Goal: Task Accomplishment & Management: Manage account settings

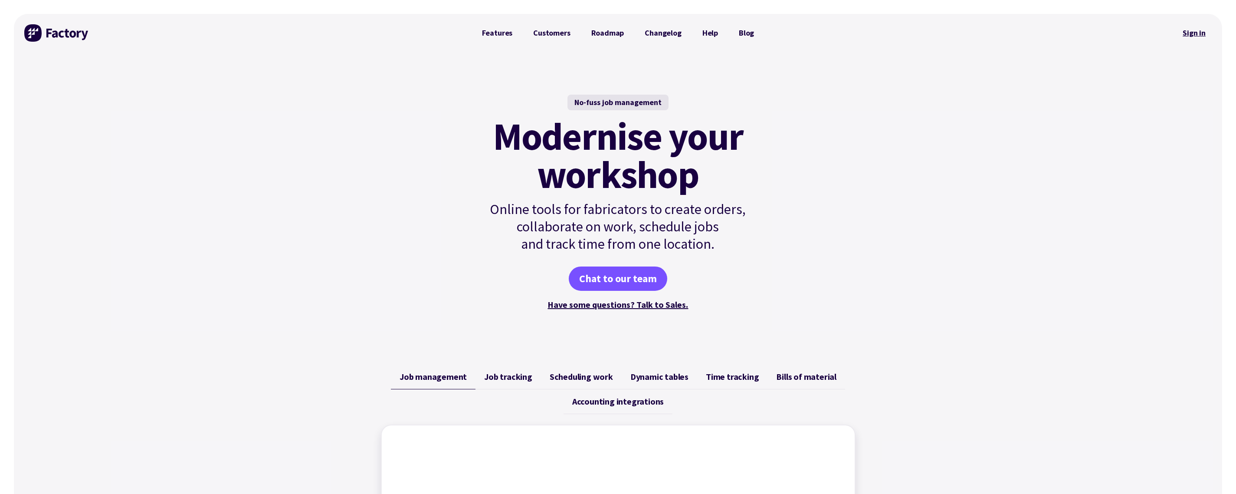
click at [1194, 29] on link "Sign in" at bounding box center [1193, 33] width 35 height 20
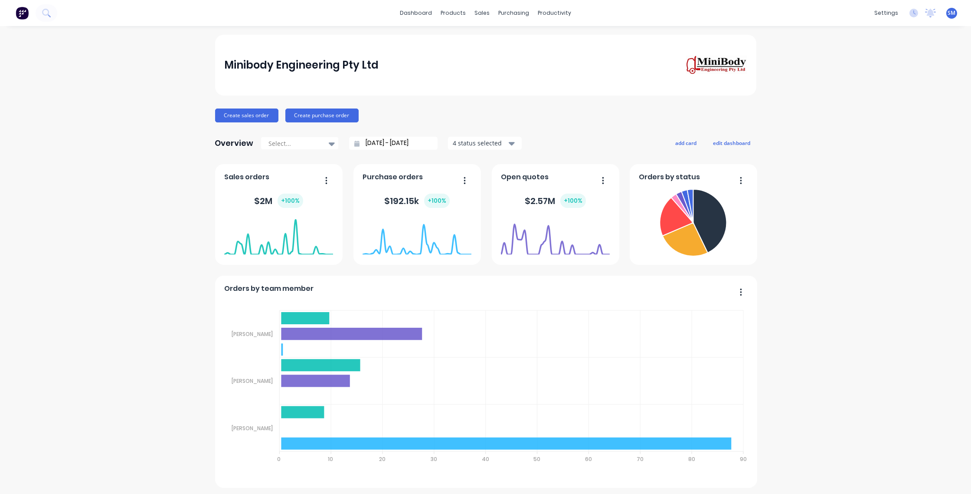
click at [507, 39] on div "Sales Orders" at bounding box center [512, 42] width 36 height 8
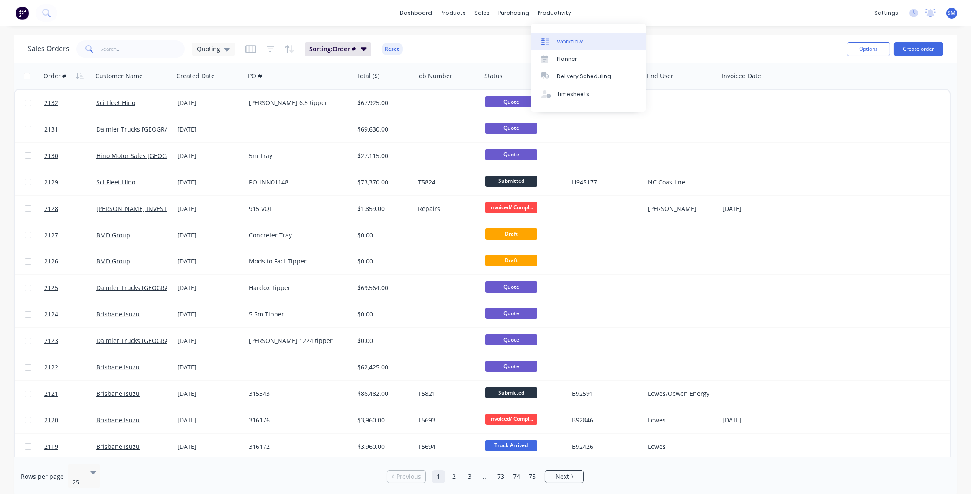
click at [571, 39] on div "Workflow" at bounding box center [570, 42] width 26 height 8
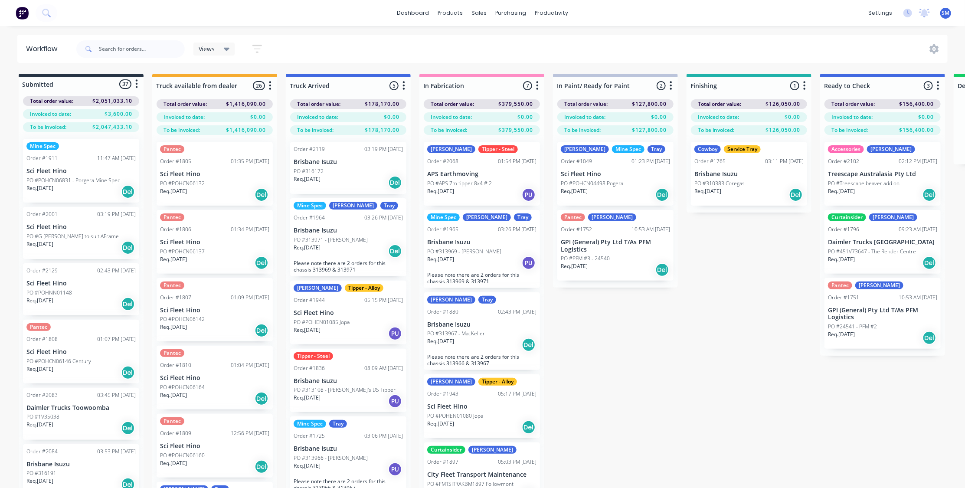
click at [763, 409] on div "Submitted 37 Status colour #273444 hex #273444 Save Cancel Summaries Total orde…" at bounding box center [779, 296] width 1572 height 445
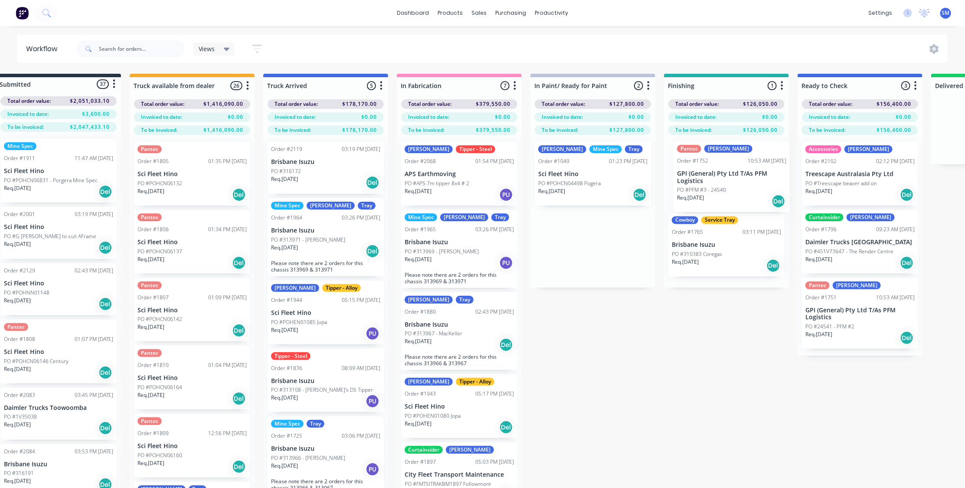
drag, startPoint x: 586, startPoint y: 239, endPoint x: 706, endPoint y: 182, distance: 132.5
click at [706, 182] on div "Submitted 37 Status colour #273444 hex #273444 Save Cancel Summaries Total orde…" at bounding box center [757, 296] width 1572 height 445
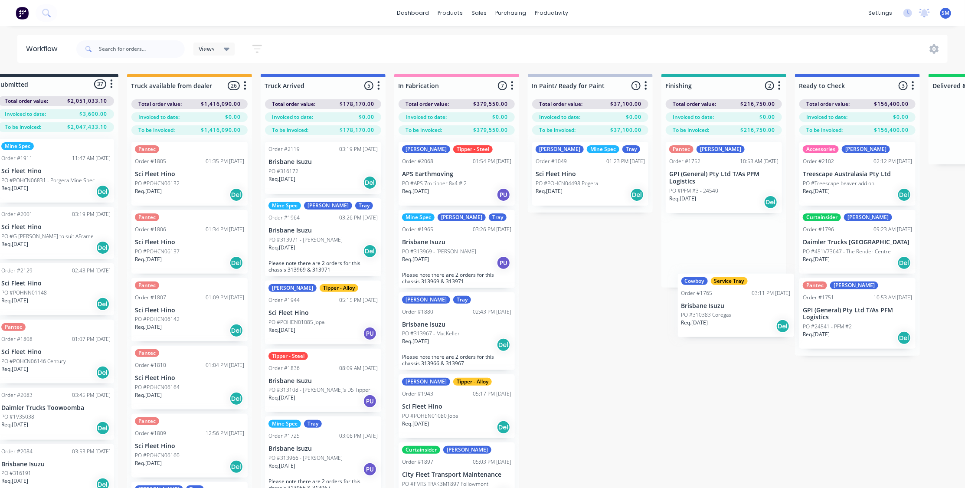
scroll to position [0, 28]
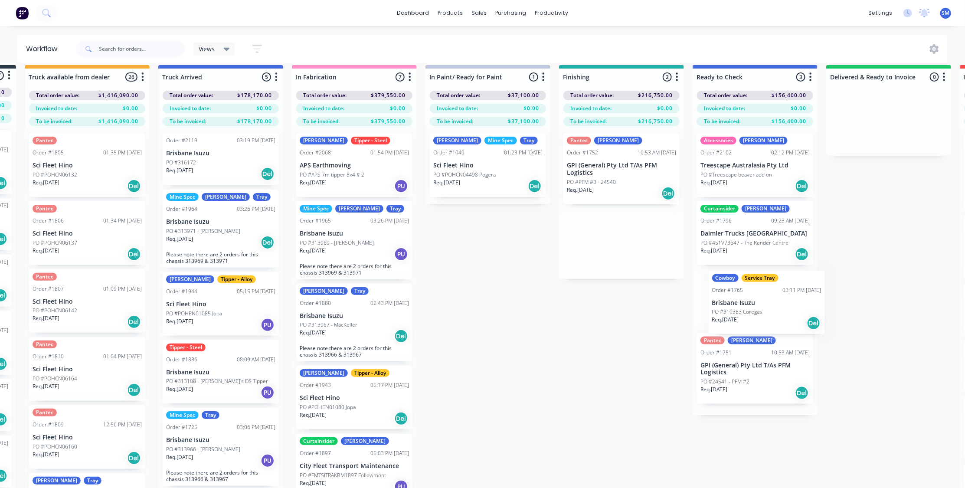
drag, startPoint x: 707, startPoint y: 248, endPoint x: 750, endPoint y: 311, distance: 76.5
click at [750, 311] on div "Submitted 37 Status colour #273444 hex #273444 Save Cancel Summaries Total orde…" at bounding box center [652, 287] width 1572 height 445
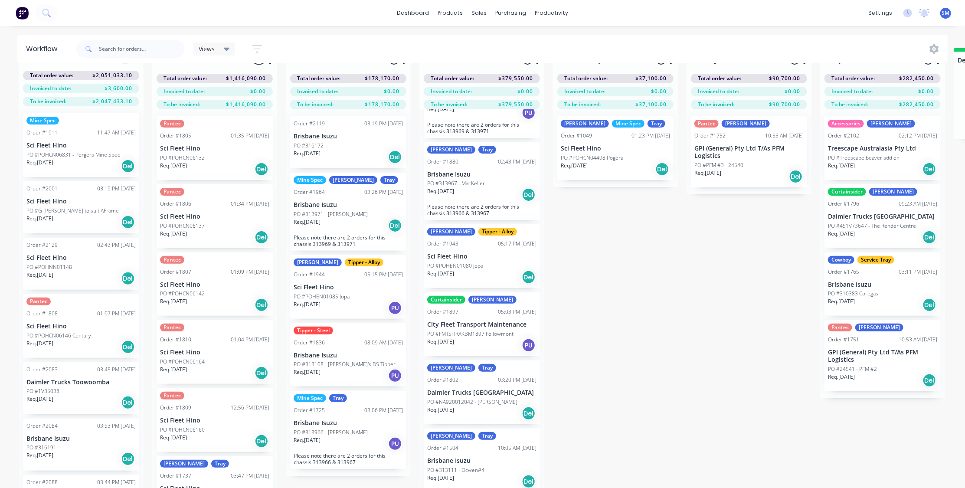
scroll to position [36, 0]
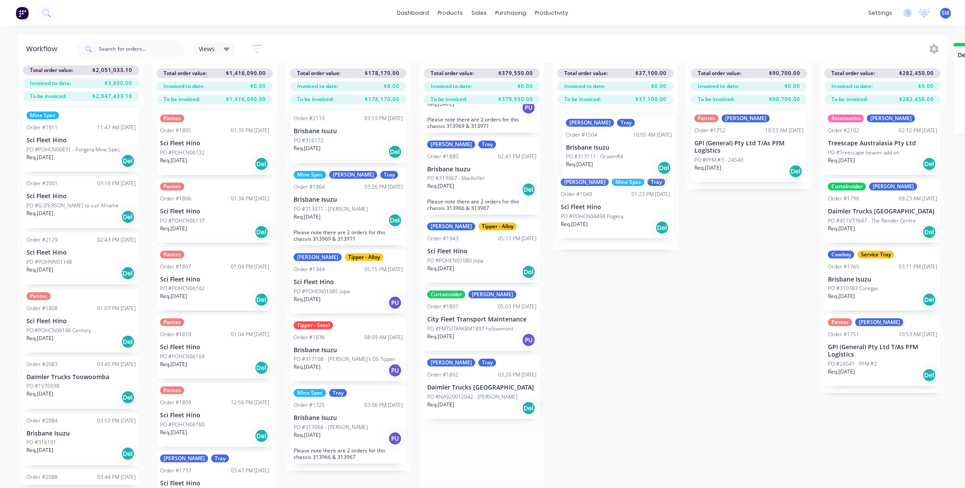
drag, startPoint x: 449, startPoint y: 450, endPoint x: 592, endPoint y: 147, distance: 335.4
click at [592, 147] on div "Submitted 37 Status colour #273444 hex #273444 Save Cancel Summaries Total orde…" at bounding box center [779, 265] width 1572 height 445
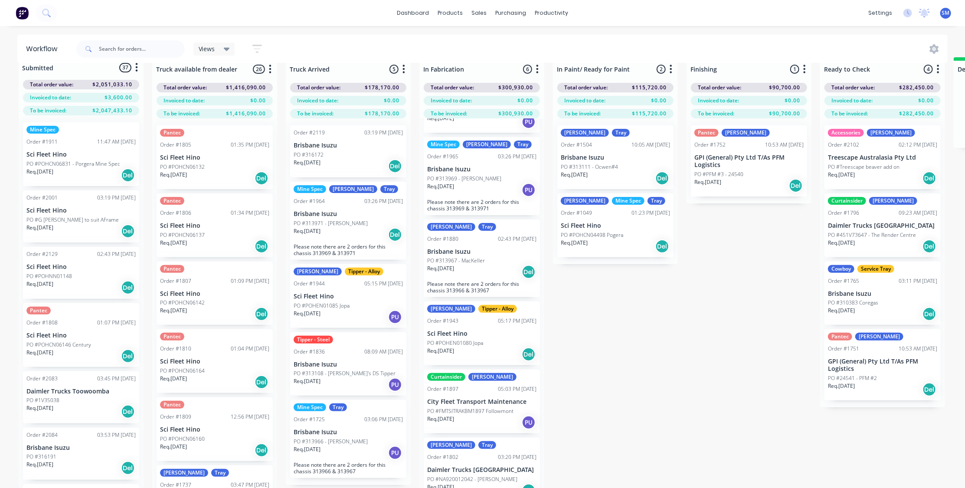
scroll to position [0, 0]
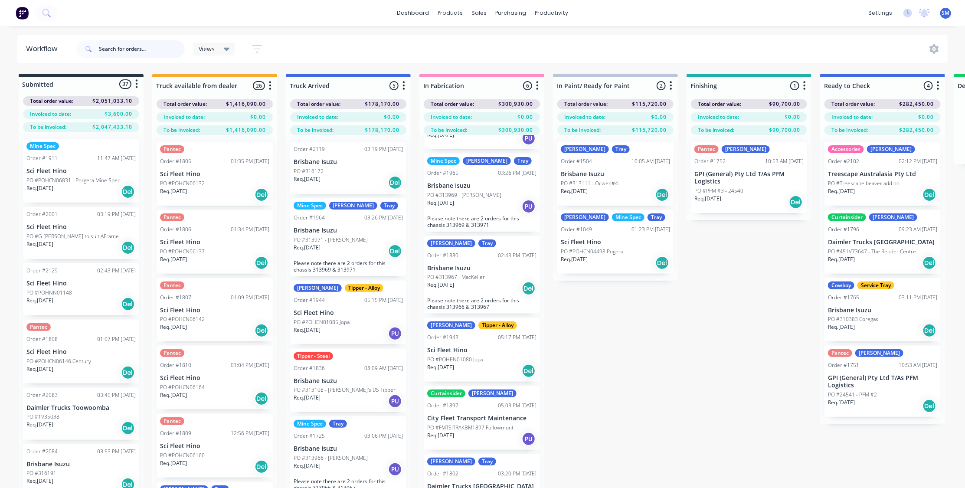
click at [126, 50] on input "text" at bounding box center [142, 48] width 86 height 17
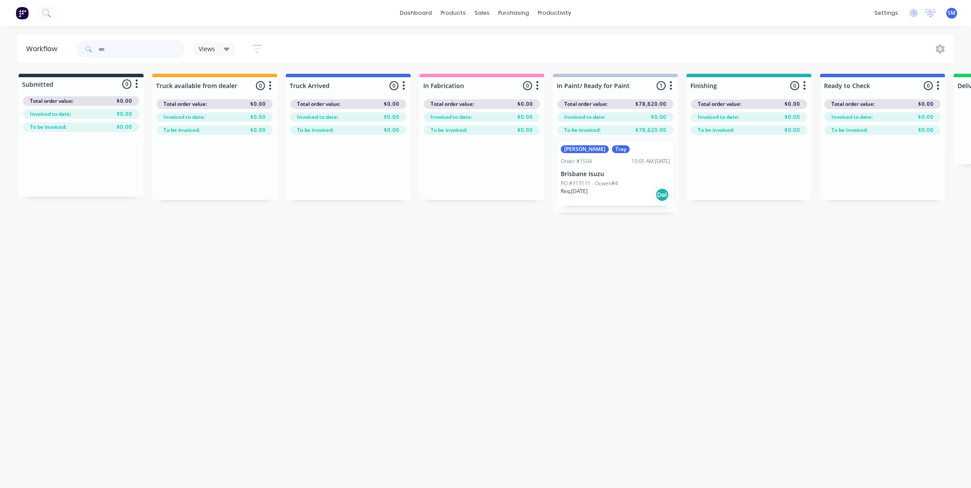
type input "o"
type input "l"
type input "o"
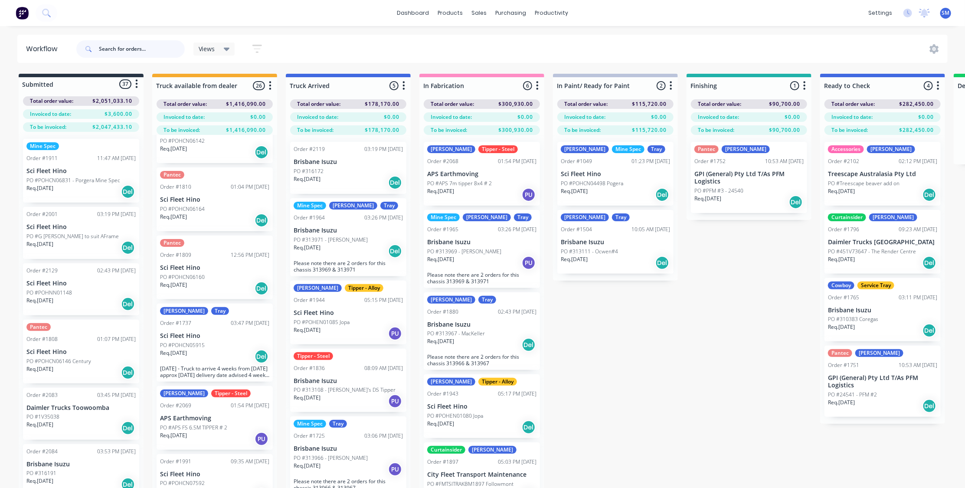
scroll to position [197, 0]
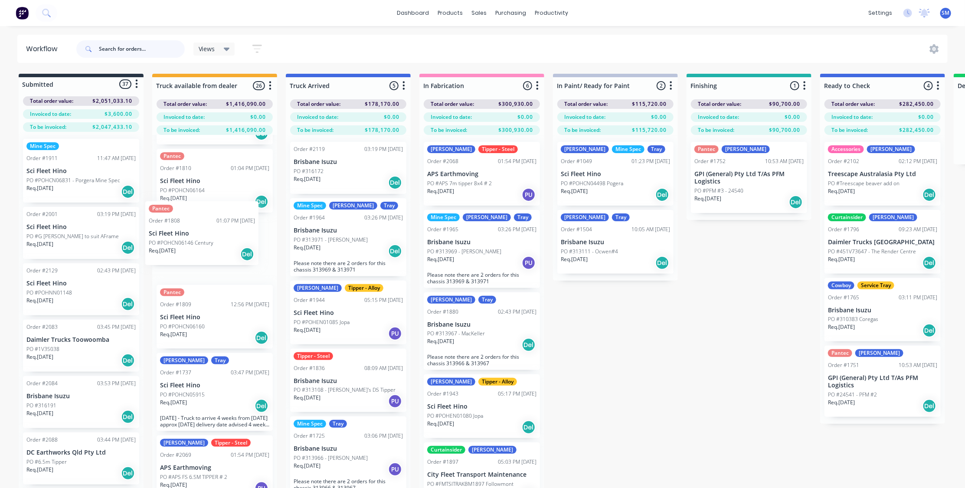
drag, startPoint x: 45, startPoint y: 346, endPoint x: 174, endPoint y: 233, distance: 171.8
click at [174, 233] on div "Submitted 37 Status colour #273444 hex #273444 Save Cancel Summaries Total orde…" at bounding box center [779, 296] width 1572 height 445
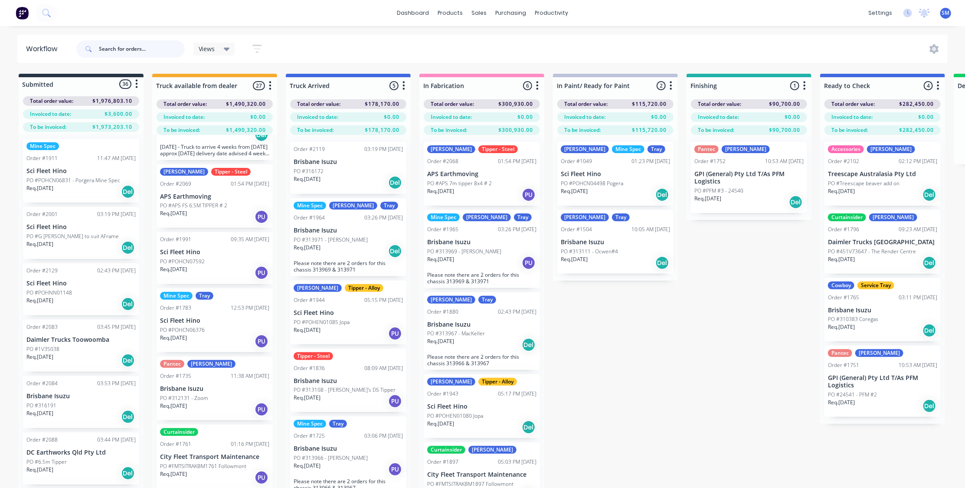
scroll to position [473, 0]
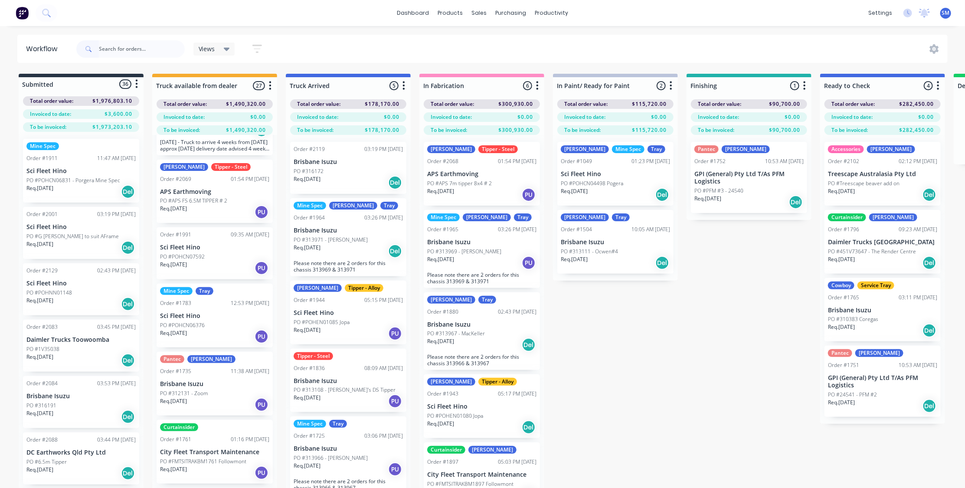
click at [201, 250] on div "Order #1991 09:35 AM [DATE] Sci Fleet Hino PO #POHCN07592 Req. [DATE] PU" at bounding box center [215, 253] width 116 height 52
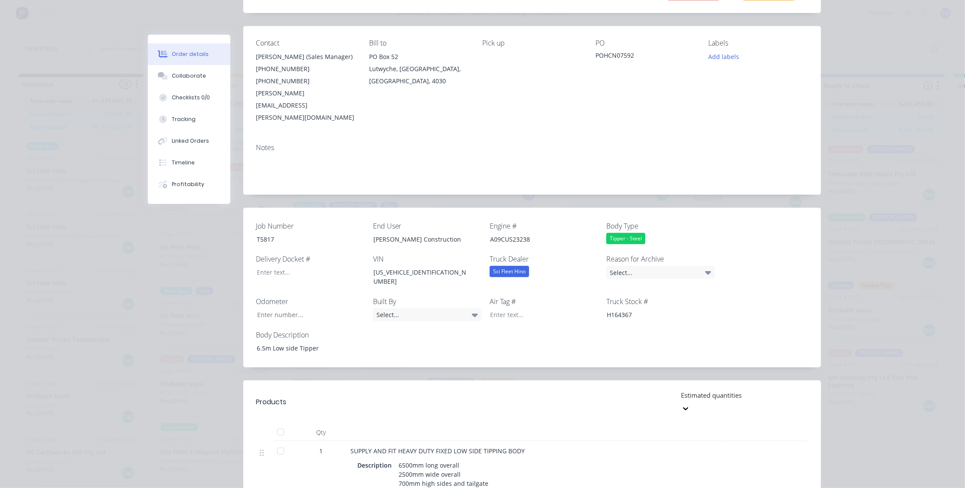
scroll to position [0, 0]
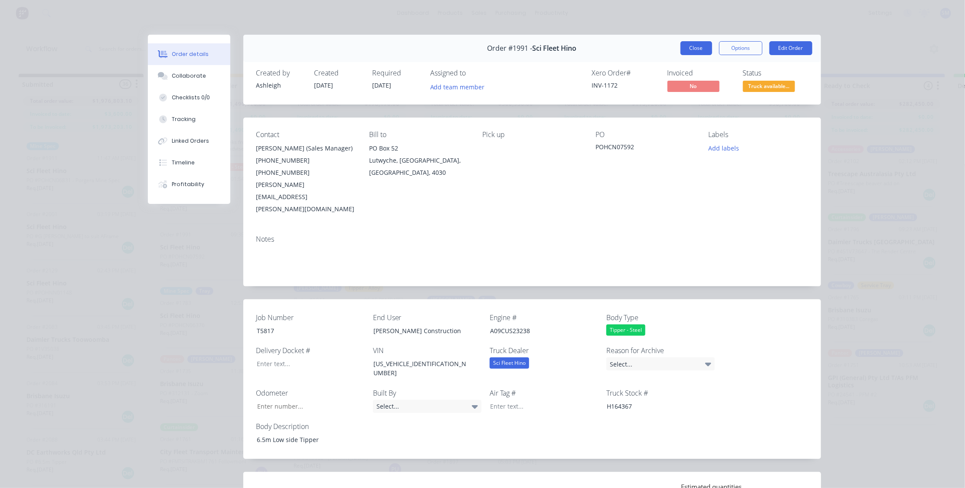
click at [687, 46] on button "Close" at bounding box center [696, 48] width 32 height 14
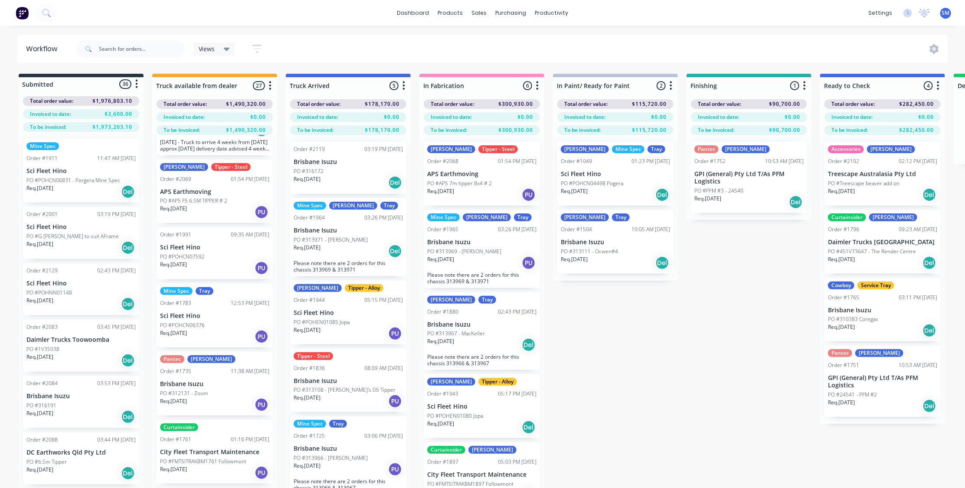
click at [191, 247] on p "Sci Fleet Hino" at bounding box center [214, 247] width 109 height 7
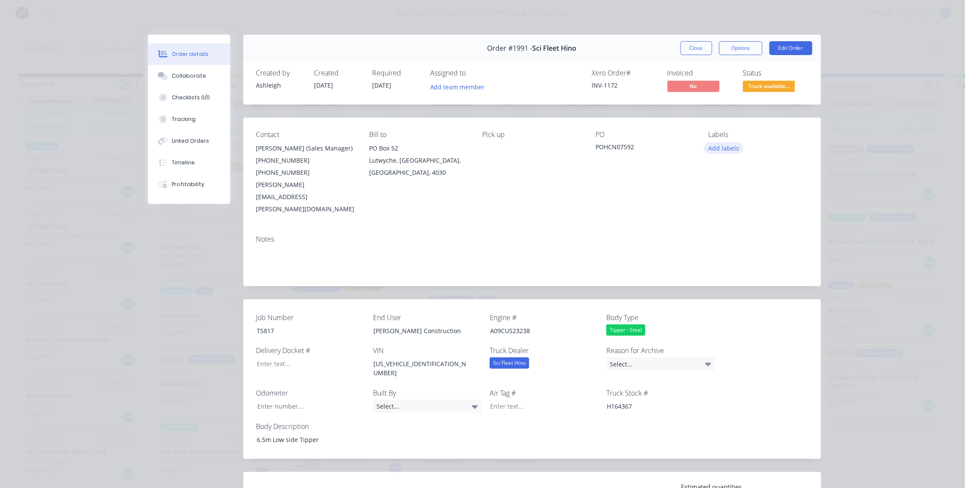
click at [729, 147] on button "Add labels" at bounding box center [724, 148] width 40 height 12
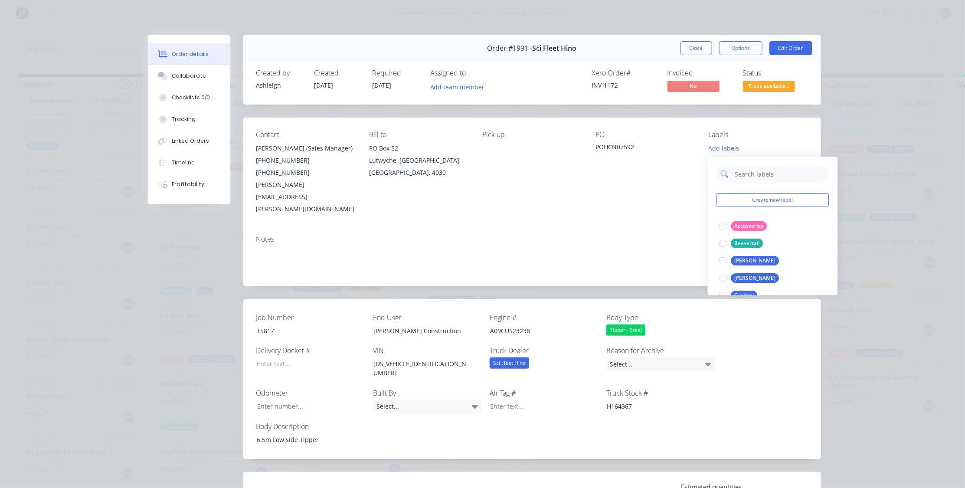
click at [748, 174] on input "text" at bounding box center [779, 173] width 91 height 17
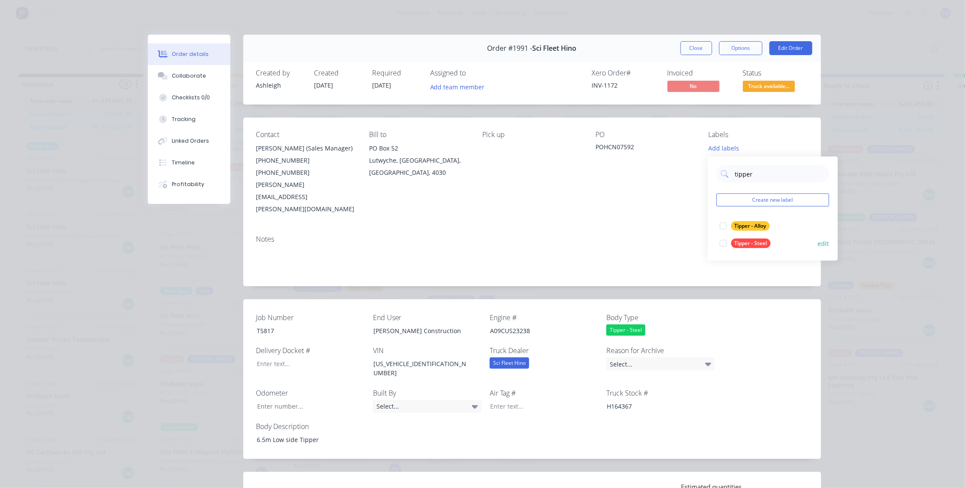
type input "tipper"
click at [748, 243] on div "Tipper - Steel" at bounding box center [750, 244] width 39 height 10
click at [565, 228] on div "Notes" at bounding box center [532, 257] width 578 height 58
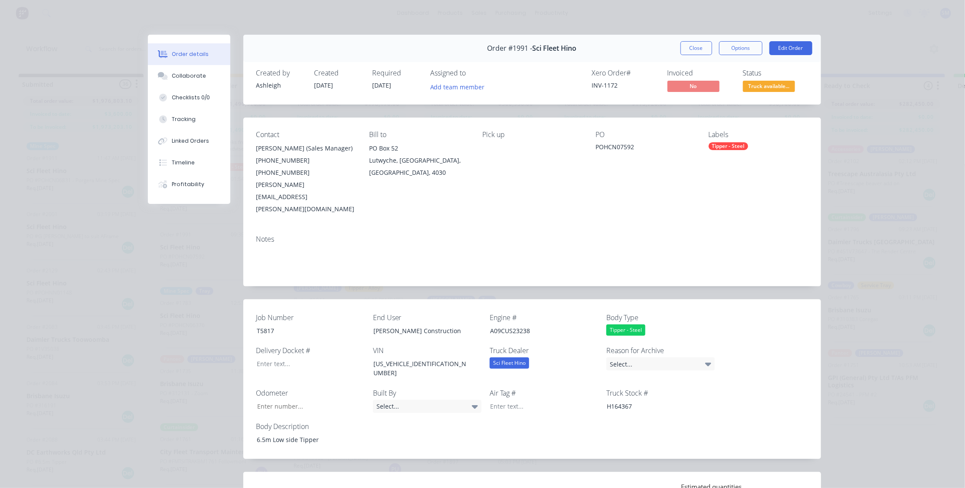
click at [651, 146] on div "POHCN07592" at bounding box center [644, 148] width 99 height 12
click at [638, 146] on div "POHCN07592" at bounding box center [644, 148] width 99 height 12
click at [774, 44] on button "Edit Order" at bounding box center [790, 48] width 43 height 14
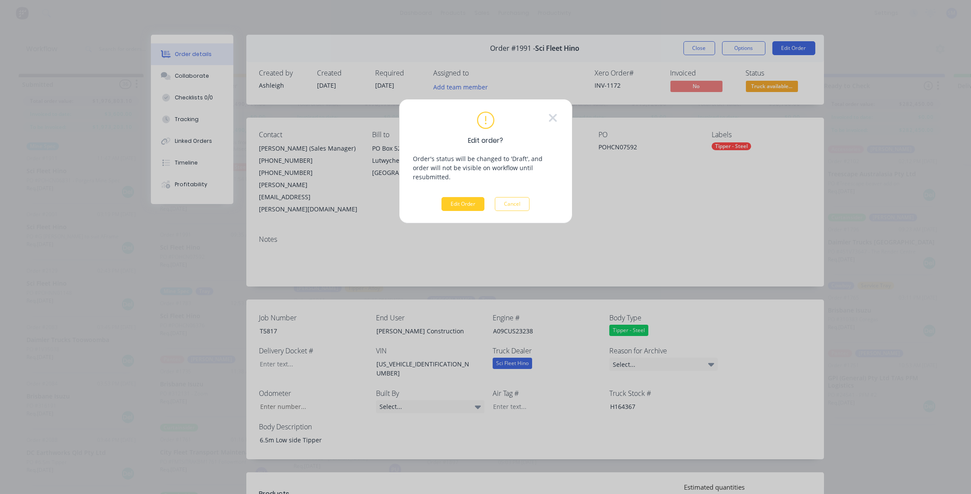
click at [456, 197] on button "Edit Order" at bounding box center [462, 204] width 43 height 14
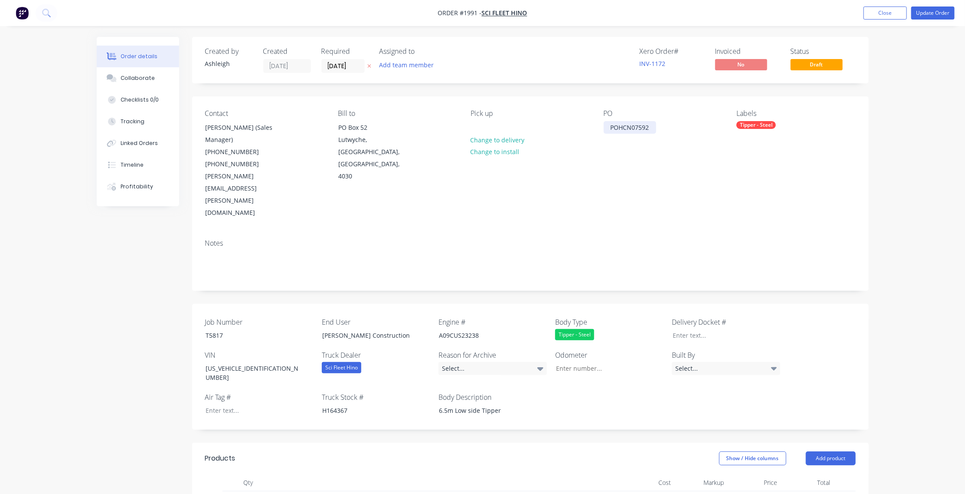
click at [651, 128] on div "POHCN07592" at bounding box center [630, 127] width 52 height 13
click at [930, 12] on button "Update Order" at bounding box center [932, 13] width 43 height 13
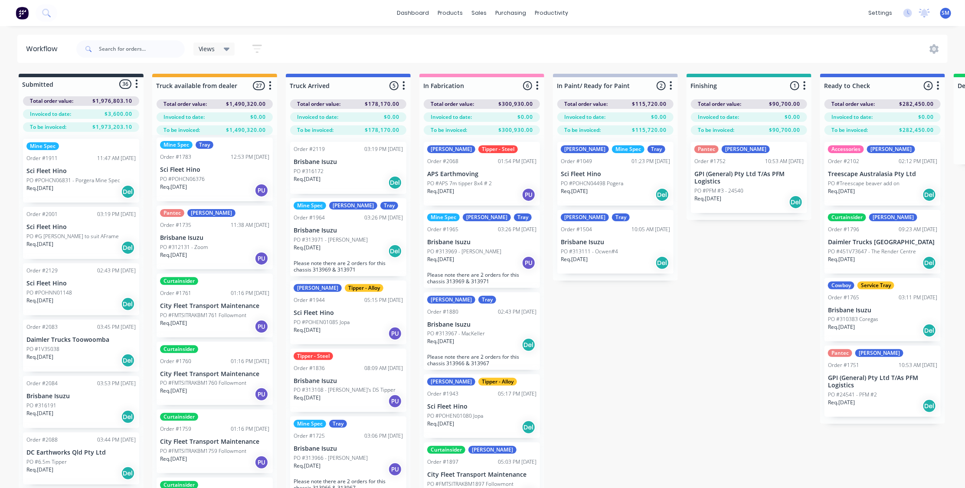
scroll to position [630, 0]
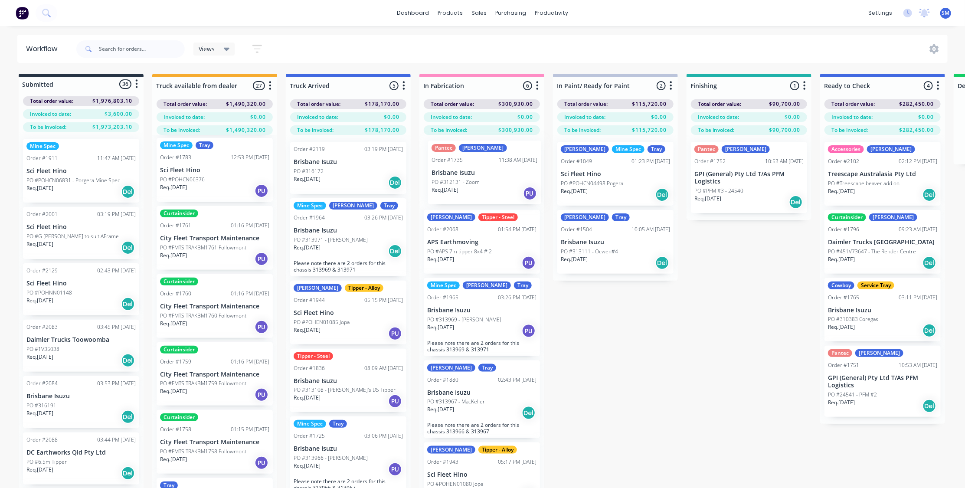
drag, startPoint x: 175, startPoint y: 223, endPoint x: 447, endPoint y: 165, distance: 277.7
click at [447, 164] on div "Submitted 36 Status colour #273444 hex #273444 Save Cancel Summaries Total orde…" at bounding box center [779, 296] width 1572 height 445
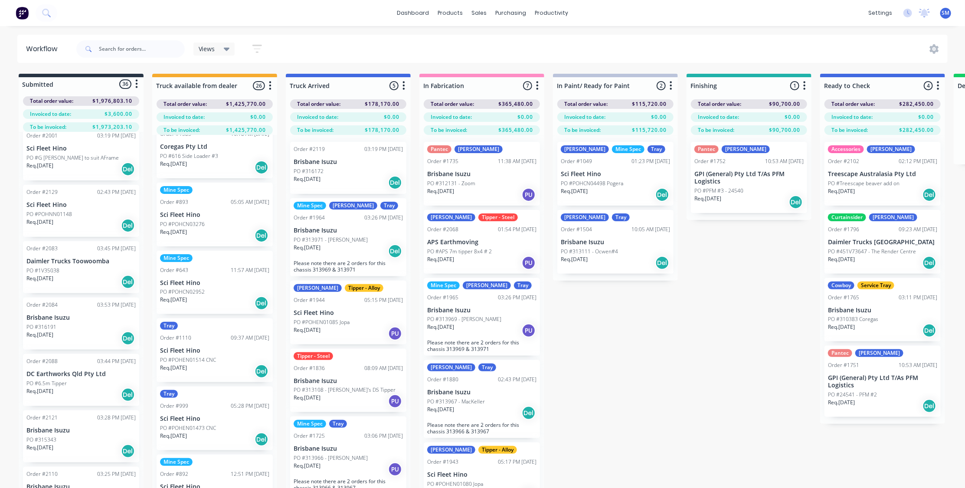
scroll to position [118, 0]
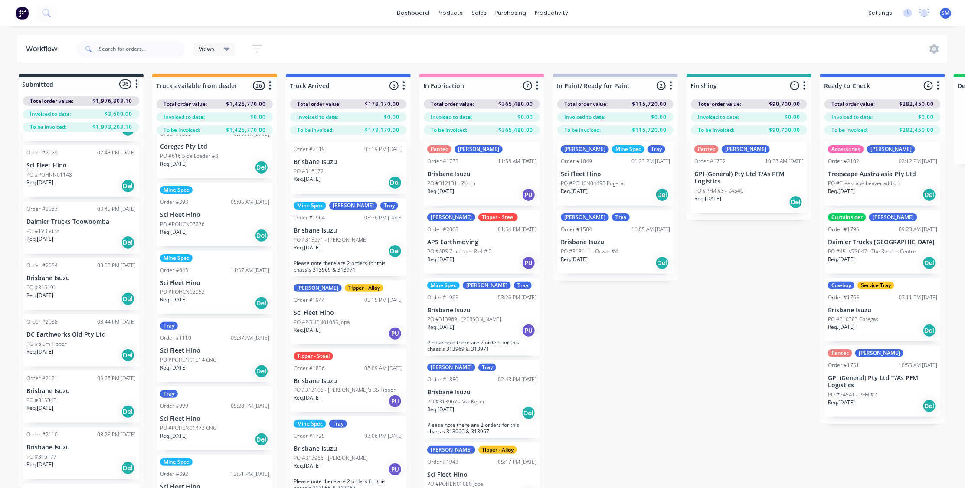
click at [55, 223] on p "Daimler Trucks Toowoomba" at bounding box center [80, 221] width 109 height 7
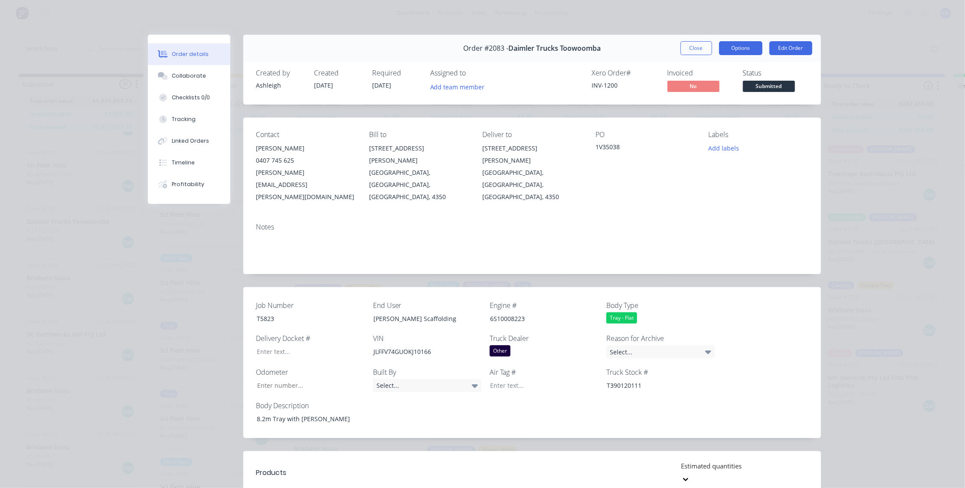
click at [745, 45] on button "Options" at bounding box center [740, 48] width 43 height 14
click at [694, 86] on div "Work Order" at bounding box center [716, 88] width 75 height 13
click at [699, 103] on div "Standard" at bounding box center [716, 105] width 75 height 13
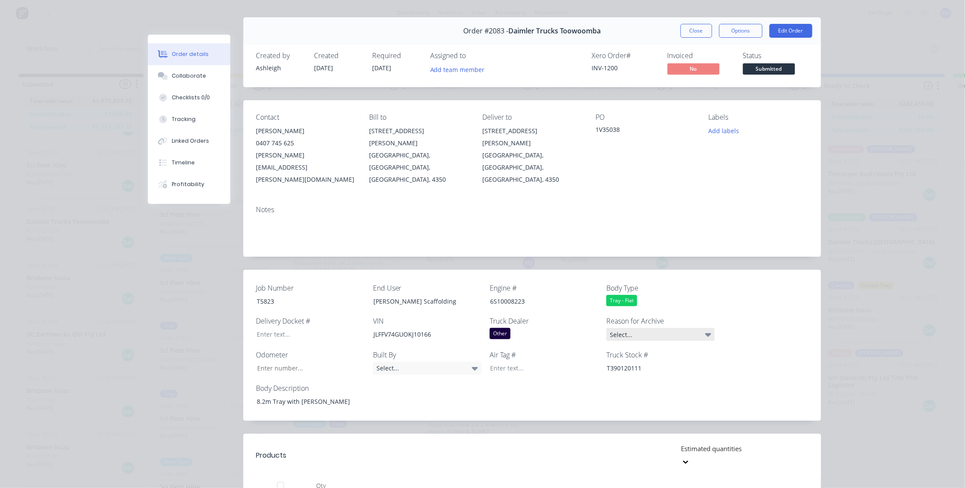
scroll to position [0, 0]
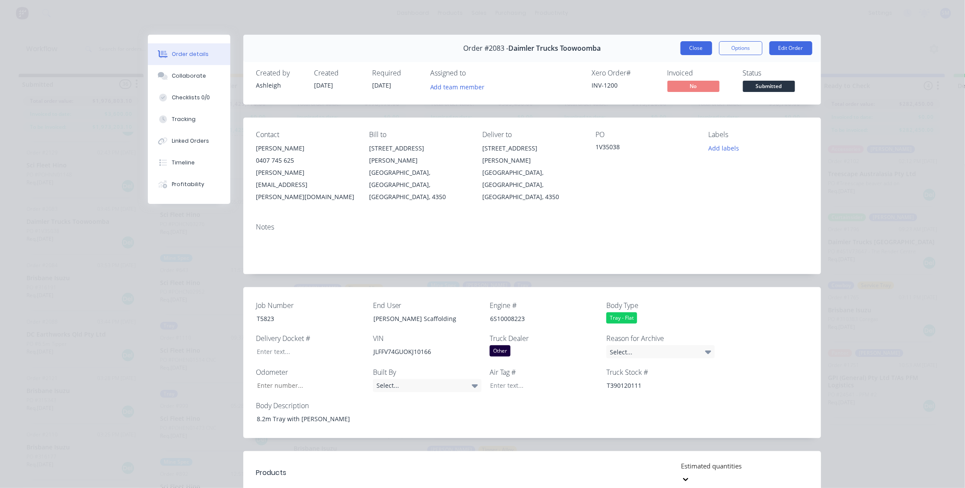
click at [691, 47] on button "Close" at bounding box center [696, 48] width 32 height 14
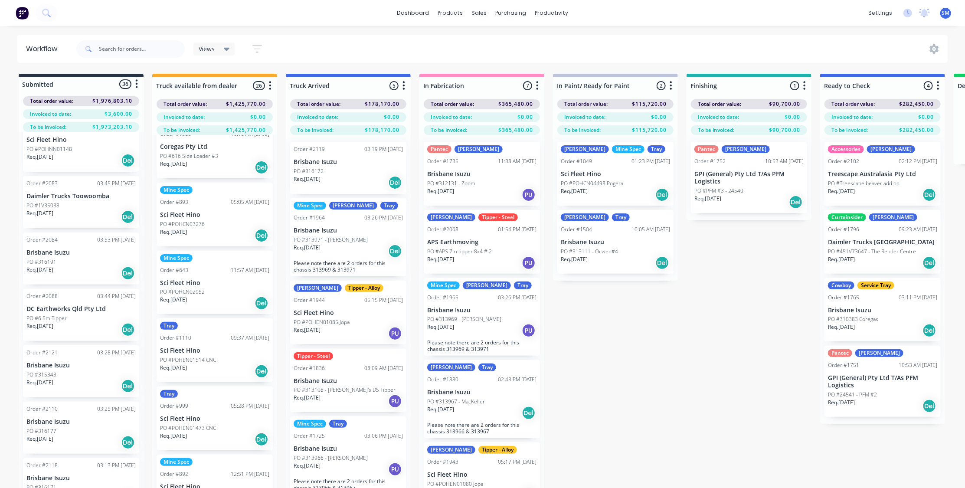
scroll to position [157, 0]
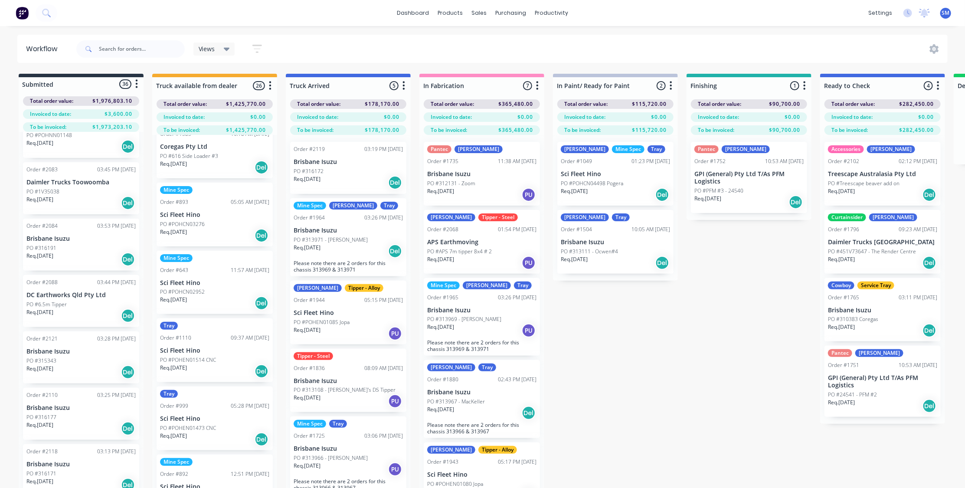
click at [55, 243] on div "Order #2084 03:53 PM [DATE] [GEOGRAPHIC_DATA] Isuzu PO #316191 Req. [DATE] Del" at bounding box center [81, 245] width 116 height 52
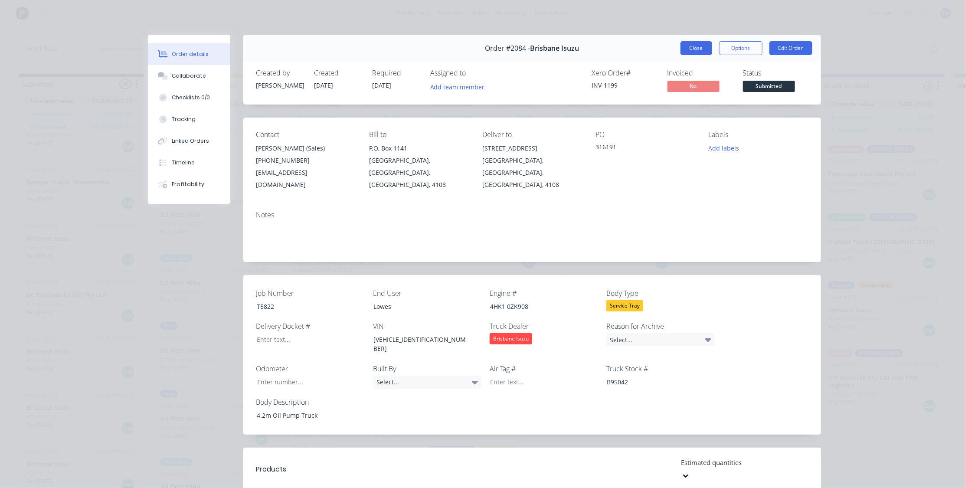
click at [696, 42] on button "Close" at bounding box center [696, 48] width 32 height 14
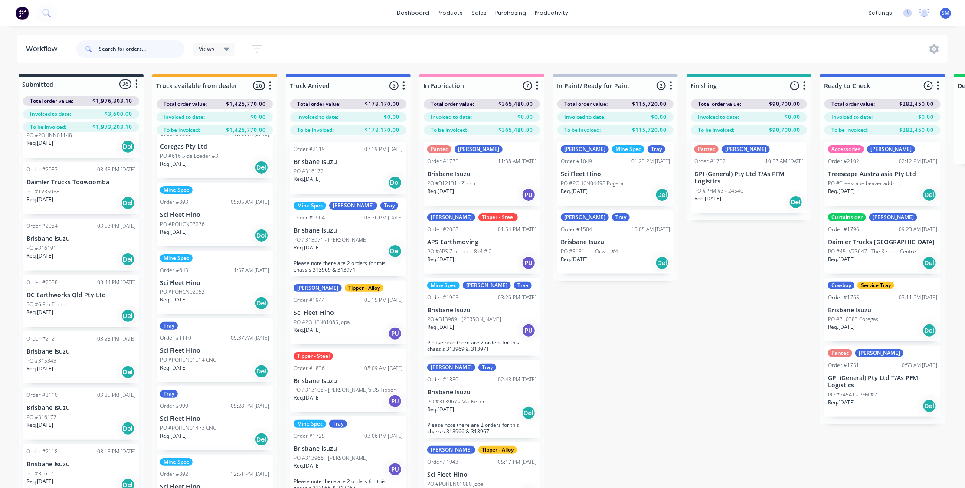
drag, startPoint x: 114, startPoint y: 43, endPoint x: 118, endPoint y: 47, distance: 5.8
click at [114, 43] on input "text" at bounding box center [142, 48] width 86 height 17
type input "lowes"
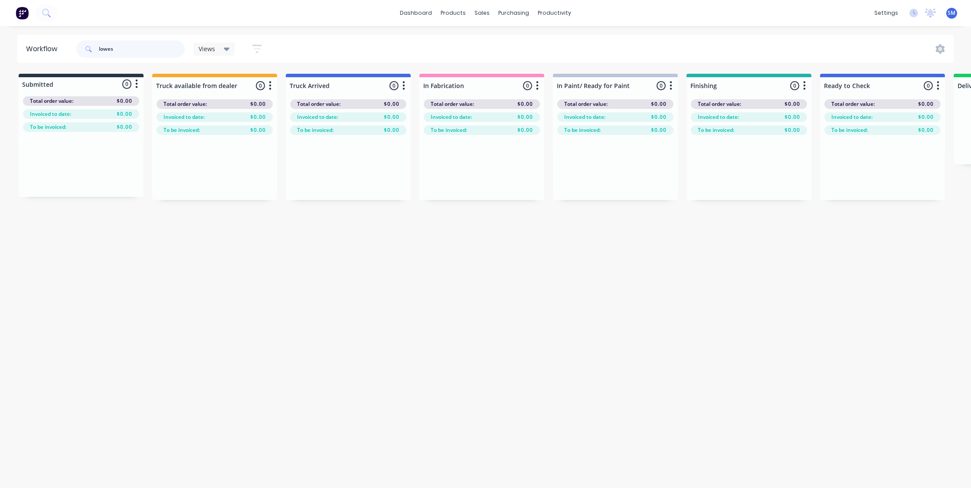
drag, startPoint x: 118, startPoint y: 50, endPoint x: 72, endPoint y: 54, distance: 45.7
click at [72, 54] on header "Workflow lowes Views Save new view None (Default) edit Show/Hide statuses Show …" at bounding box center [485, 49] width 937 height 28
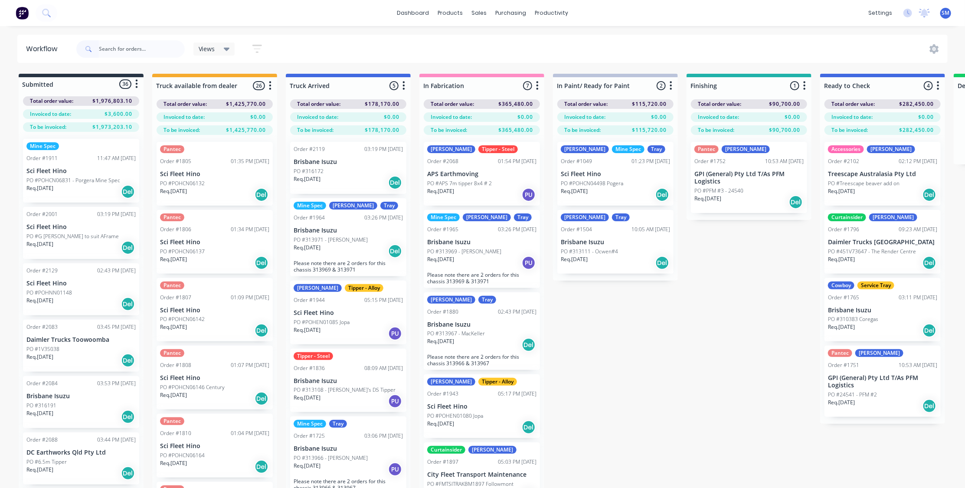
click at [49, 395] on p "Brisbane Isuzu" at bounding box center [80, 395] width 109 height 7
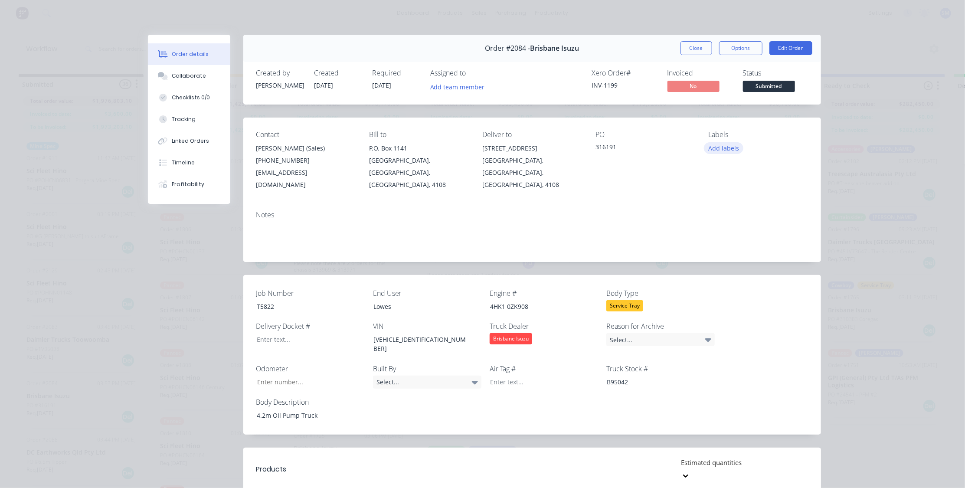
click at [728, 145] on button "Add labels" at bounding box center [724, 148] width 40 height 12
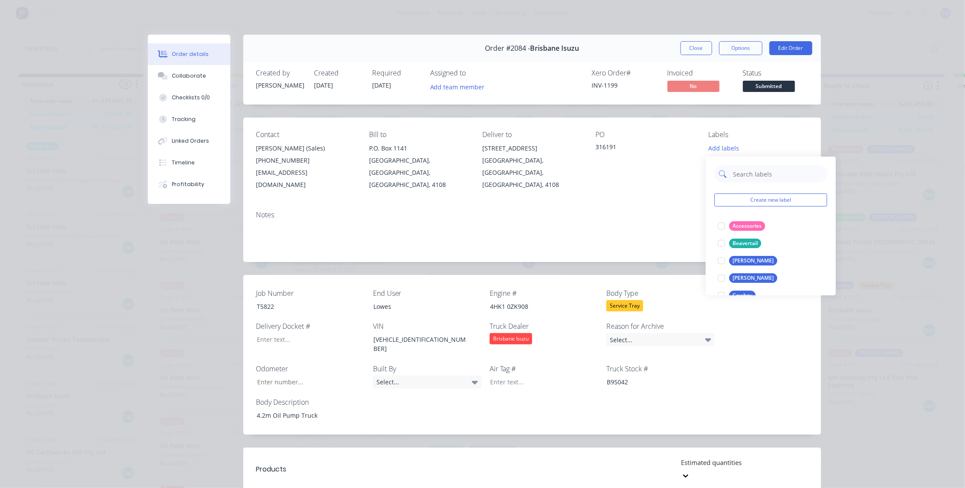
click at [747, 180] on input "text" at bounding box center [777, 173] width 91 height 17
type input "service"
click at [720, 242] on div at bounding box center [721, 243] width 17 height 17
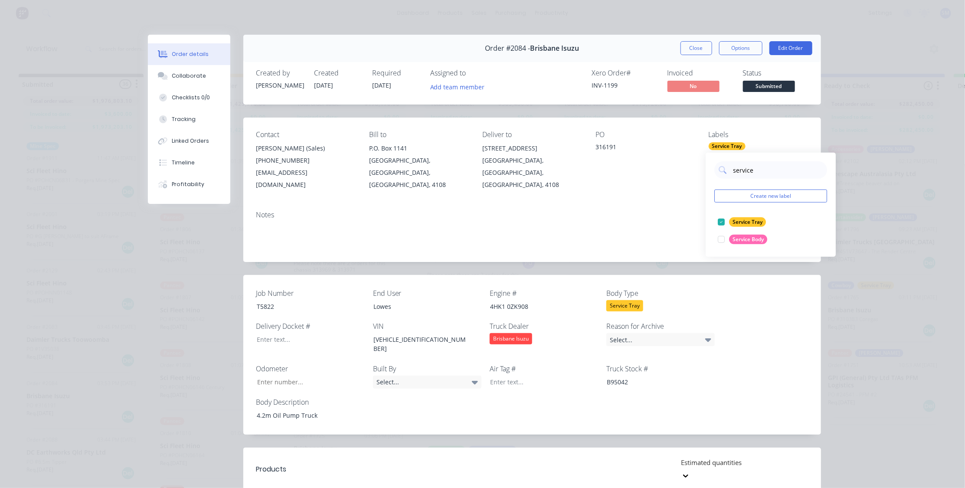
click at [627, 182] on div "Contact [PERSON_NAME] (Sales) [PHONE_NUMBER] [EMAIL_ADDRESS][DOMAIN_NAME] Bill …" at bounding box center [532, 161] width 578 height 86
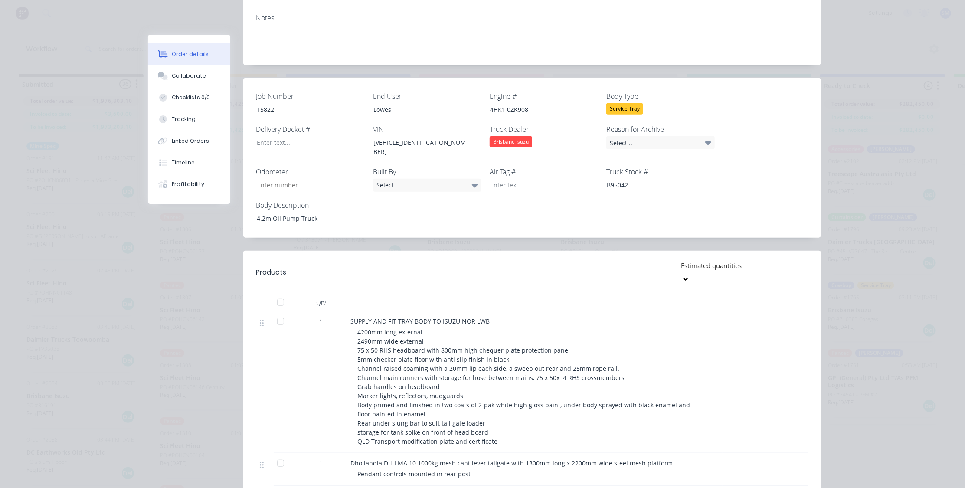
scroll to position [0, 0]
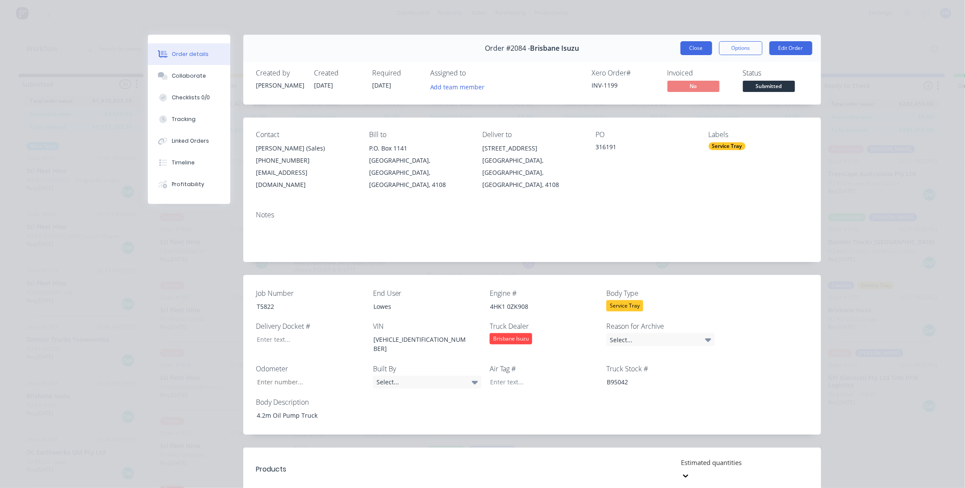
click at [691, 46] on button "Close" at bounding box center [696, 48] width 32 height 14
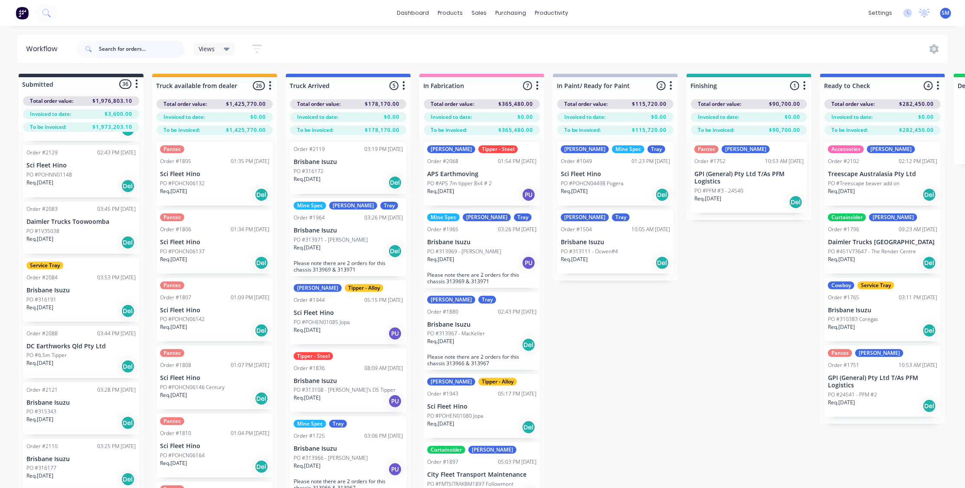
scroll to position [39, 0]
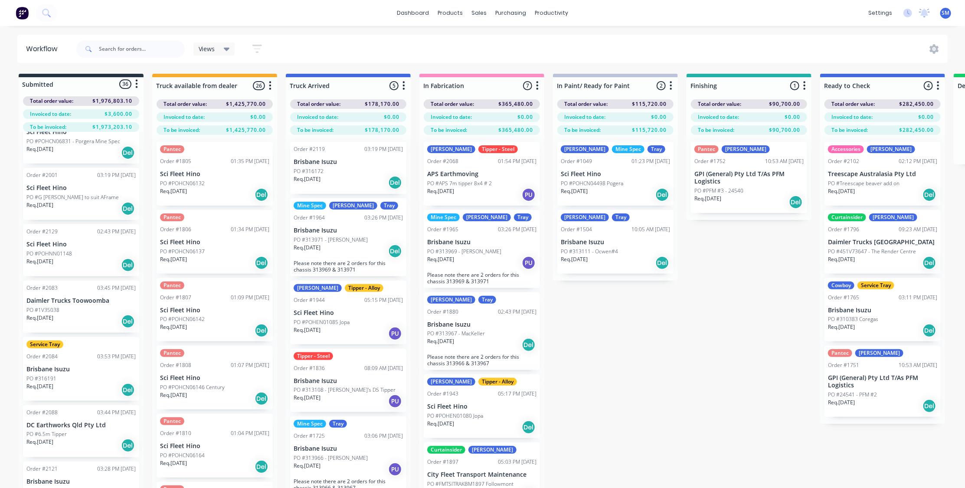
click at [55, 302] on p "Daimler Trucks Toowoomba" at bounding box center [80, 300] width 109 height 7
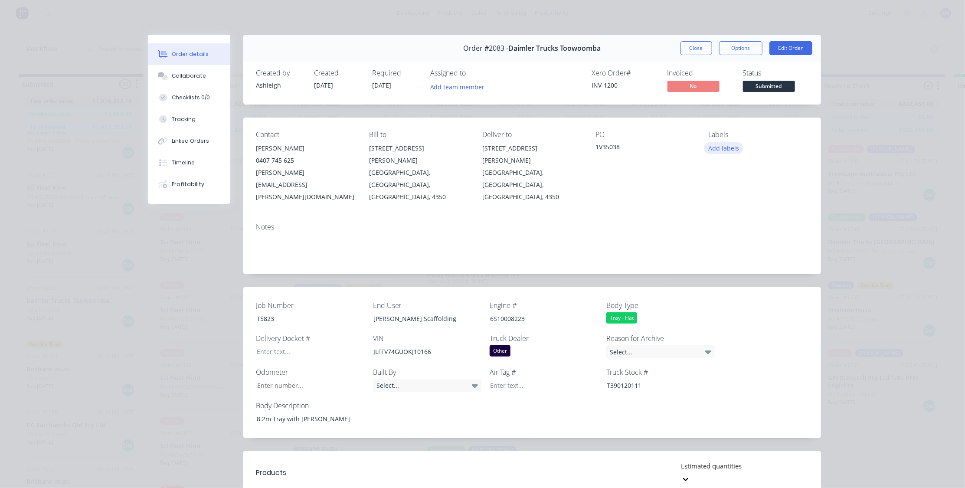
click at [726, 146] on button "Add labels" at bounding box center [724, 148] width 40 height 12
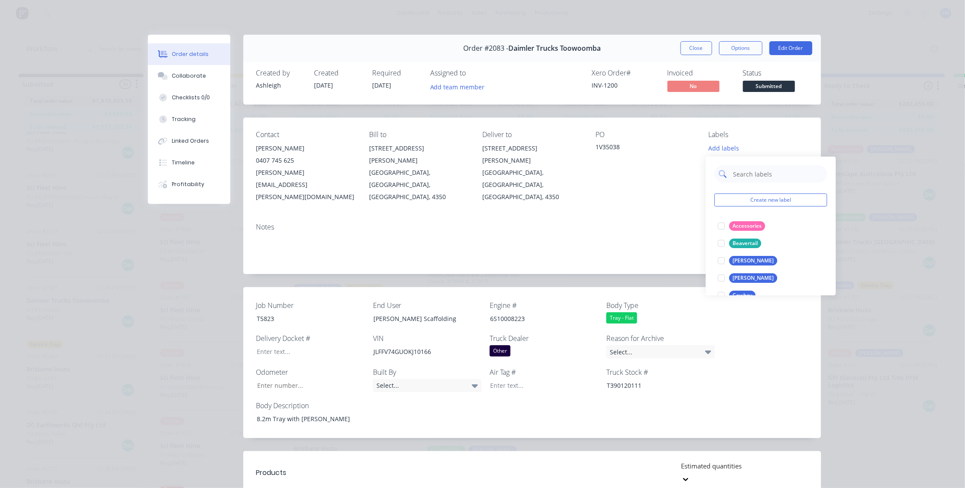
click at [759, 178] on input "text" at bounding box center [777, 173] width 91 height 17
type input "tray"
click at [734, 245] on div "Tray" at bounding box center [738, 244] width 18 height 10
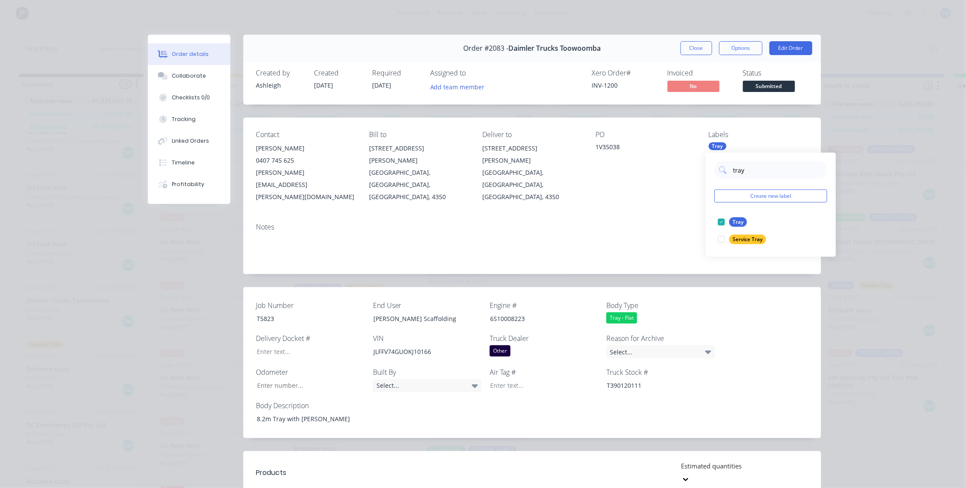
click at [694, 49] on button "Close" at bounding box center [696, 48] width 32 height 14
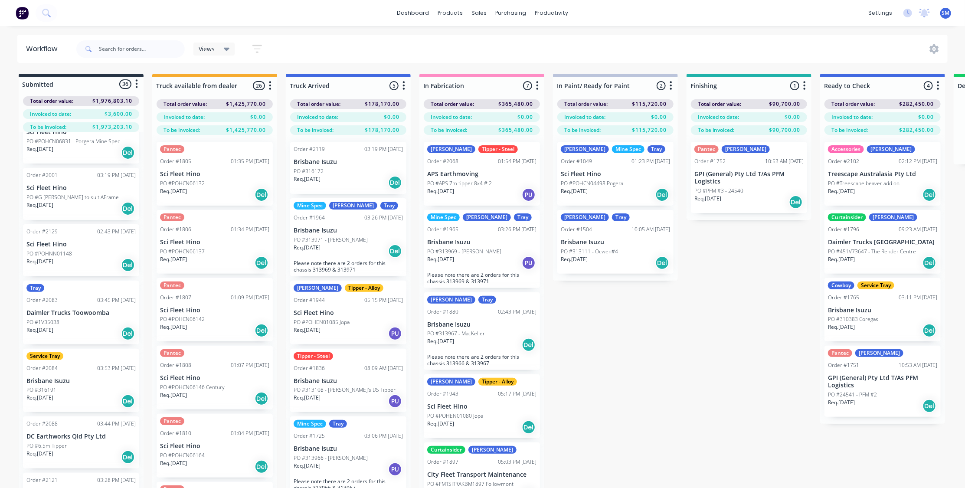
click at [67, 263] on div "Req. [DATE] Del" at bounding box center [80, 265] width 109 height 15
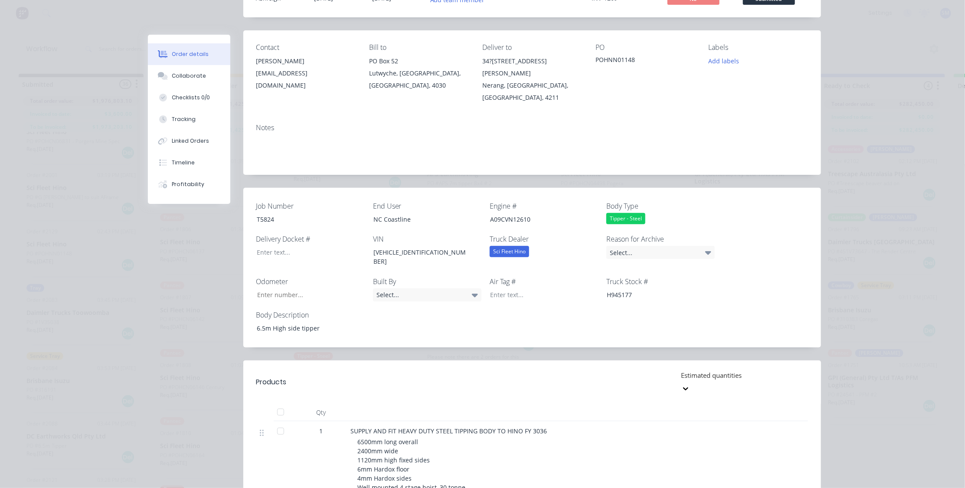
scroll to position [0, 0]
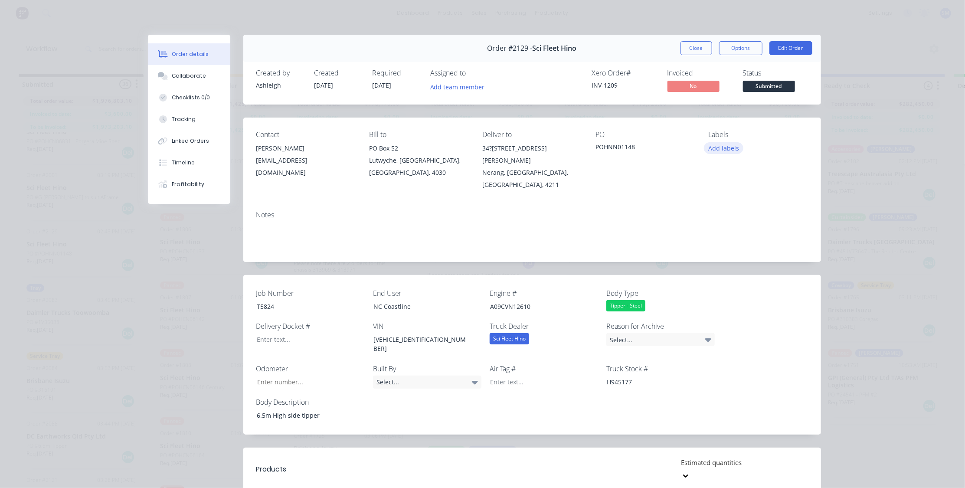
click at [724, 144] on button "Add labels" at bounding box center [724, 148] width 40 height 12
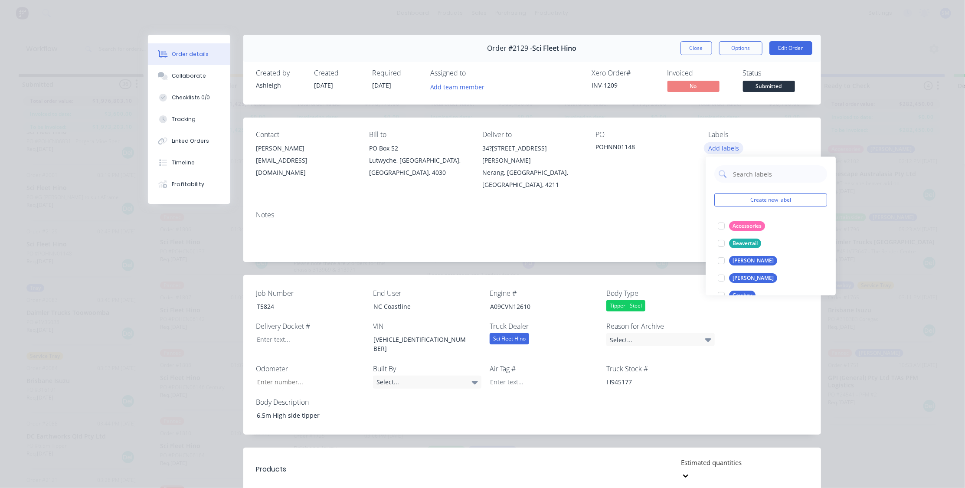
click at [724, 144] on button "Add labels" at bounding box center [724, 148] width 40 height 12
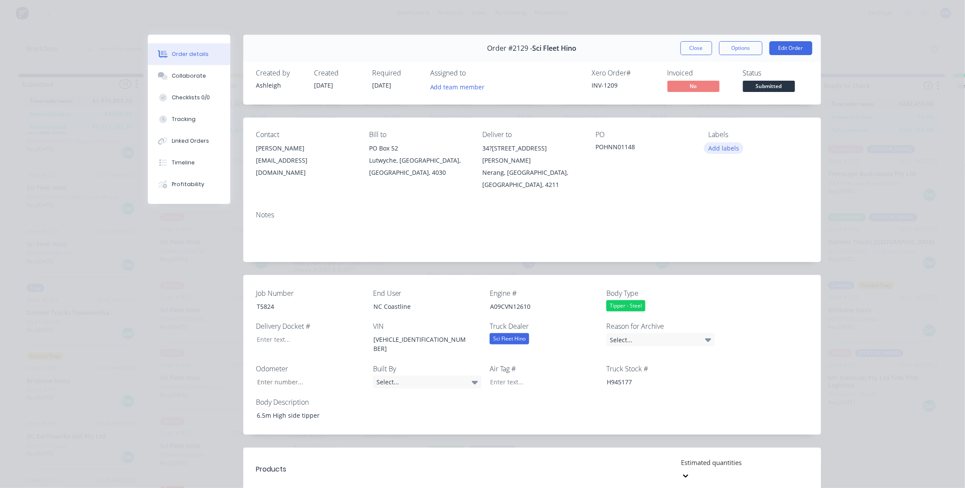
click at [723, 145] on button "Add labels" at bounding box center [724, 148] width 40 height 12
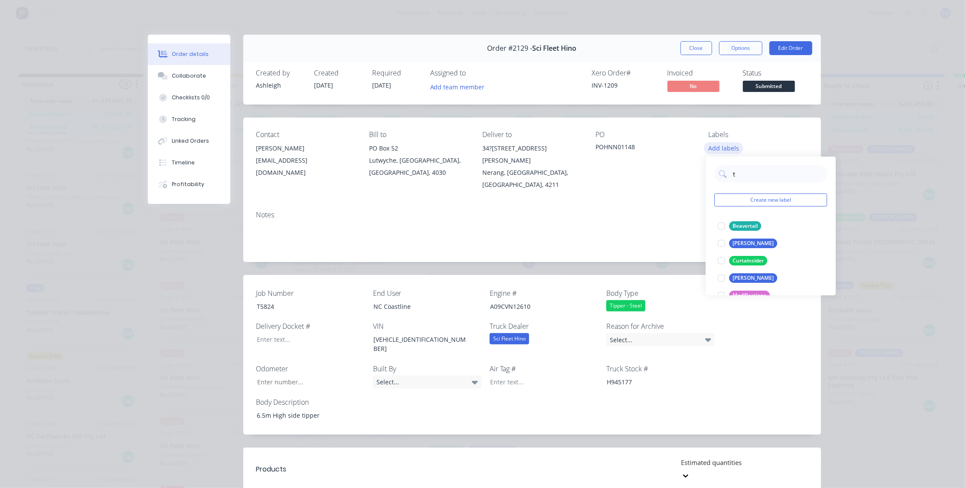
type input "ti"
click at [723, 260] on div at bounding box center [721, 260] width 17 height 17
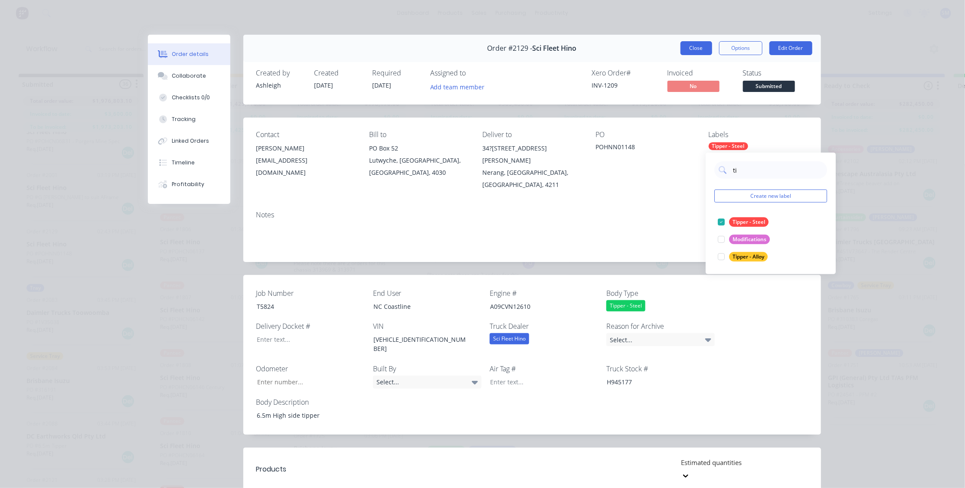
click at [692, 43] on button "Close" at bounding box center [696, 48] width 32 height 14
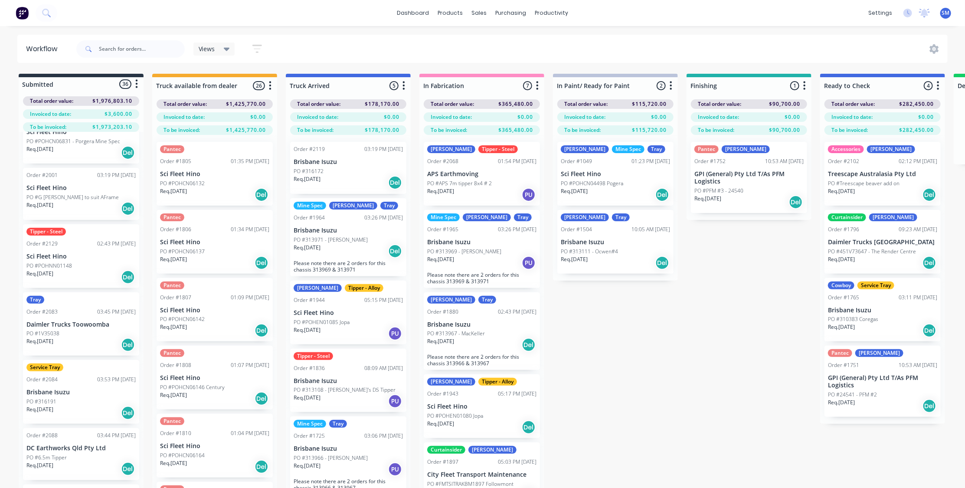
click at [68, 193] on p "PO #G [PERSON_NAME] to suit AFrame" at bounding box center [72, 197] width 92 height 8
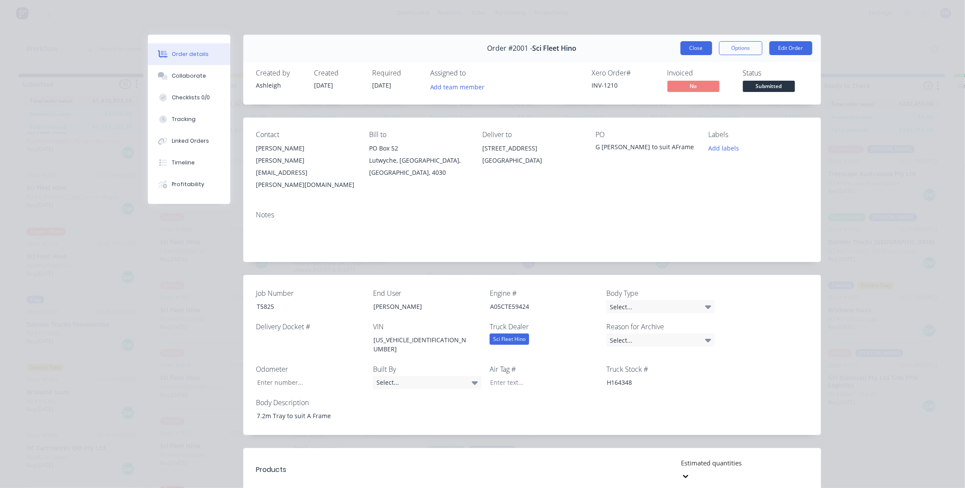
click at [690, 44] on button "Close" at bounding box center [696, 48] width 32 height 14
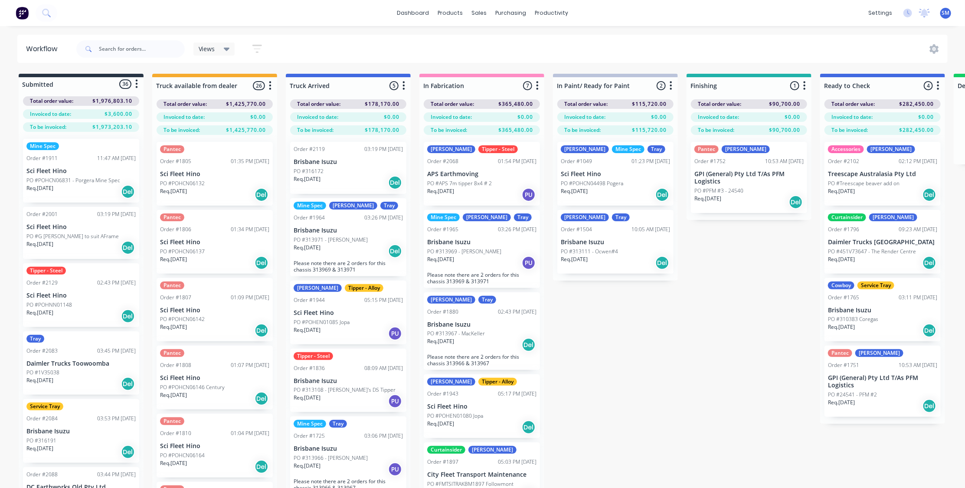
click at [70, 228] on p "Sci Fleet Hino" at bounding box center [80, 226] width 109 height 7
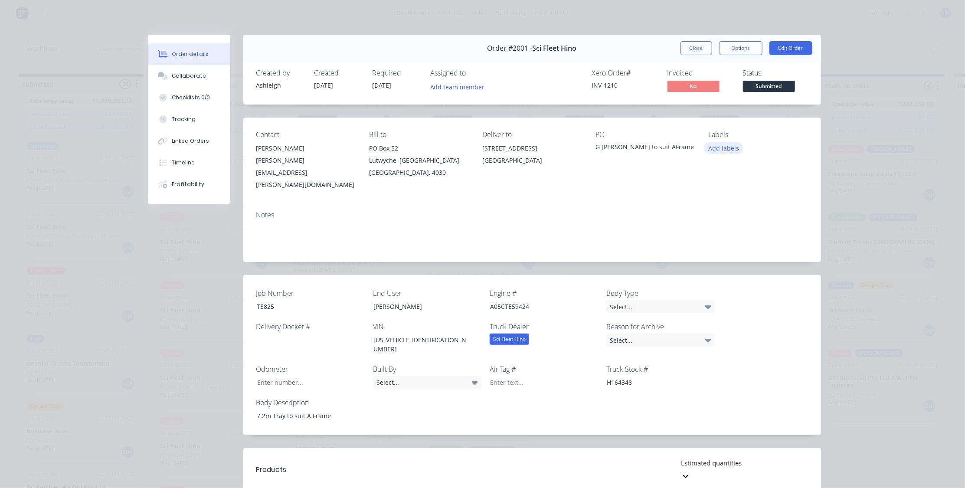
click at [724, 147] on button "Add labels" at bounding box center [724, 148] width 40 height 12
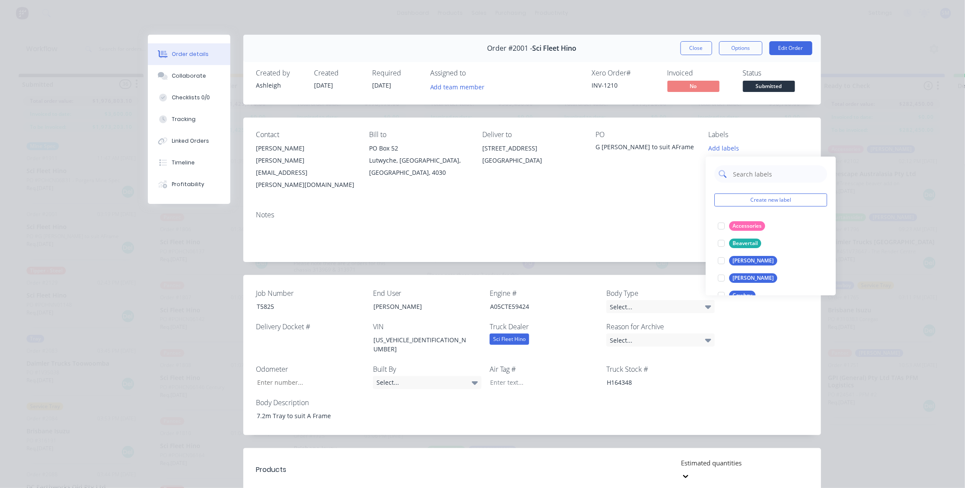
click at [755, 170] on input "text" at bounding box center [777, 173] width 91 height 17
type input "tra"
drag, startPoint x: 734, startPoint y: 244, endPoint x: 749, endPoint y: 246, distance: 15.3
click at [734, 244] on div "Tray" at bounding box center [738, 244] width 18 height 10
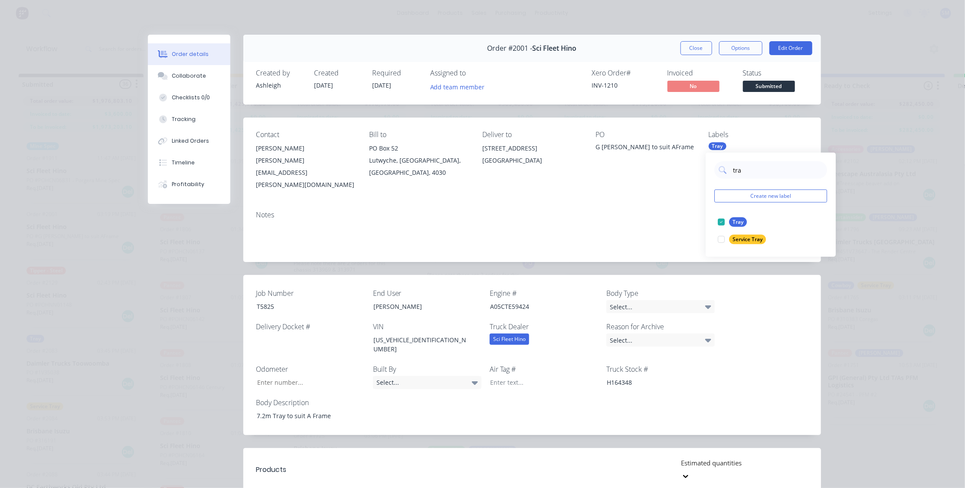
click at [697, 44] on button "Close" at bounding box center [696, 48] width 32 height 14
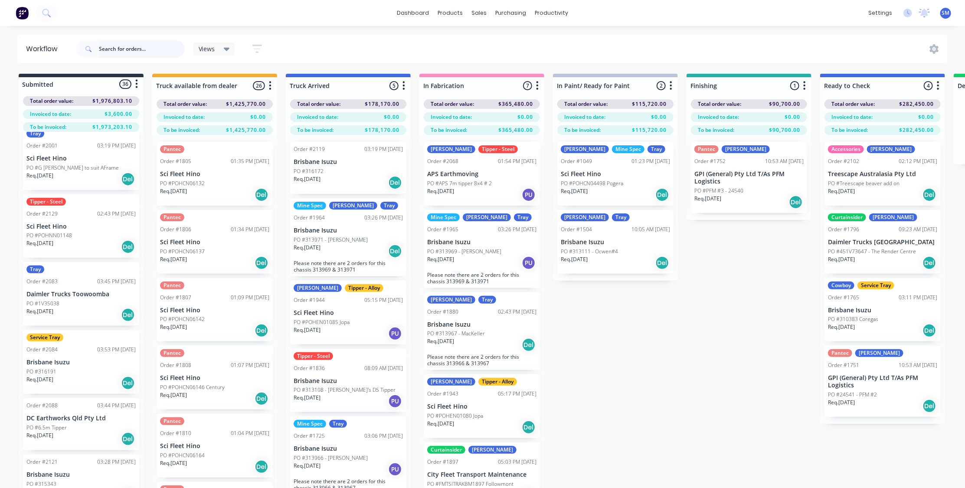
scroll to position [236, 0]
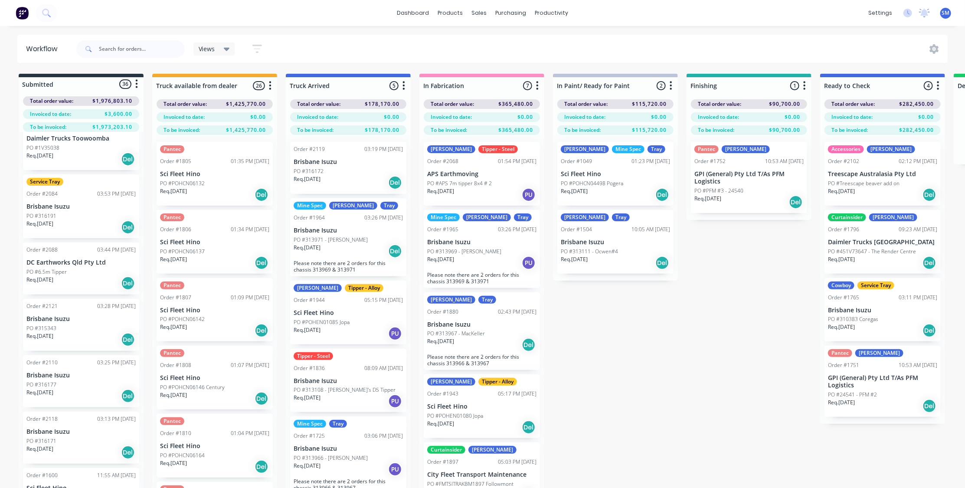
click at [53, 268] on p "PO #6.5m Tipper" at bounding box center [46, 272] width 40 height 8
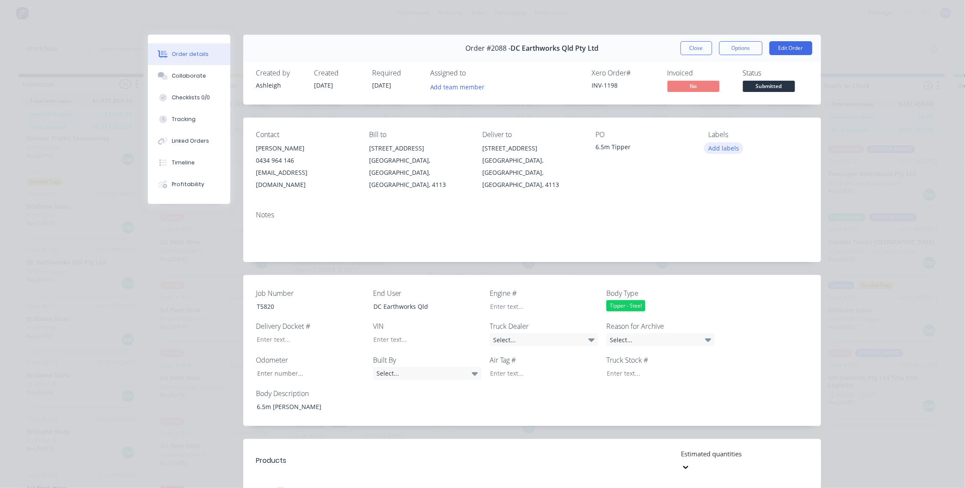
click at [720, 148] on button "Add labels" at bounding box center [724, 148] width 40 height 12
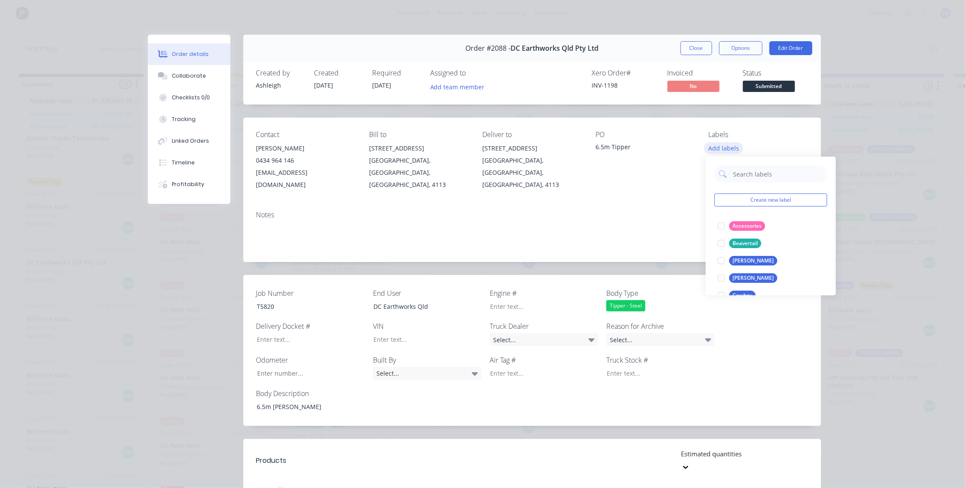
click at [720, 148] on button "Add labels" at bounding box center [724, 148] width 40 height 12
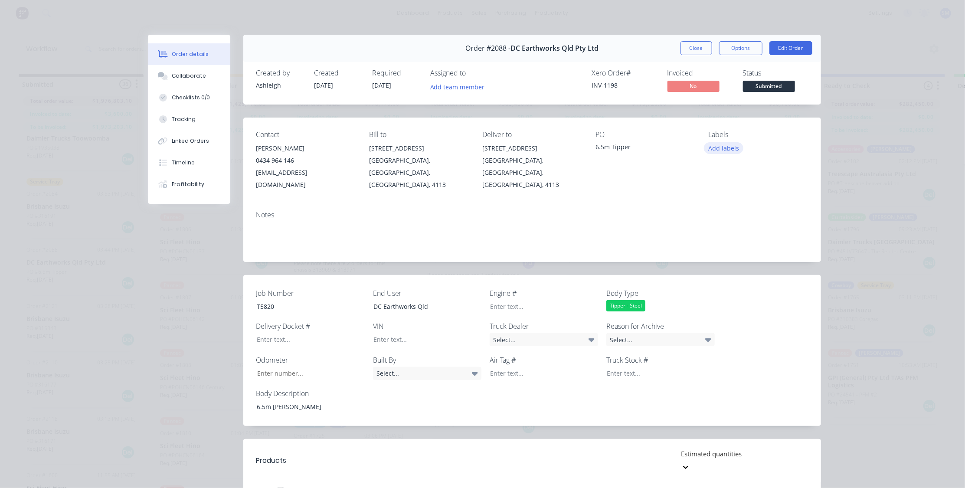
click at [720, 148] on button "Add labels" at bounding box center [724, 148] width 40 height 12
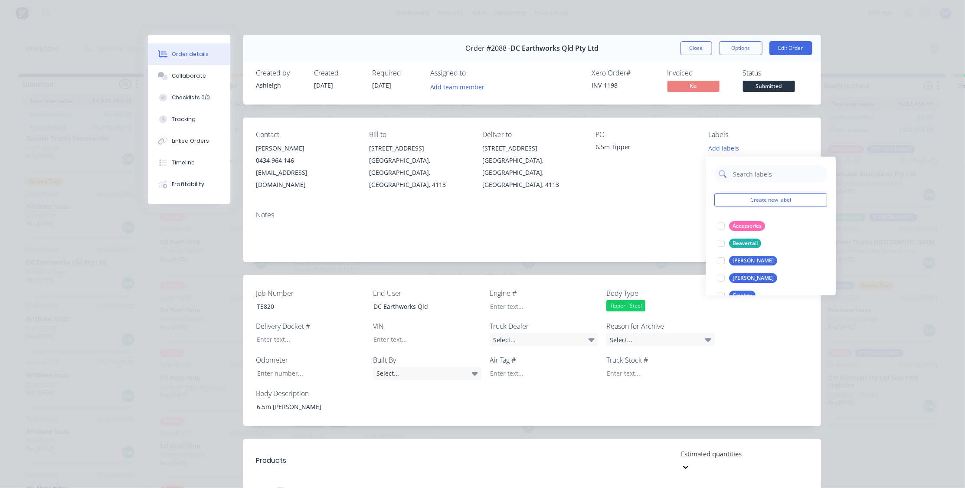
click at [748, 173] on input "text" at bounding box center [777, 173] width 91 height 17
type input "ti"
click at [735, 259] on div "Tipper - Steel" at bounding box center [748, 261] width 39 height 10
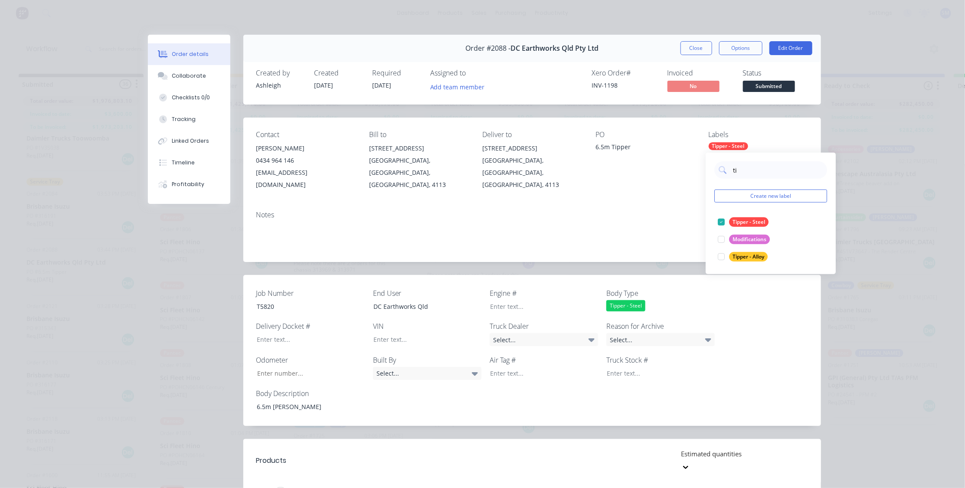
click at [645, 54] on div "Order #2088 - DC Earthworks Qld Pty Ltd Close Options Edit Order" at bounding box center [532, 48] width 578 height 27
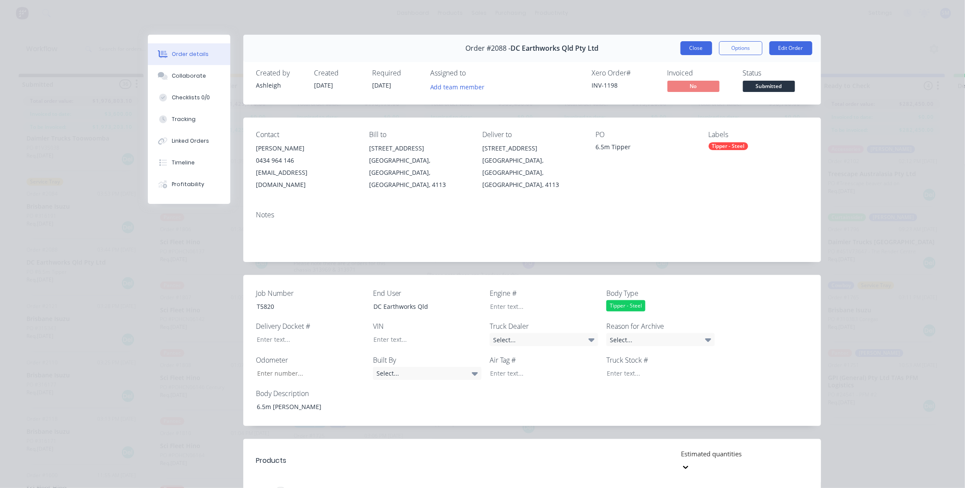
click at [689, 48] on button "Close" at bounding box center [696, 48] width 32 height 14
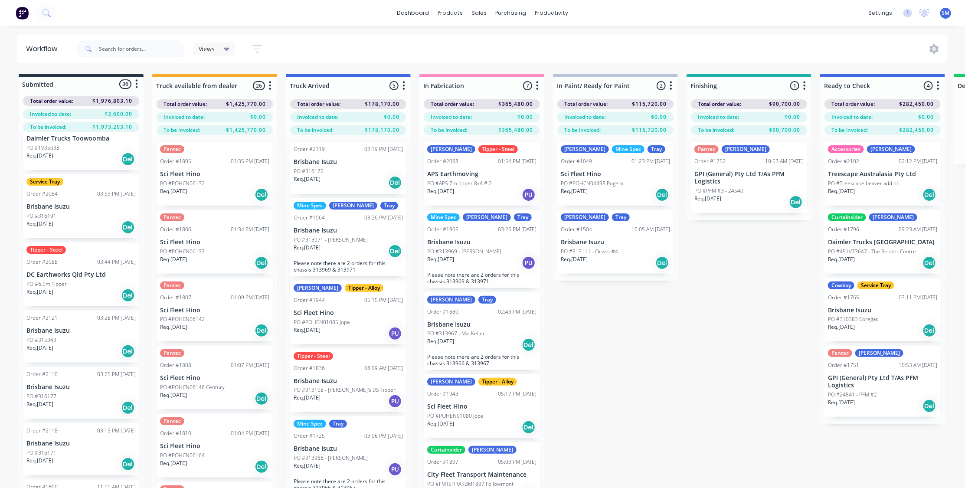
click at [55, 329] on p "Brisbane Isuzu" at bounding box center [80, 330] width 109 height 7
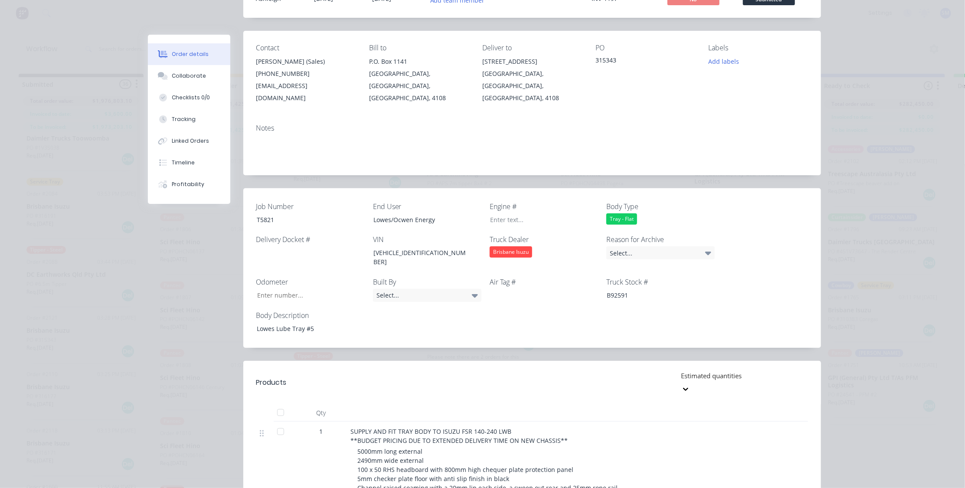
scroll to position [39, 0]
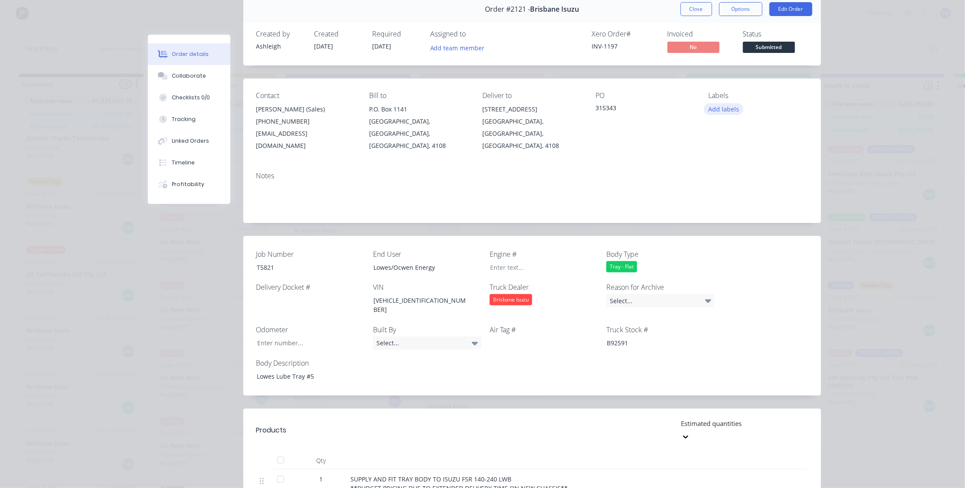
click at [716, 108] on button "Add labels" at bounding box center [724, 109] width 40 height 12
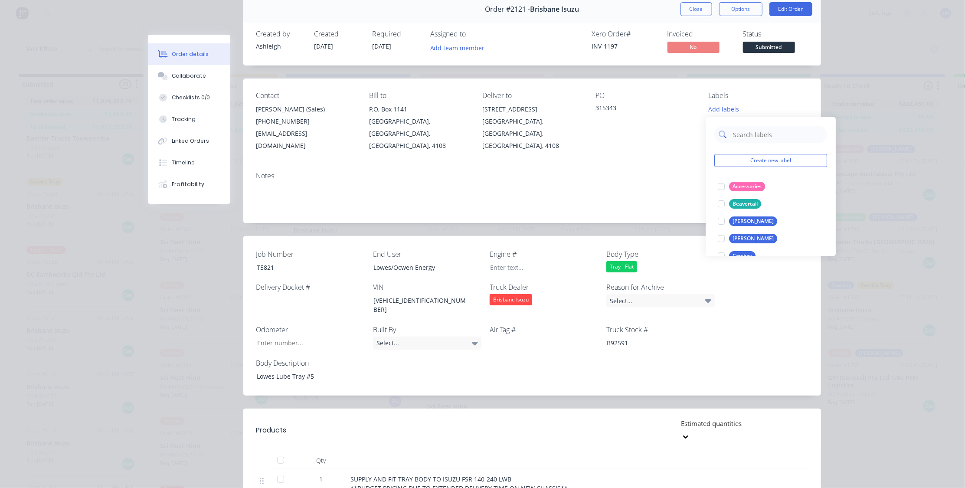
click at [741, 132] on input "text" at bounding box center [777, 134] width 91 height 17
type input "ser"
click at [738, 203] on div "Service Tray" at bounding box center [747, 204] width 37 height 10
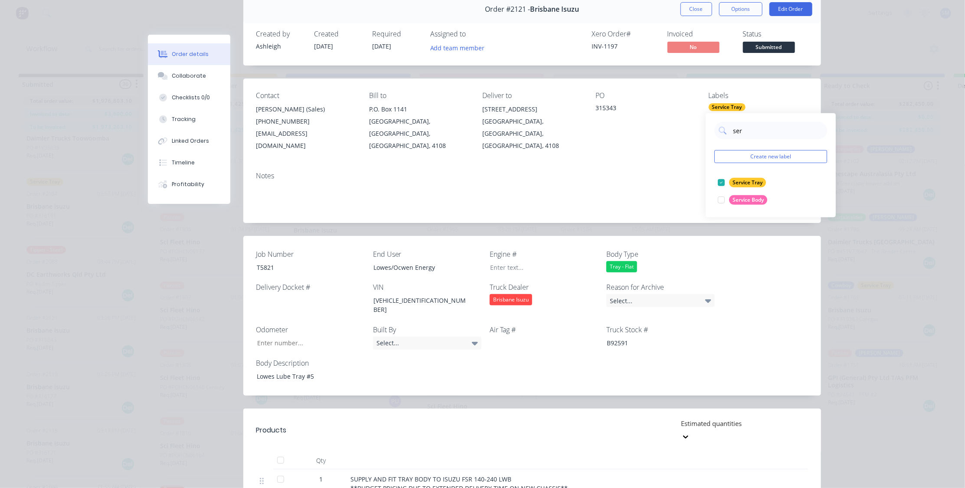
click at [639, 137] on div "PO 315343" at bounding box center [644, 122] width 99 height 60
click at [747, 104] on div "Service Tray" at bounding box center [758, 107] width 99 height 8
drag, startPoint x: 743, startPoint y: 130, endPoint x: 710, endPoint y: 130, distance: 32.5
click at [711, 130] on div "ser Create new label Service Tray edit Service Body edit" at bounding box center [771, 165] width 130 height 104
type input "[PERSON_NAME]"
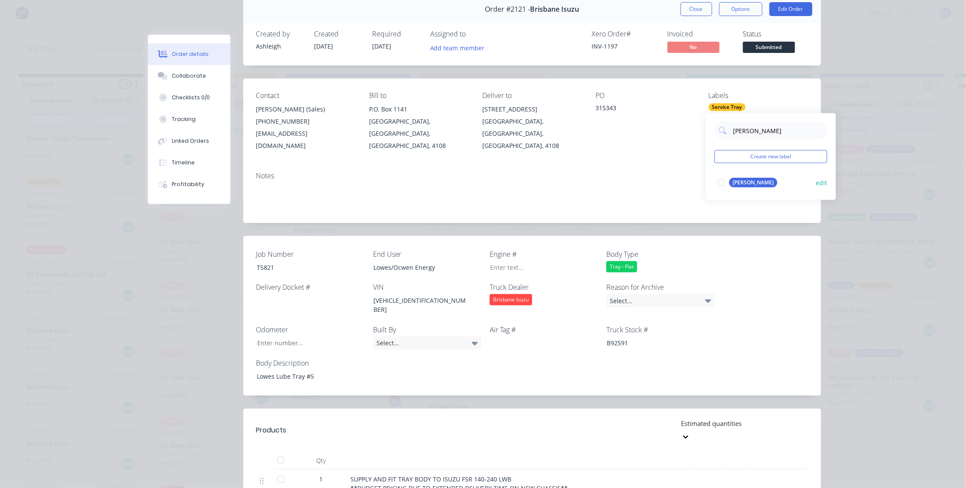
click at [731, 179] on div "[PERSON_NAME]" at bounding box center [753, 183] width 48 height 10
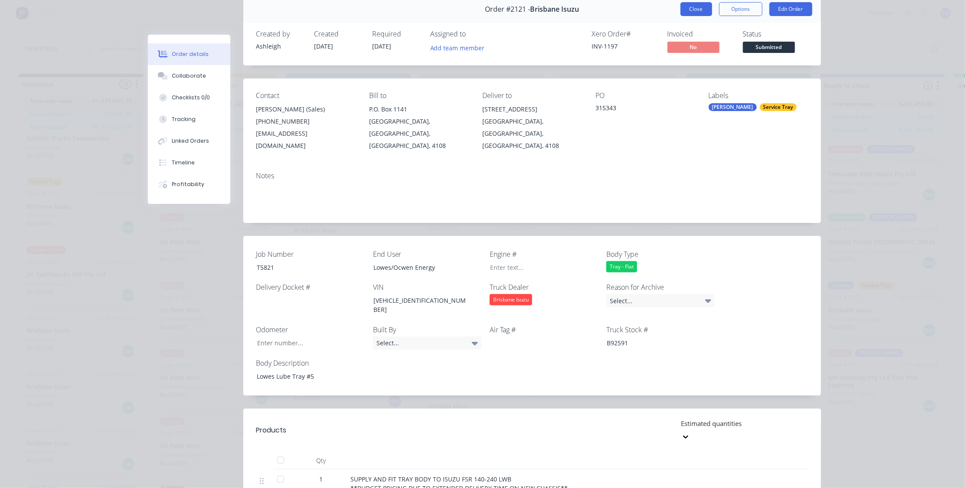
click at [695, 9] on button "Close" at bounding box center [696, 9] width 32 height 14
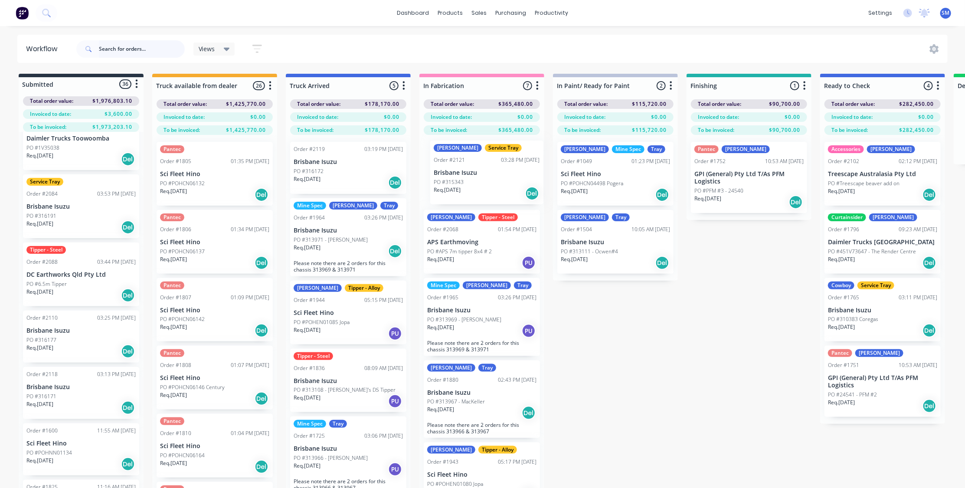
drag, startPoint x: 55, startPoint y: 330, endPoint x: 468, endPoint y: 165, distance: 444.9
click at [468, 165] on div "Submitted 36 Status colour #273444 hex #273444 Save Cancel Summaries Total orde…" at bounding box center [779, 296] width 1572 height 445
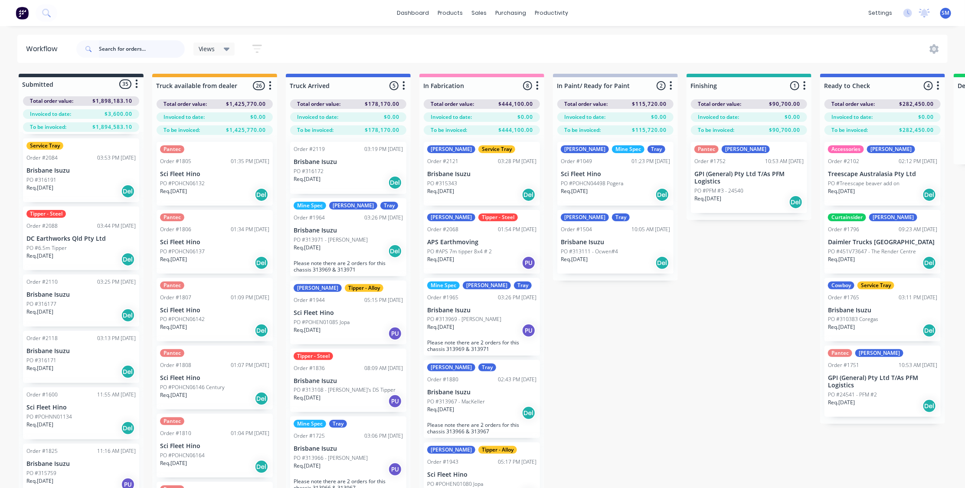
scroll to position [315, 0]
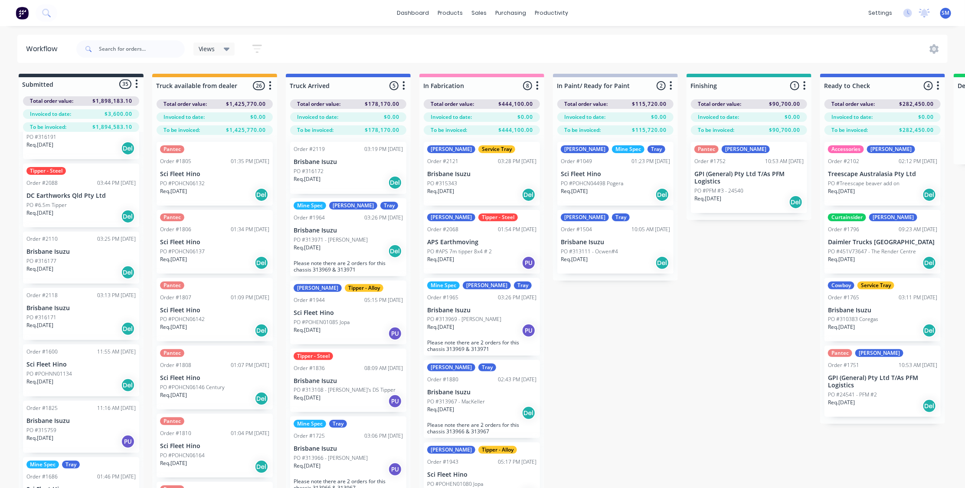
click at [39, 252] on p "Brisbane Isuzu" at bounding box center [80, 251] width 109 height 7
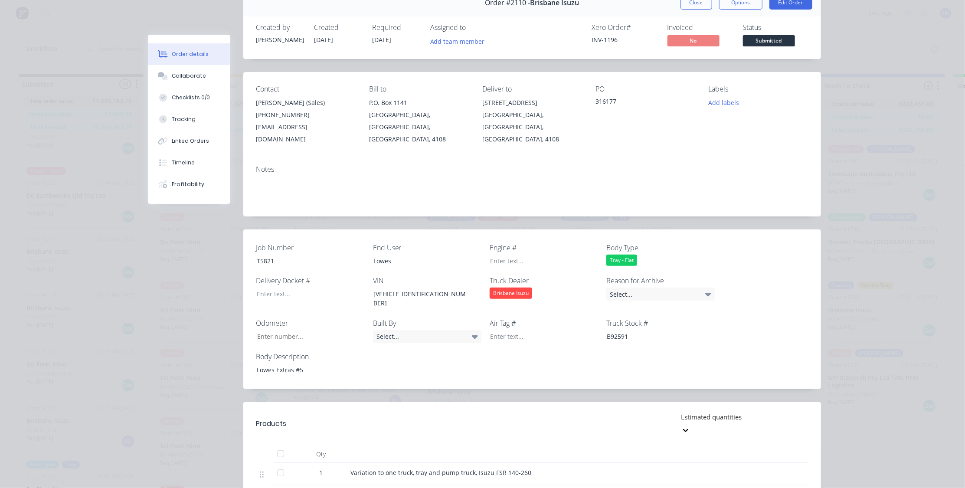
scroll to position [0, 0]
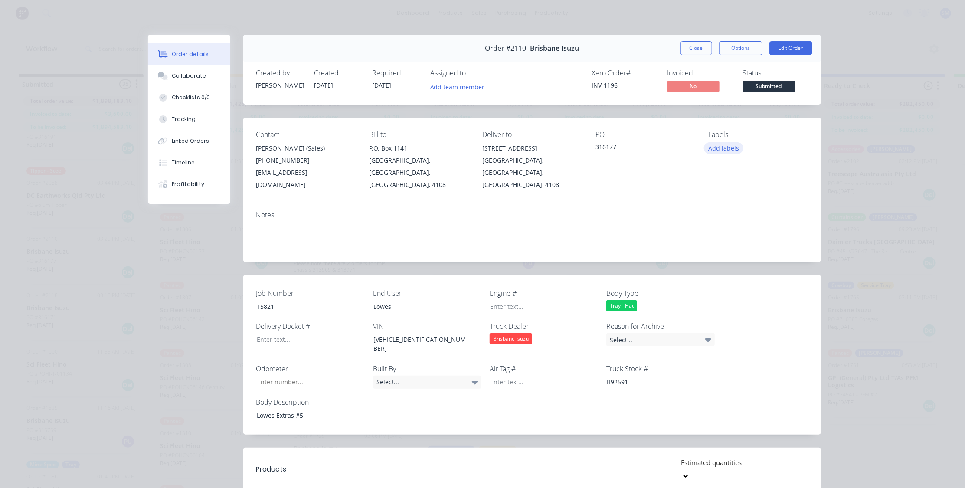
click at [716, 145] on button "Add labels" at bounding box center [724, 148] width 40 height 12
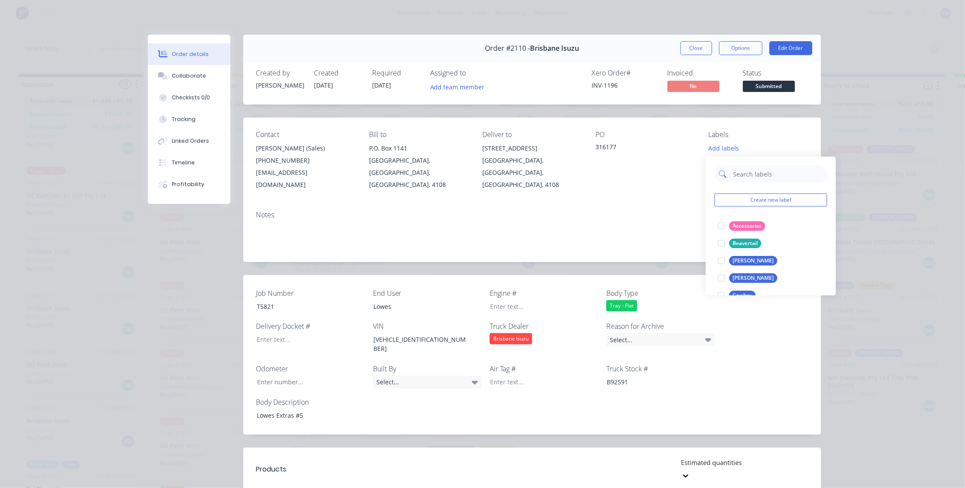
click at [759, 178] on input "text" at bounding box center [777, 173] width 91 height 17
type input "tray"
click at [719, 242] on div at bounding box center [721, 243] width 17 height 17
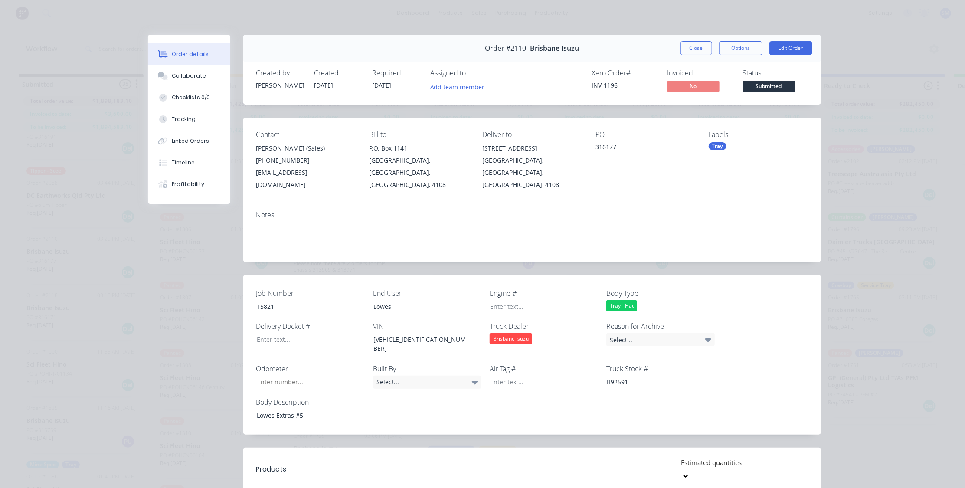
click at [634, 204] on div "Notes" at bounding box center [532, 233] width 578 height 58
click at [729, 145] on div "Tray" at bounding box center [758, 146] width 99 height 8
drag, startPoint x: 754, startPoint y: 169, endPoint x: 700, endPoint y: 169, distance: 54.6
click at [700, 169] on body "dashboard products sales purchasing productivity dashboard products Product Cat…" at bounding box center [482, 218] width 965 height 436
type input "t"
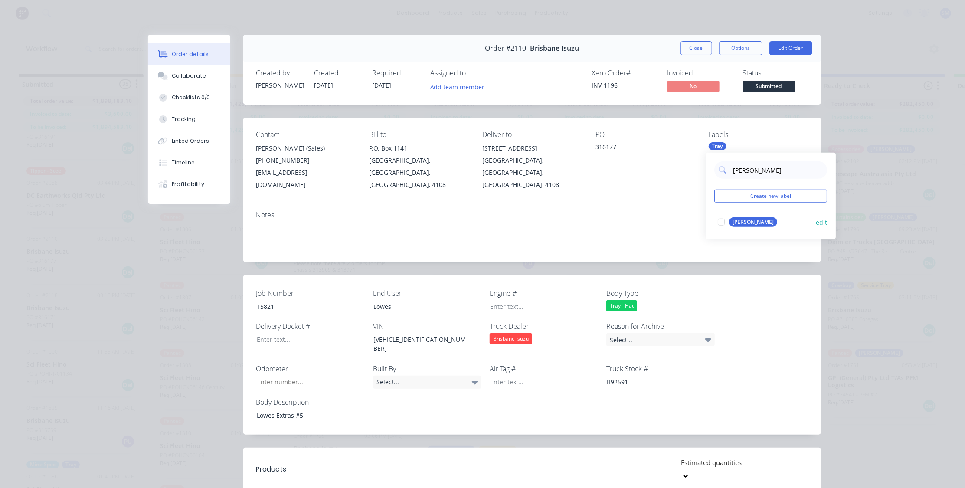
type input "[PERSON_NAME]"
click at [733, 221] on div "[PERSON_NAME]" at bounding box center [753, 222] width 48 height 10
click at [698, 46] on button "Close" at bounding box center [696, 48] width 32 height 14
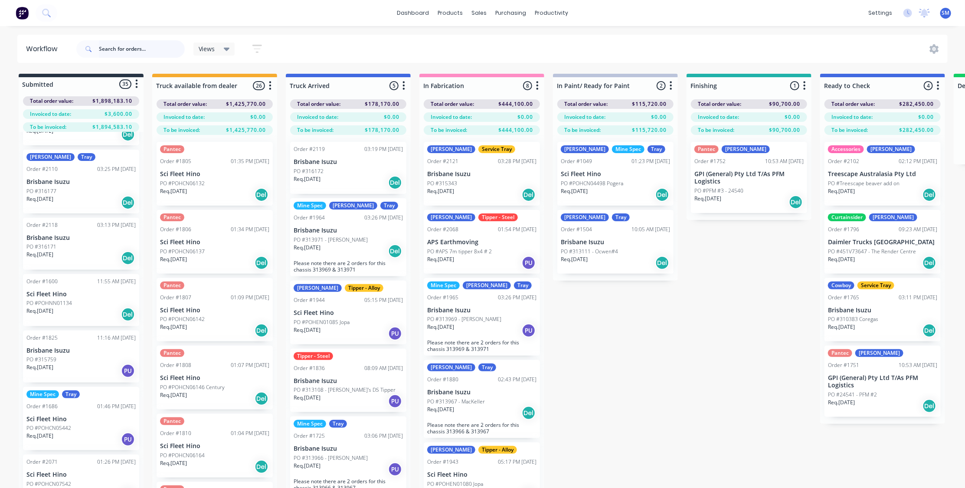
scroll to position [355, 0]
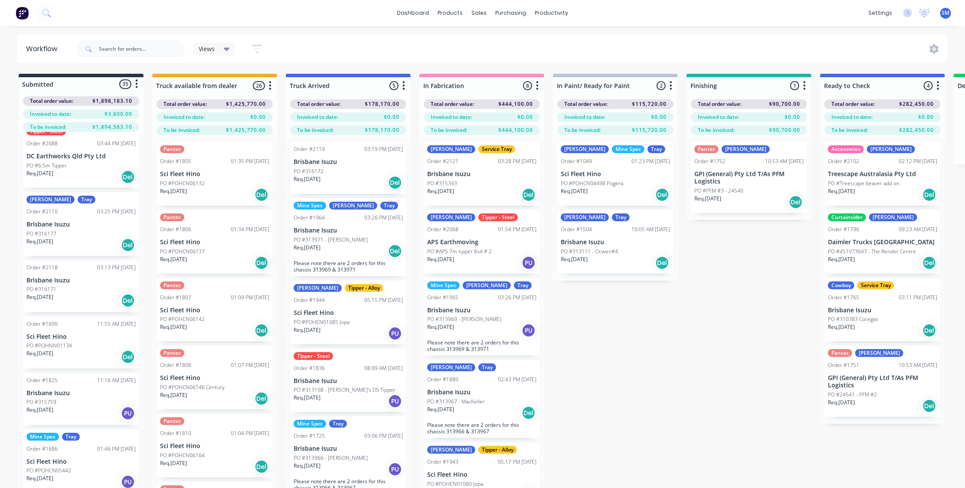
click at [40, 278] on p "Brisbane Isuzu" at bounding box center [80, 280] width 109 height 7
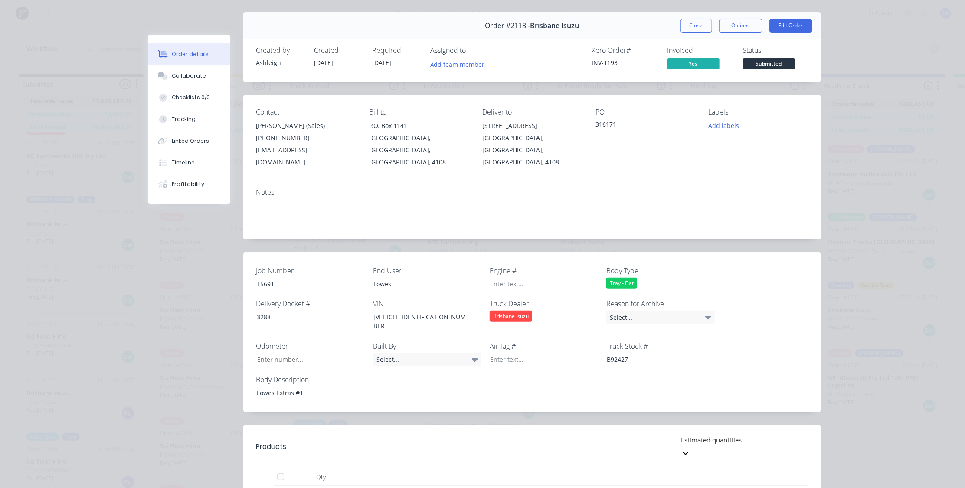
scroll to position [0, 0]
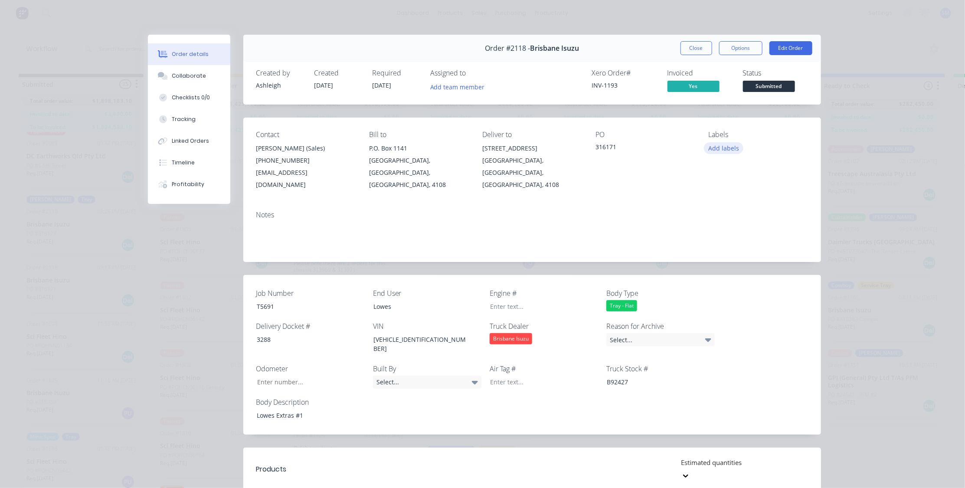
drag, startPoint x: 714, startPoint y: 145, endPoint x: 719, endPoint y: 150, distance: 7.1
click at [714, 146] on button "Add labels" at bounding box center [724, 148] width 40 height 12
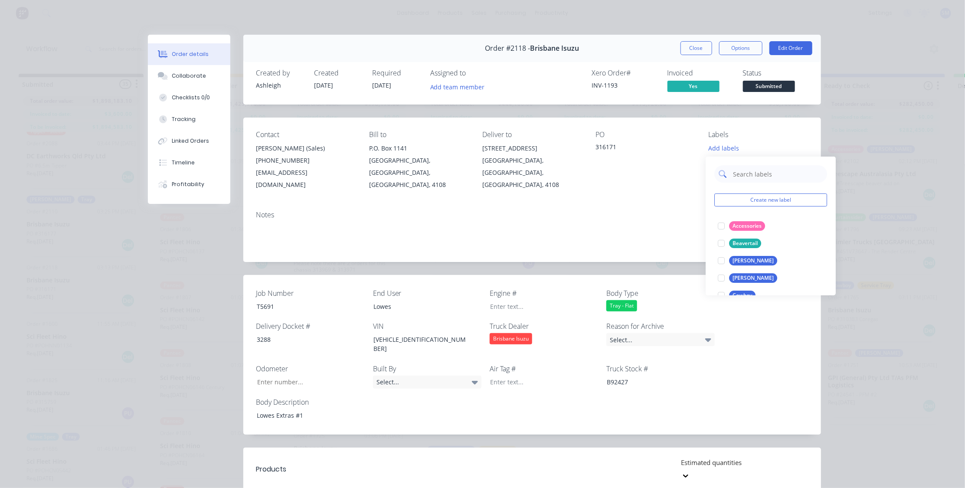
click at [741, 177] on input "text" at bounding box center [777, 173] width 91 height 17
click at [725, 244] on div at bounding box center [721, 243] width 17 height 17
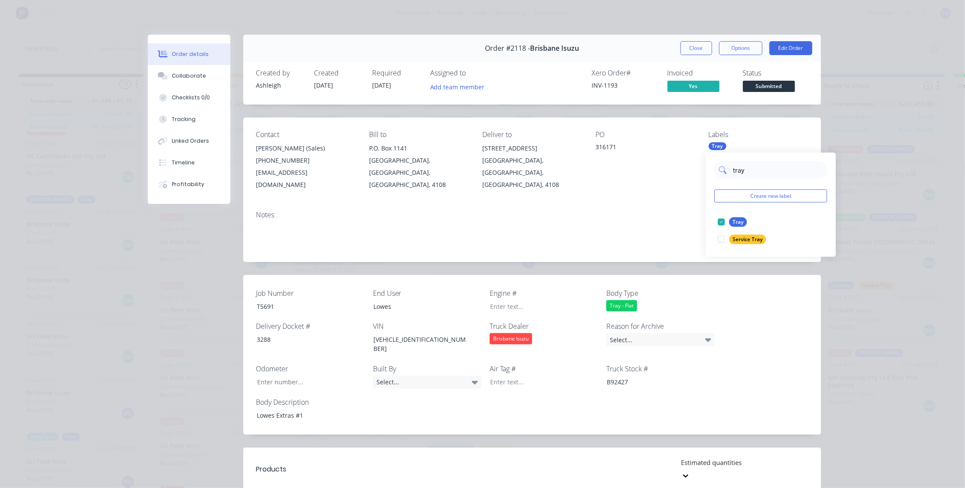
click at [754, 170] on input "tray" at bounding box center [777, 169] width 91 height 17
type input "t"
type input "[PERSON_NAME]"
click at [740, 218] on div "[PERSON_NAME]" at bounding box center [753, 222] width 48 height 10
click at [695, 44] on button "Close" at bounding box center [696, 48] width 32 height 14
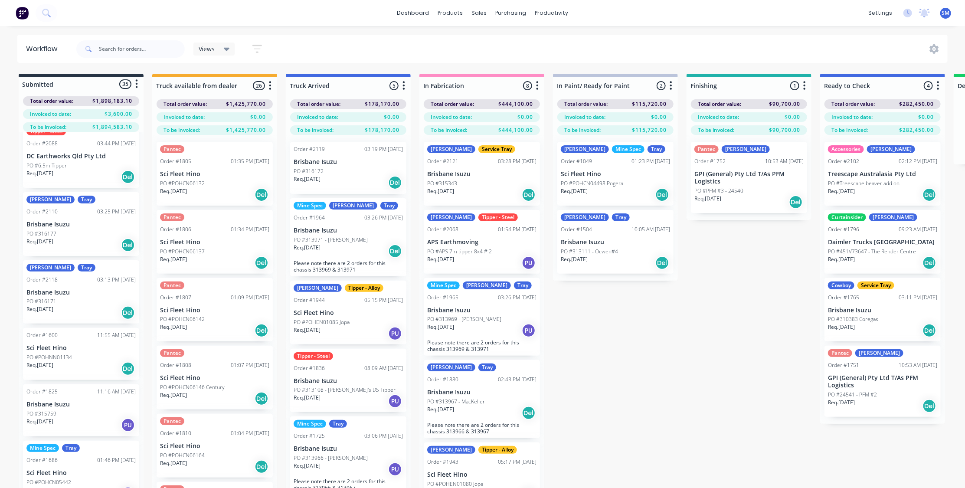
click at [451, 169] on div "[PERSON_NAME] Tray Order #2121 03:28 PM [DATE] [GEOGRAPHIC_DATA] #315343 Req. […" at bounding box center [482, 174] width 116 height 64
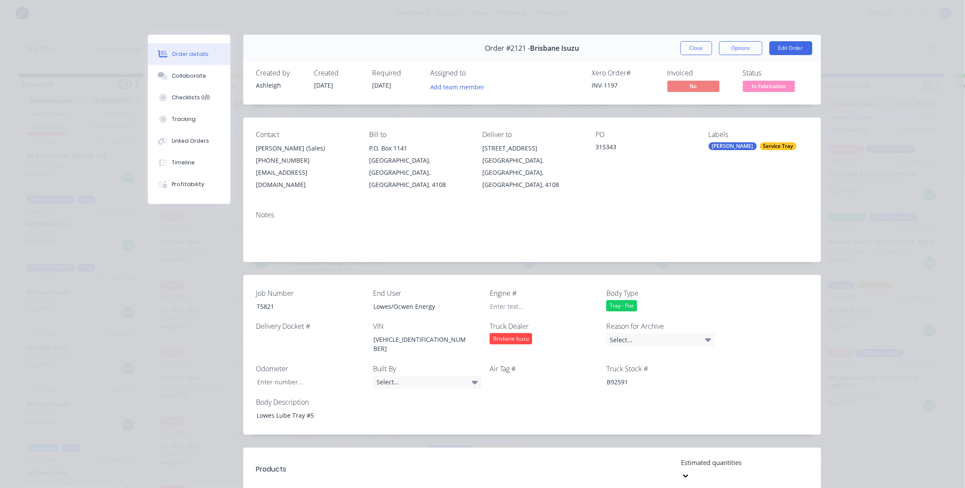
click at [698, 45] on button "Close" at bounding box center [696, 48] width 32 height 14
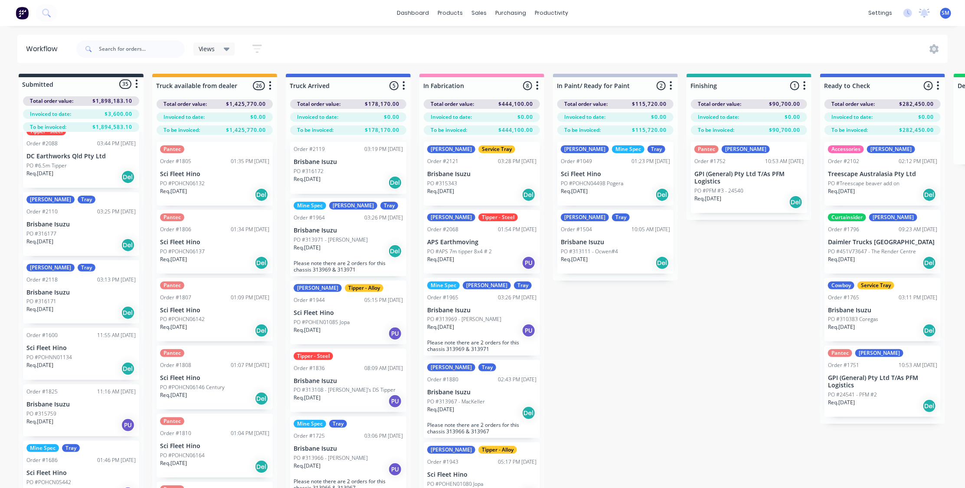
click at [57, 230] on div "PO #316177" at bounding box center [80, 234] width 109 height 8
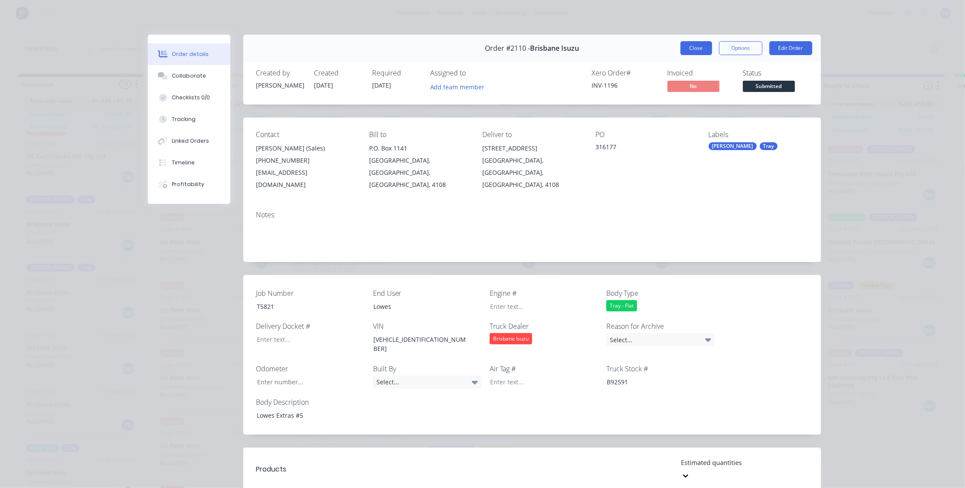
click at [697, 46] on button "Close" at bounding box center [696, 48] width 32 height 14
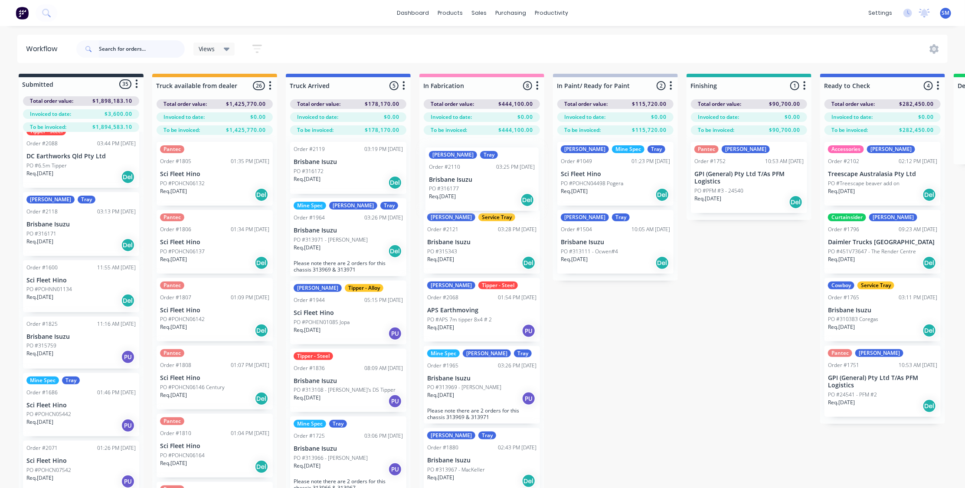
drag, startPoint x: 45, startPoint y: 228, endPoint x: 453, endPoint y: 186, distance: 410.2
click at [453, 186] on div "Submitted 35 Status colour #273444 hex #273444 Save Cancel Summaries Total orde…" at bounding box center [779, 296] width 1572 height 445
click at [478, 151] on div "Tray" at bounding box center [487, 149] width 18 height 8
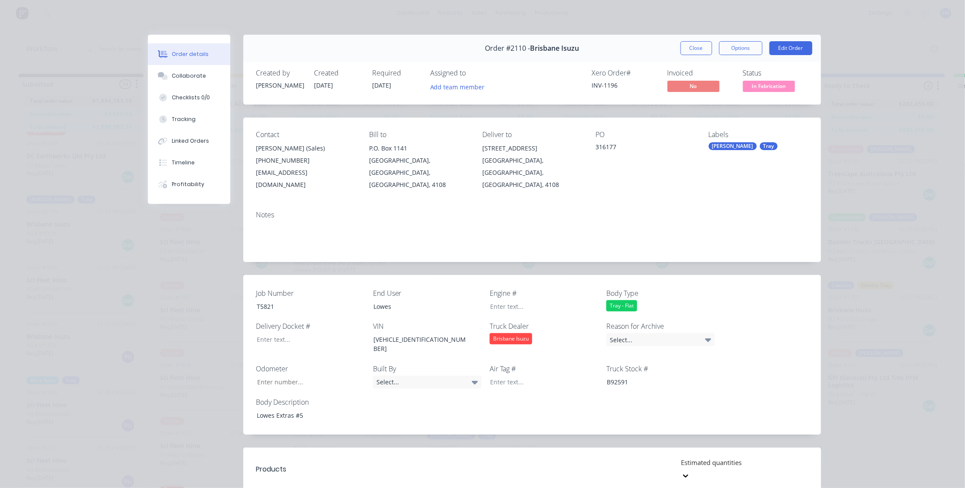
click at [760, 142] on div "Tray" at bounding box center [769, 146] width 18 height 8
drag, startPoint x: 603, startPoint y: 203, endPoint x: 630, endPoint y: 162, distance: 49.8
click at [603, 211] on div "Notes" at bounding box center [532, 215] width 552 height 8
drag, startPoint x: 691, startPoint y: 47, endPoint x: 572, endPoint y: 167, distance: 169.0
click at [691, 47] on button "Close" at bounding box center [696, 48] width 32 height 14
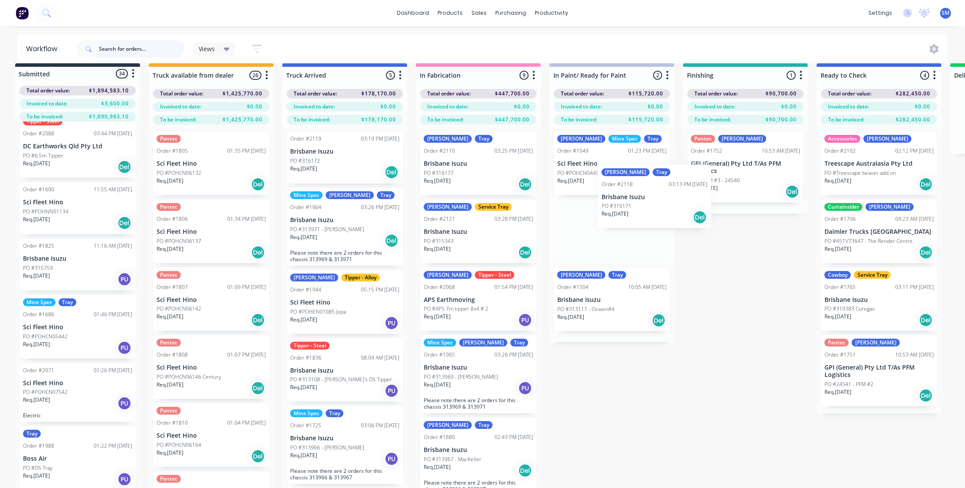
scroll to position [10, 4]
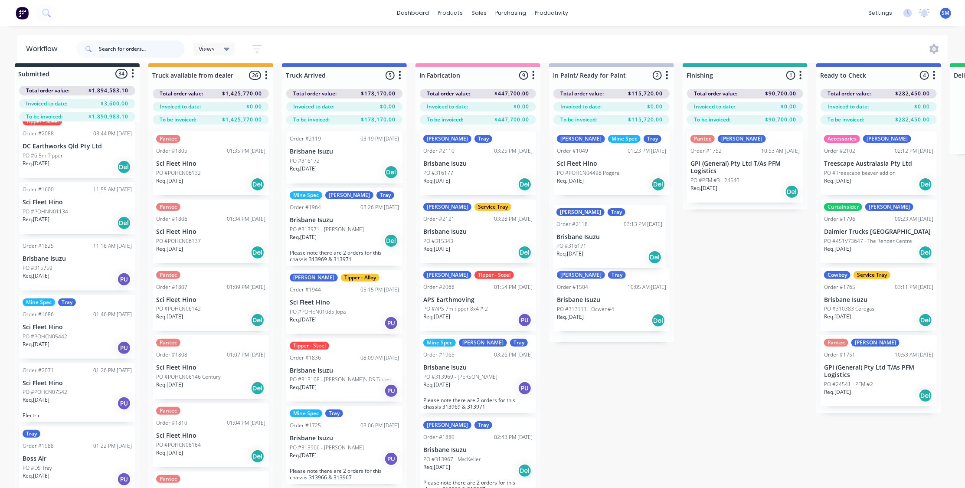
drag, startPoint x: 49, startPoint y: 222, endPoint x: 581, endPoint y: 236, distance: 532.8
click at [581, 236] on div "Submitted 34 Status colour #273444 hex #273444 Save Cancel Summaries Total orde…" at bounding box center [776, 285] width 1572 height 445
click at [590, 299] on p "Brisbane Isuzu" at bounding box center [611, 299] width 109 height 7
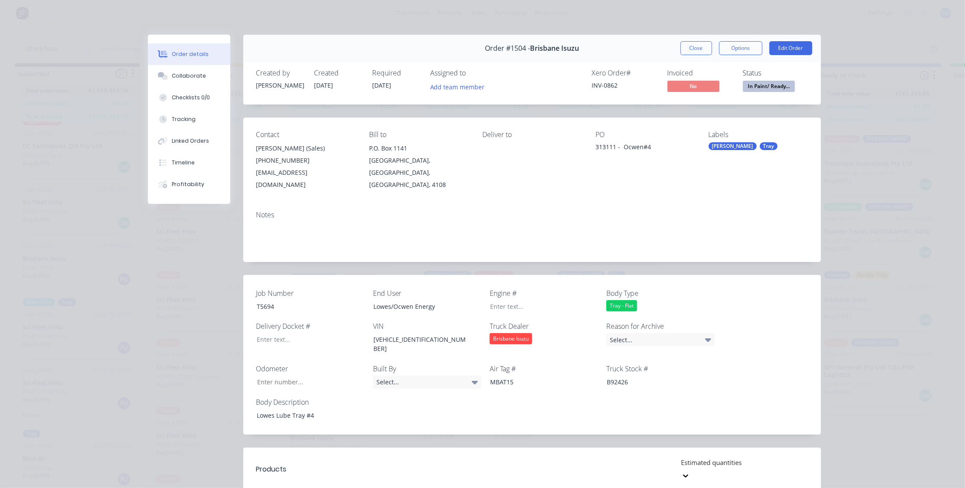
scroll to position [0, 0]
click at [694, 47] on button "Close" at bounding box center [696, 48] width 32 height 14
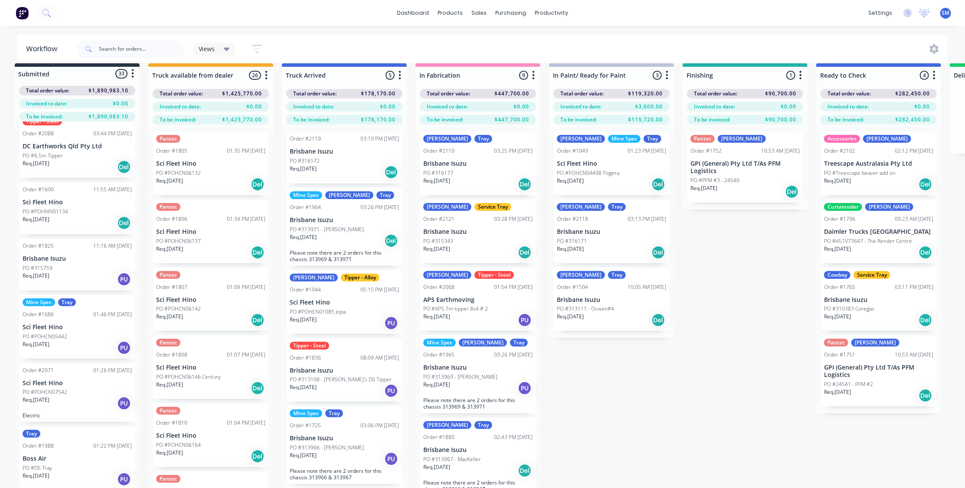
click at [589, 235] on div "[PERSON_NAME] Order #2118 03:13 PM [DATE] Brisbane Isuzu PO #316171 Req. [DATE]…" at bounding box center [611, 231] width 116 height 64
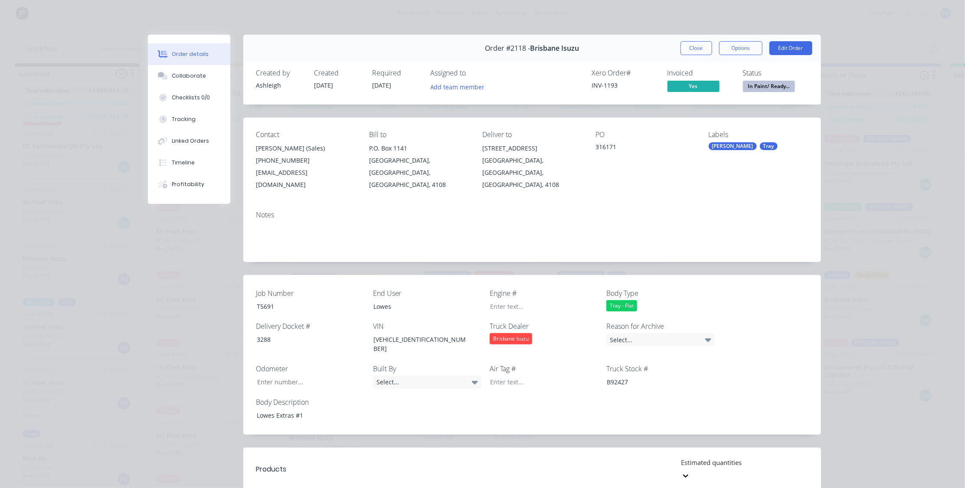
click at [699, 45] on button "Close" at bounding box center [696, 48] width 32 height 14
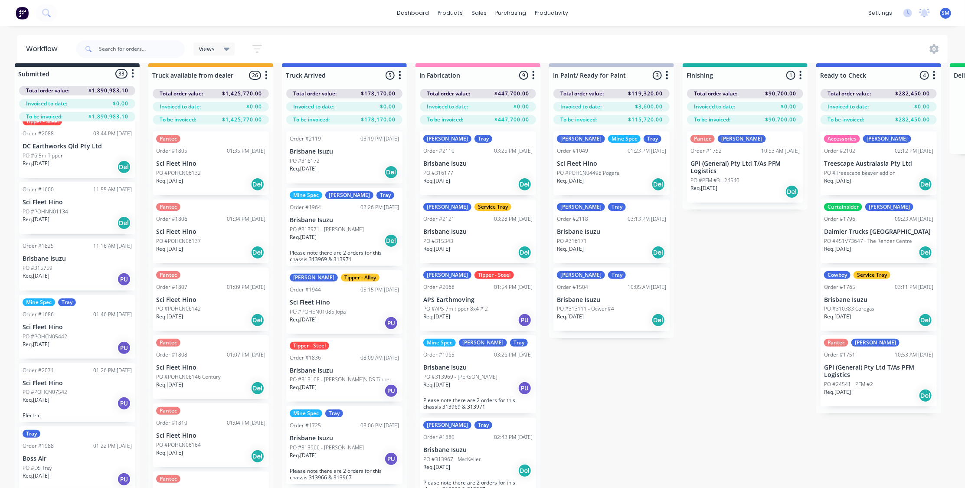
click at [598, 299] on p "Brisbane Isuzu" at bounding box center [611, 299] width 109 height 7
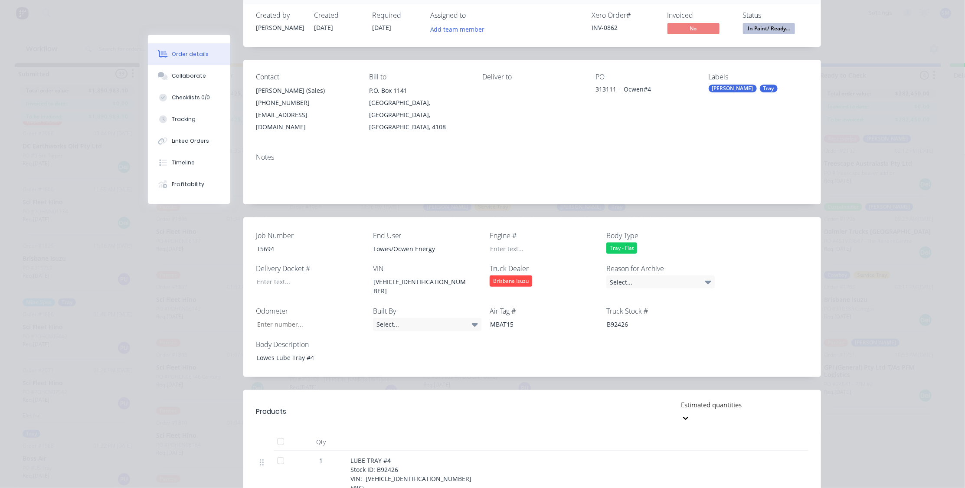
scroll to position [39, 0]
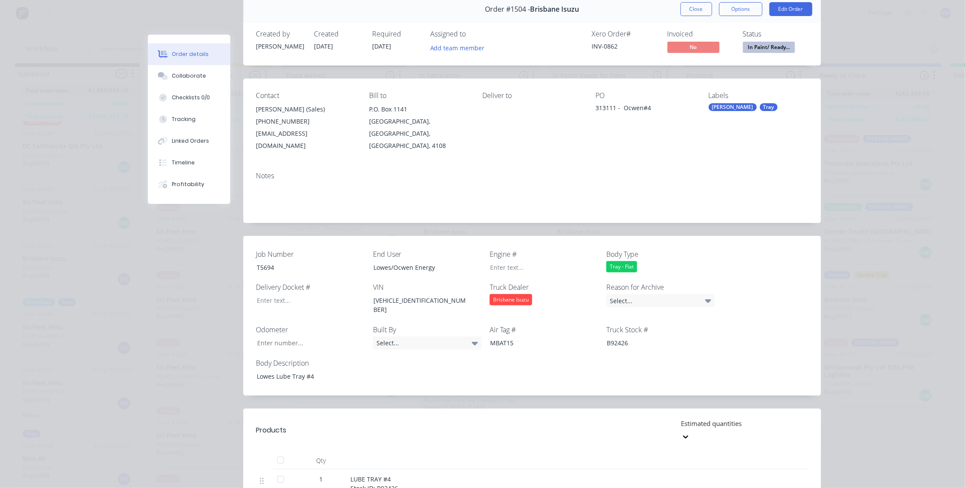
click at [687, 7] on button "Close" at bounding box center [696, 9] width 32 height 14
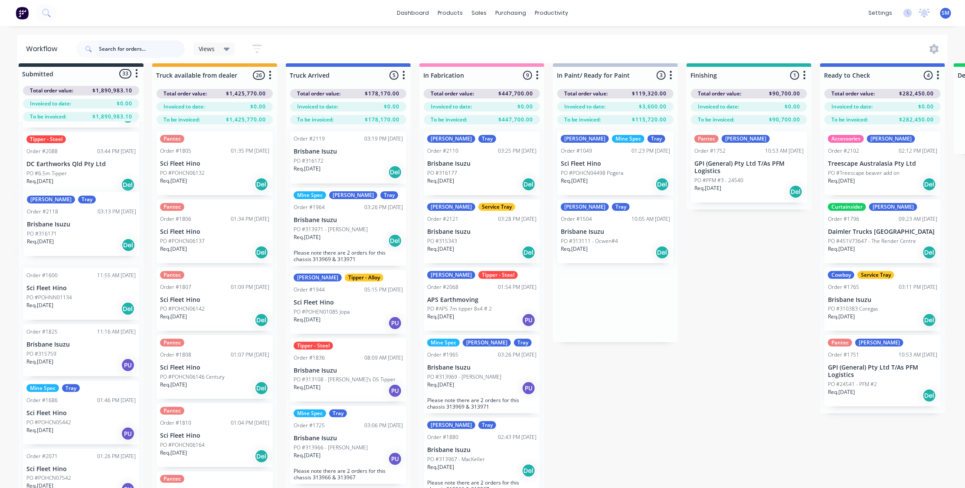
scroll to position [337, 0]
drag, startPoint x: 598, startPoint y: 229, endPoint x: 56, endPoint y: 347, distance: 554.4
click at [60, 349] on div "Submitted 33 Status colour #273444 hex #273444 Save Cancel Summaries Total orde…" at bounding box center [779, 285] width 1572 height 445
drag, startPoint x: 631, startPoint y: 317, endPoint x: 582, endPoint y: 307, distance: 49.6
click at [630, 317] on div "Submitted 34 Status colour #273444 hex #273444 Save Cancel Summaries Total orde…" at bounding box center [779, 285] width 1572 height 445
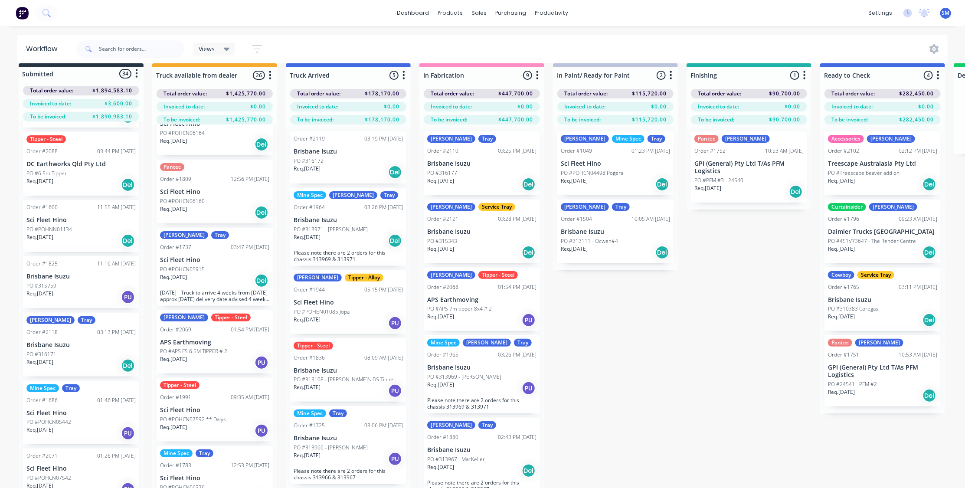
scroll to position [315, 0]
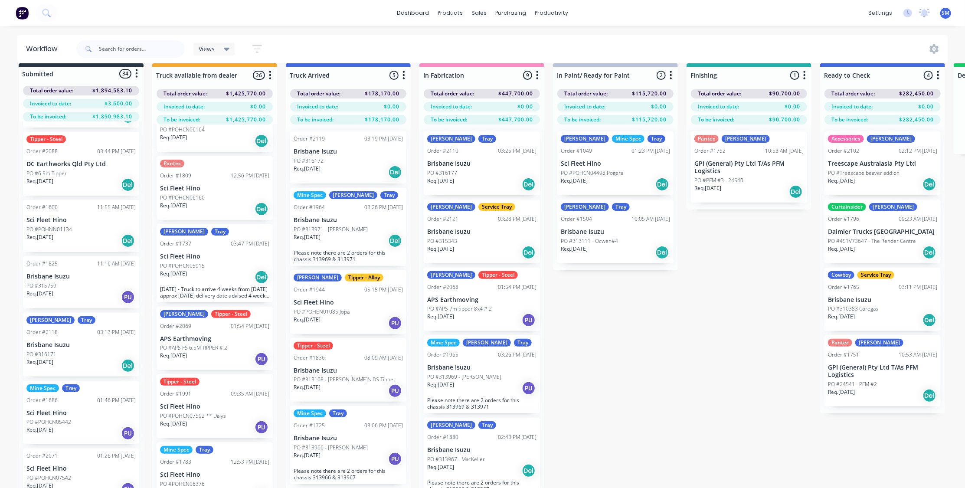
click at [193, 262] on p "PO #POHCN05915" at bounding box center [182, 266] width 45 height 8
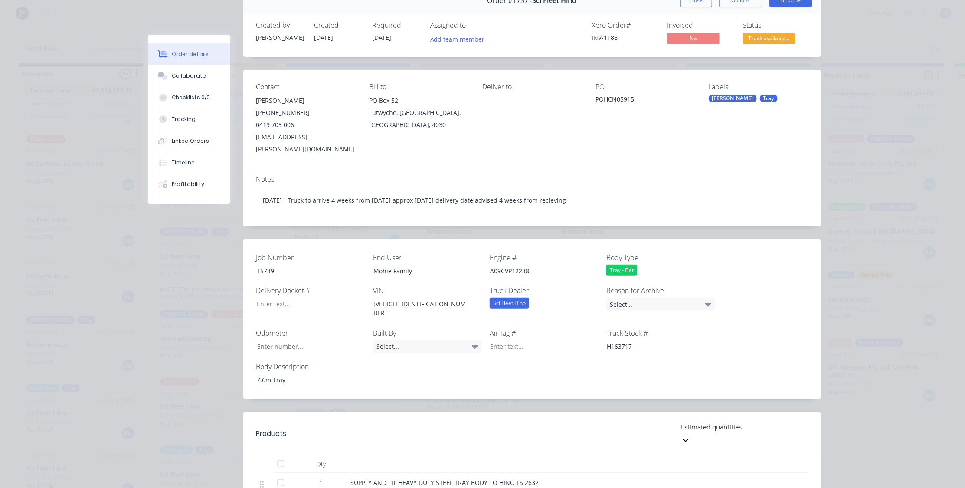
scroll to position [0, 0]
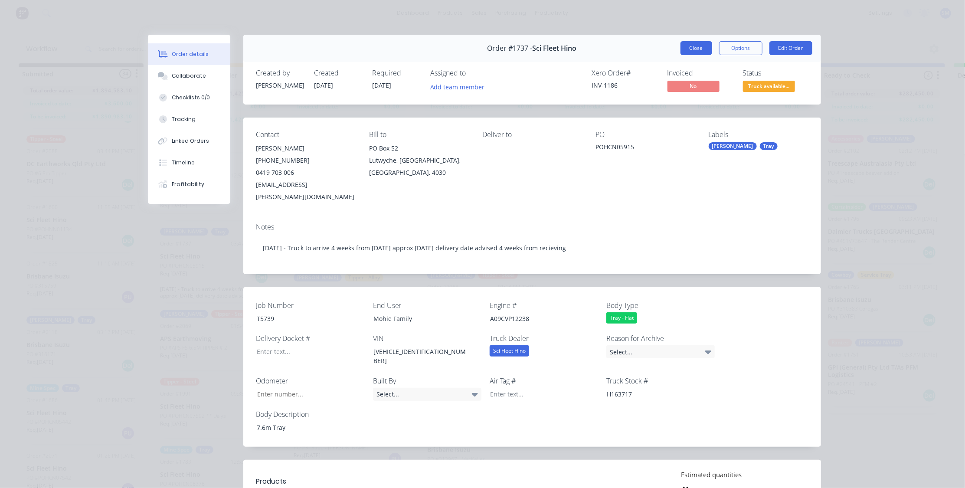
click at [698, 45] on button "Close" at bounding box center [696, 48] width 32 height 14
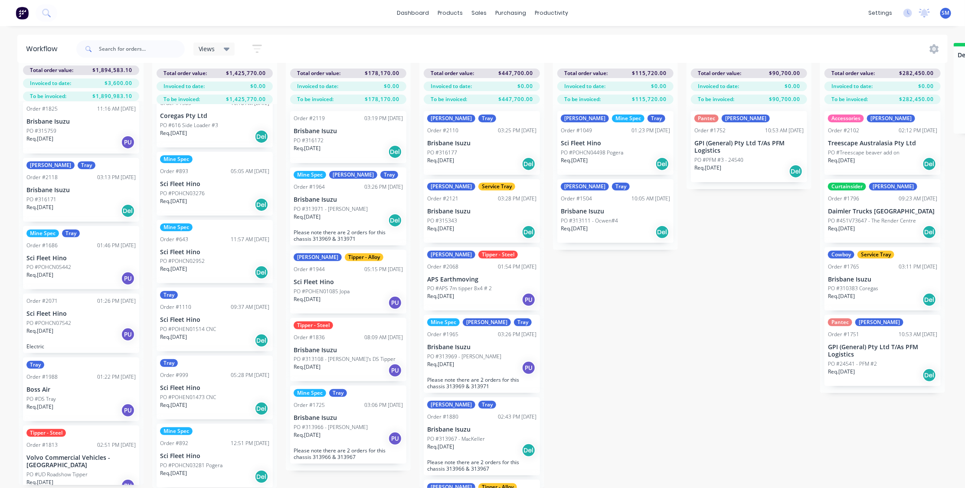
scroll to position [494, 0]
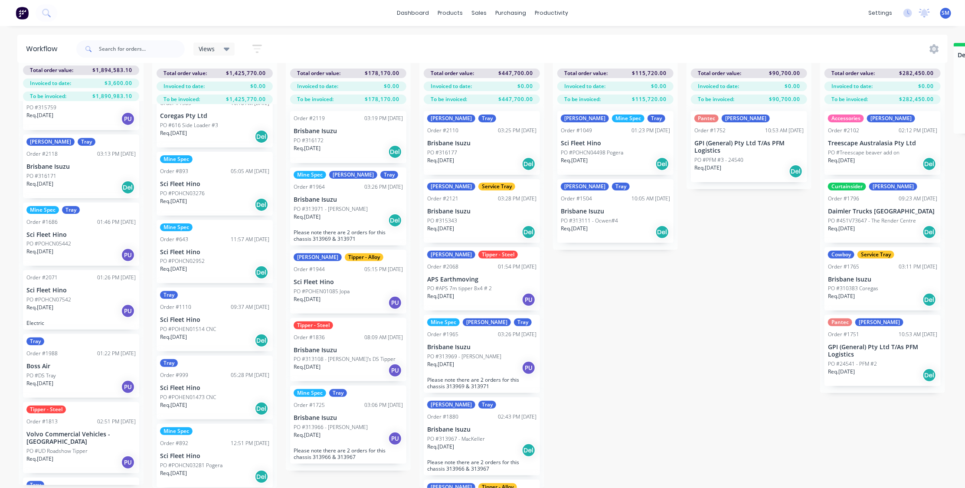
click at [52, 296] on p "PO #POHCN07542" at bounding box center [48, 300] width 45 height 8
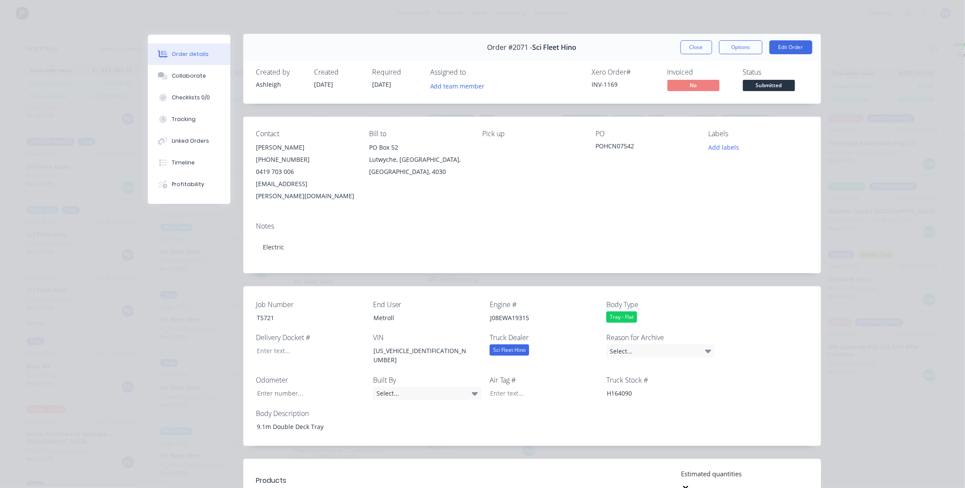
scroll to position [0, 0]
click at [601, 200] on div "Contact [PERSON_NAME] [PHONE_NUMBER] [EMAIL_ADDRESS][PERSON_NAME][DOMAIN_NAME] …" at bounding box center [532, 167] width 578 height 98
click at [694, 46] on button "Close" at bounding box center [696, 48] width 32 height 14
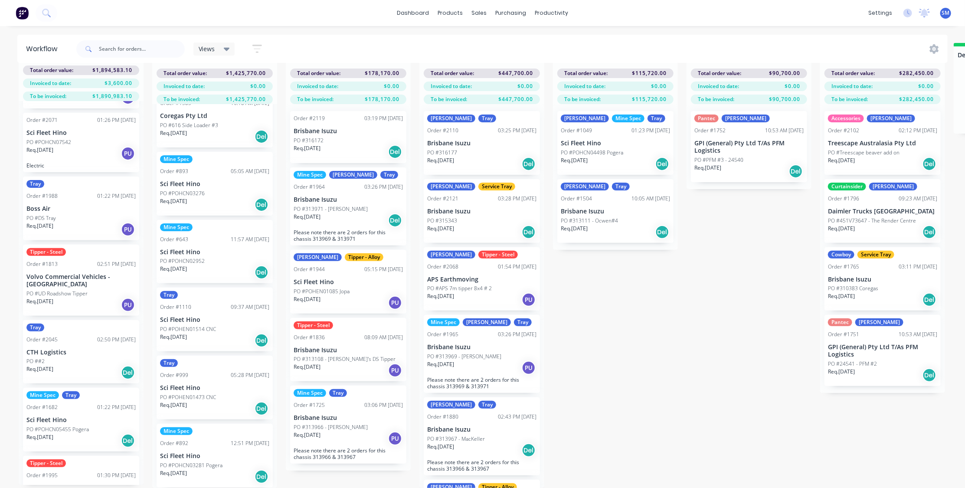
scroll to position [691, 0]
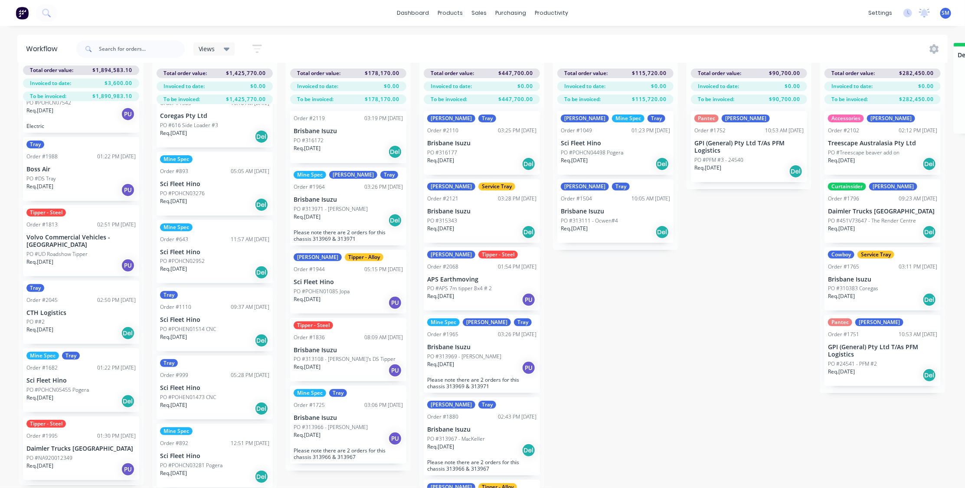
click at [58, 226] on div "Tipper - Steel Order #1813 02:51 PM [DATE] Volvo Commercial Vehicles - [GEOGRAP…" at bounding box center [81, 240] width 116 height 71
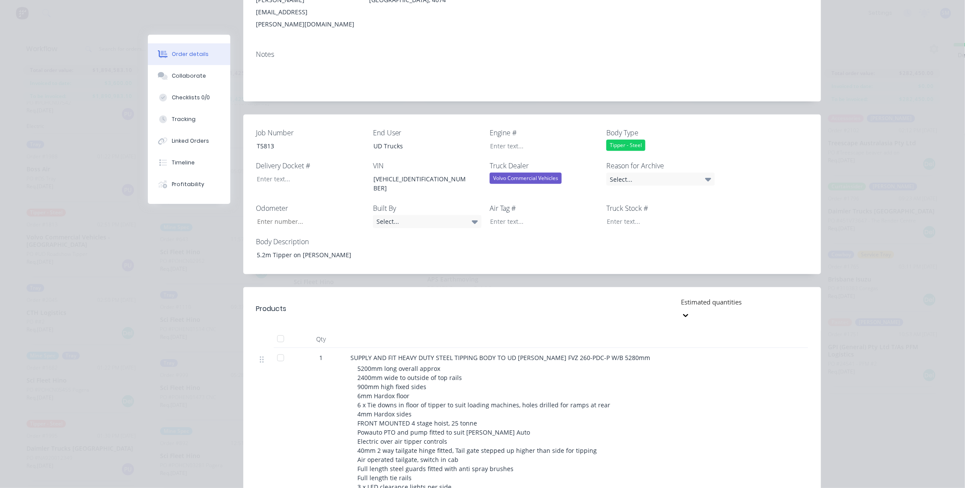
scroll to position [39, 0]
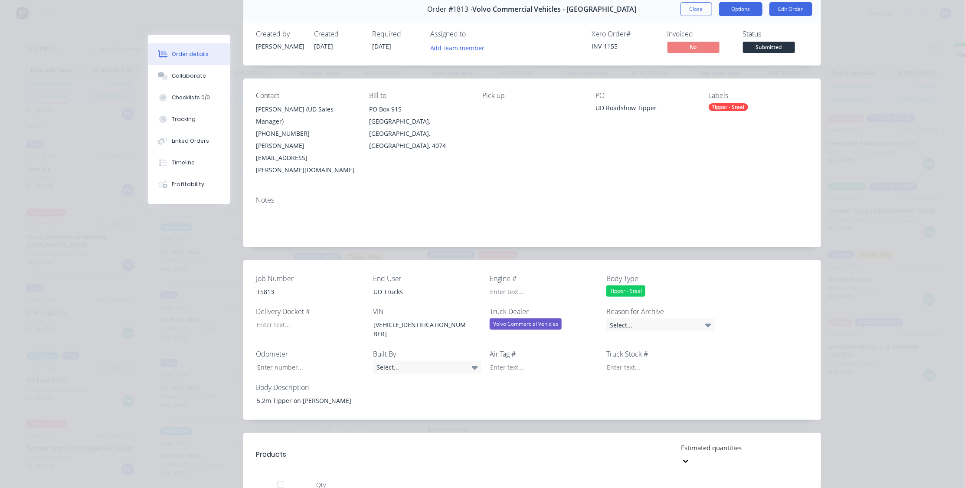
click at [740, 6] on button "Options" at bounding box center [740, 9] width 43 height 14
click at [701, 43] on div "Work Order" at bounding box center [716, 49] width 75 height 13
click at [694, 65] on div "Standard" at bounding box center [716, 66] width 75 height 13
click at [160, 312] on div "Order #1813 - Volvo Commercial Vehicles - [GEOGRAPHIC_DATA] Close Options Edit …" at bounding box center [484, 488] width 673 height 984
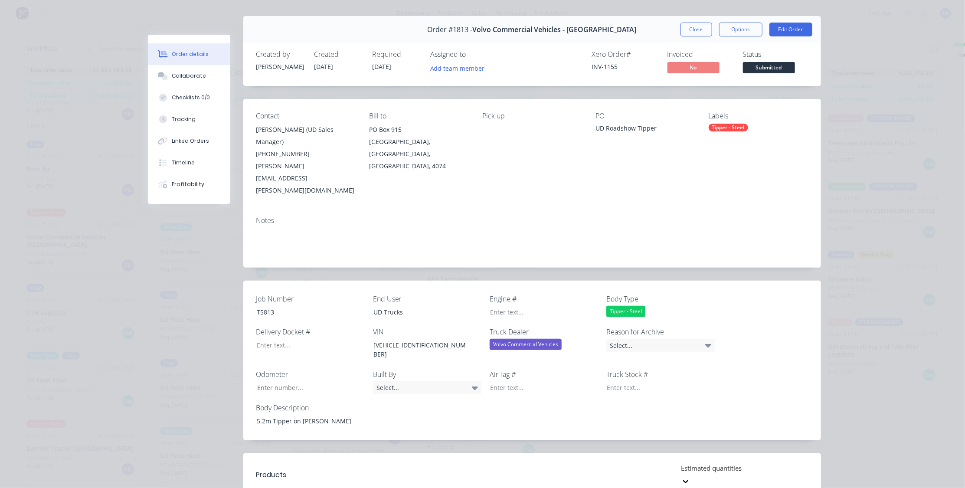
scroll to position [0, 0]
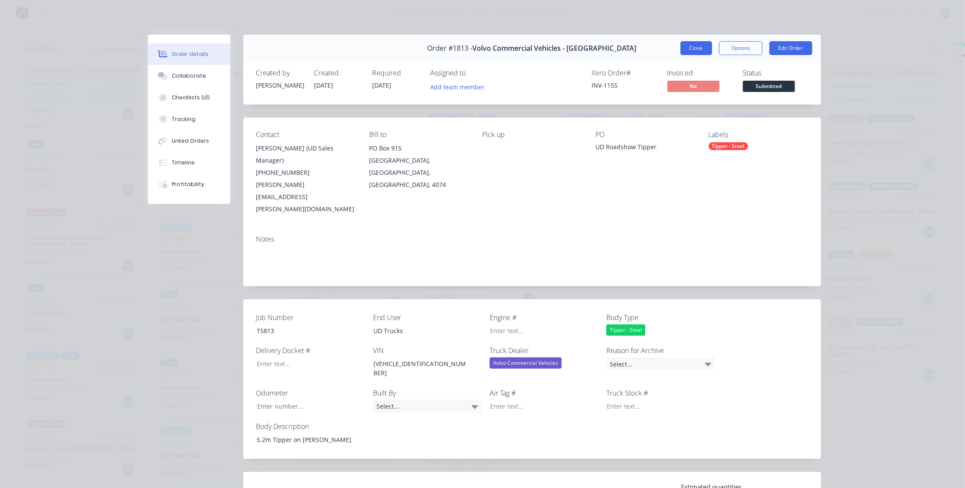
click at [693, 46] on button "Close" at bounding box center [696, 48] width 32 height 14
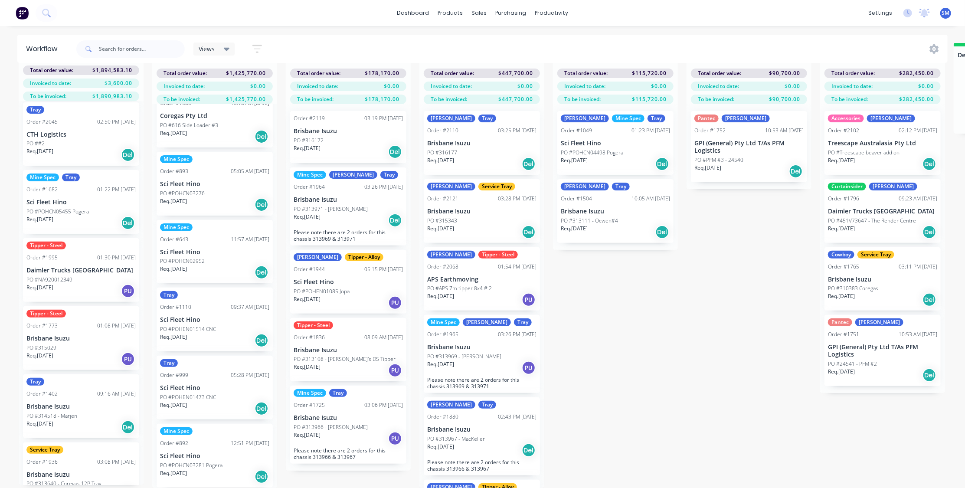
scroll to position [889, 0]
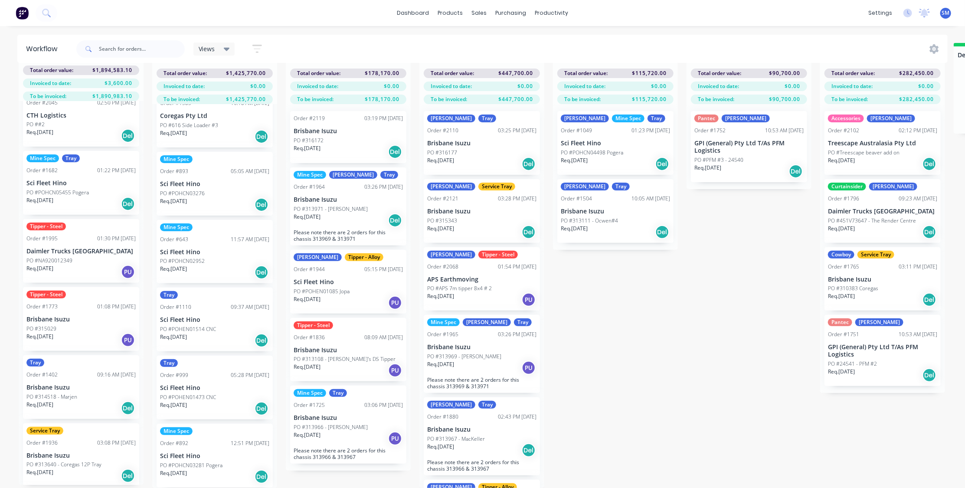
click at [71, 248] on p "Daimler Trucks [GEOGRAPHIC_DATA]" at bounding box center [80, 251] width 109 height 7
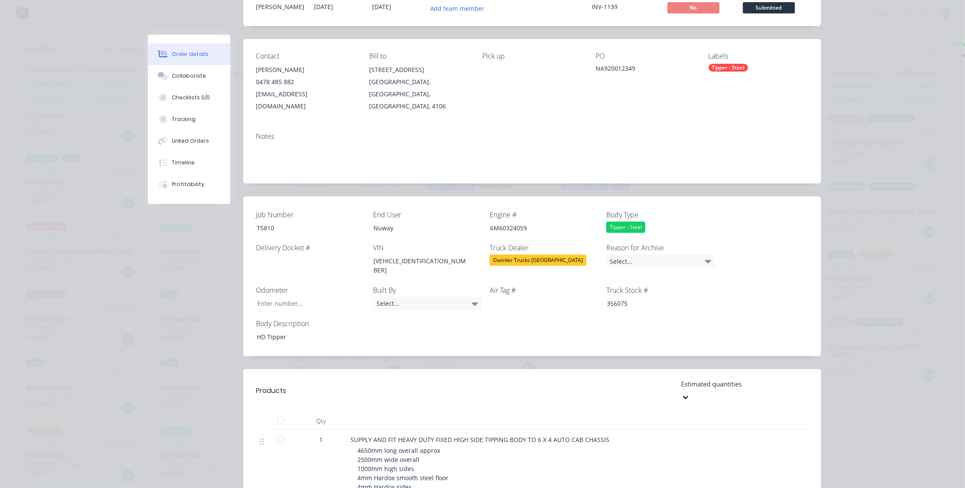
scroll to position [0, 0]
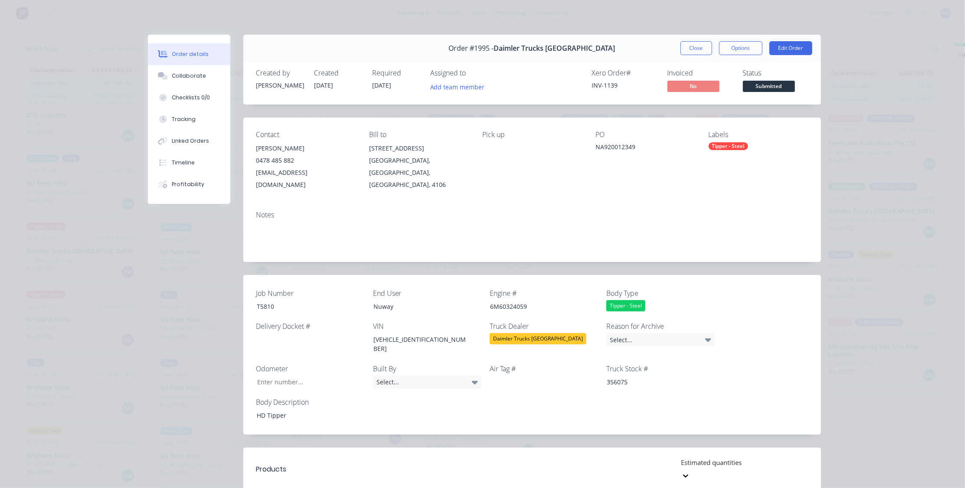
click at [698, 44] on button "Close" at bounding box center [696, 48] width 32 height 14
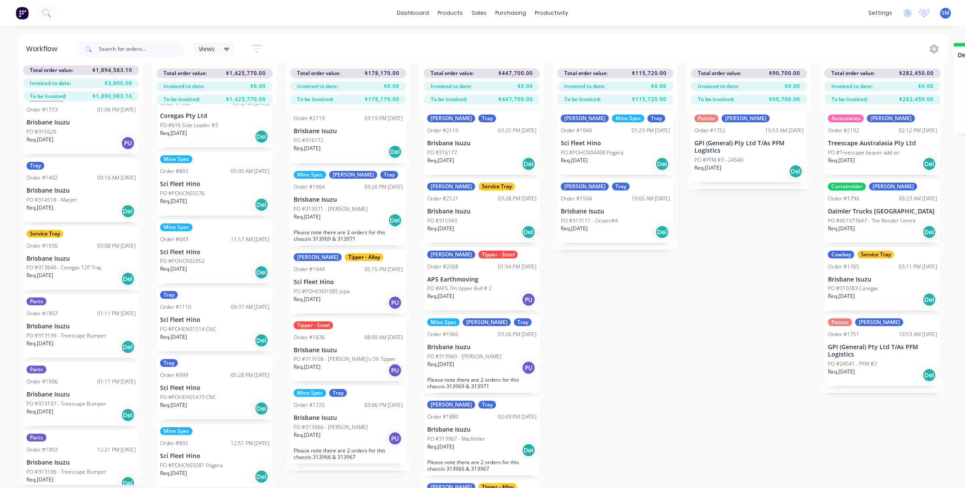
scroll to position [1125, 0]
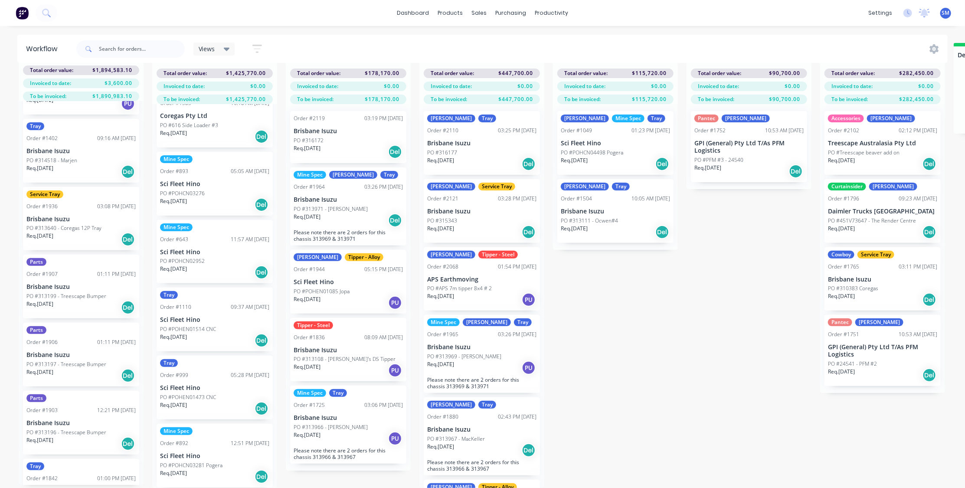
click at [56, 216] on p "Brisbane Isuzu" at bounding box center [80, 219] width 109 height 7
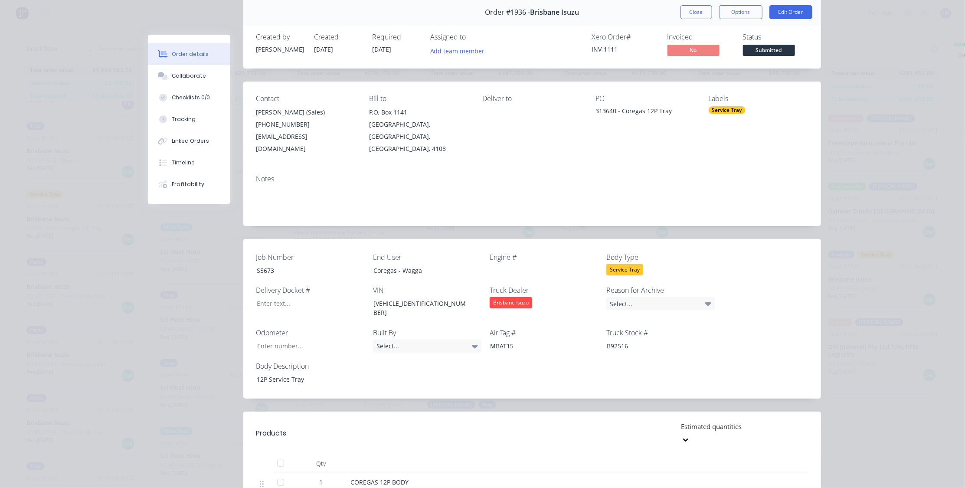
scroll to position [0, 0]
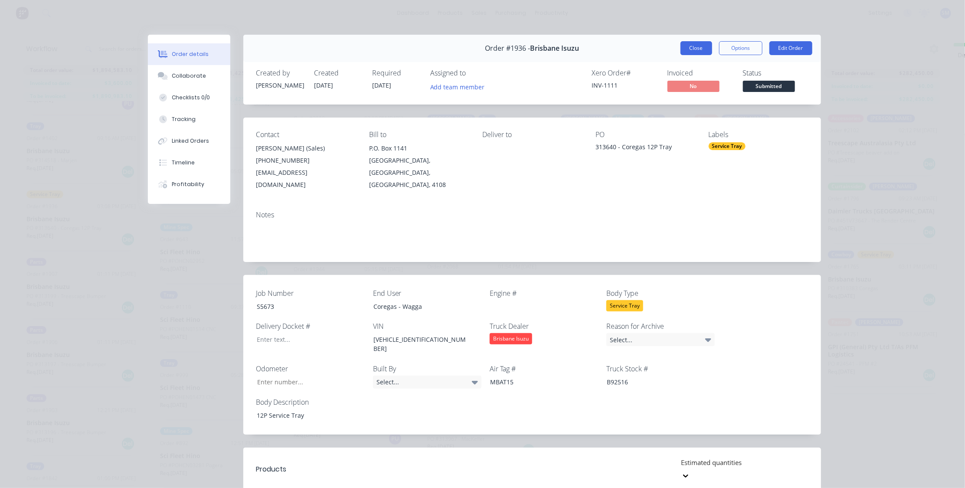
click at [696, 45] on button "Close" at bounding box center [696, 48] width 32 height 14
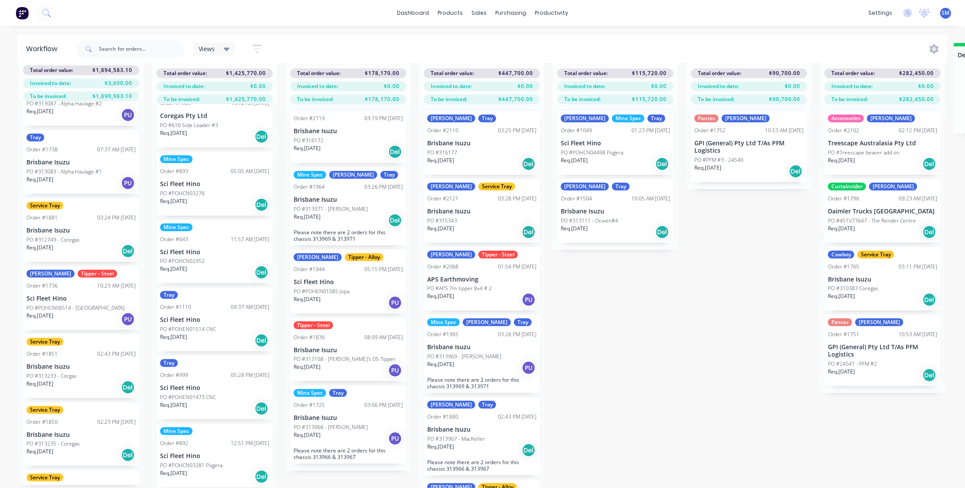
scroll to position [1638, 0]
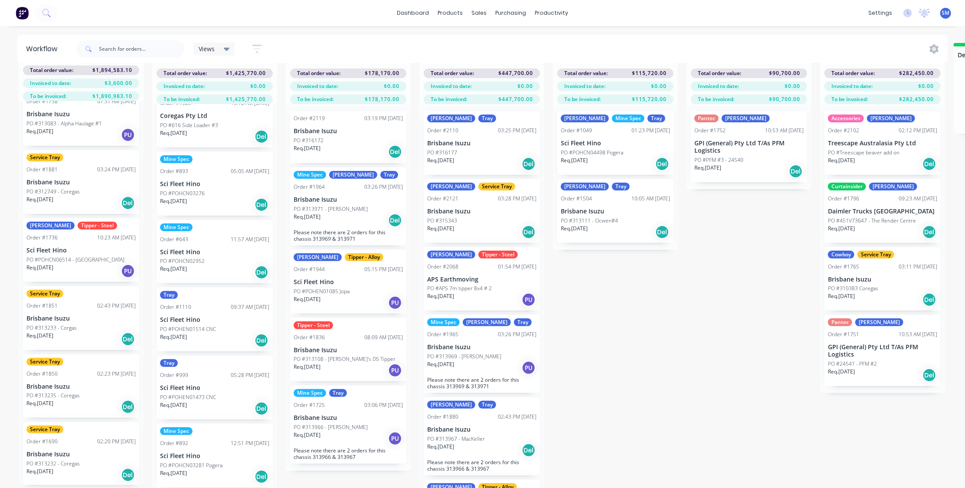
click at [55, 247] on p "Sci Fleet Hino" at bounding box center [80, 250] width 109 height 7
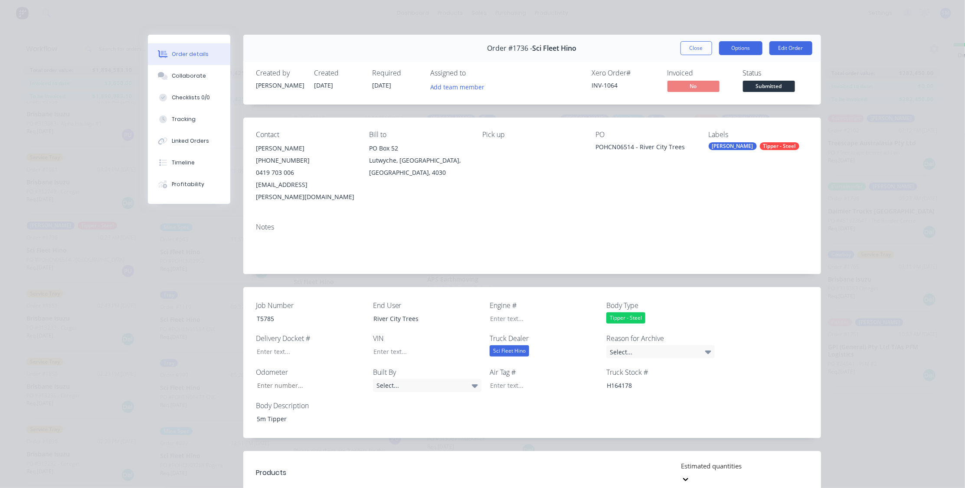
click at [739, 49] on button "Options" at bounding box center [740, 48] width 43 height 14
click at [685, 86] on div "Work Order" at bounding box center [716, 88] width 75 height 13
click at [691, 102] on div "Standard" at bounding box center [716, 105] width 75 height 13
click at [693, 49] on button "Close" at bounding box center [696, 48] width 32 height 14
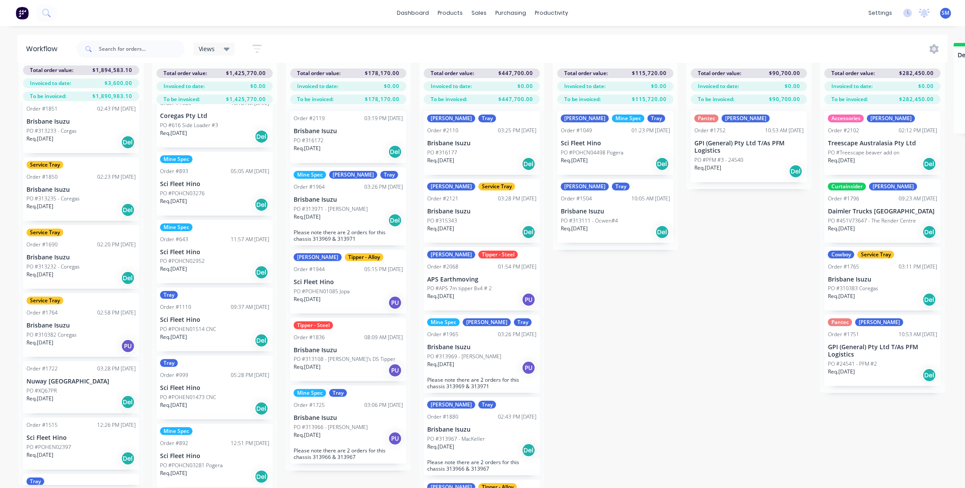
scroll to position [1874, 0]
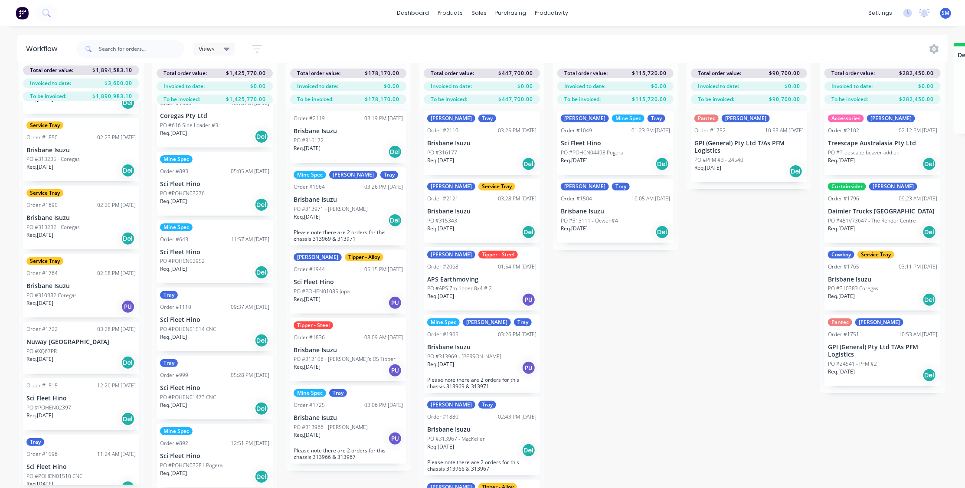
click at [726, 360] on div "Submitted 34 Status colour #273444 hex #273444 Save Cancel Summaries Total orde…" at bounding box center [779, 265] width 1572 height 445
click at [672, 352] on div "Submitted 34 Status colour #273444 hex #273444 Save Cancel Summaries Total orde…" at bounding box center [779, 265] width 1572 height 445
drag, startPoint x: 691, startPoint y: 349, endPoint x: 689, endPoint y: 356, distance: 7.2
click at [691, 350] on div "Submitted 34 Status colour #273444 hex #273444 Save Cancel Summaries Total orde…" at bounding box center [779, 265] width 1572 height 445
click at [627, 354] on div "Submitted 34 Status colour #273444 hex #273444 Save Cancel Summaries Total orde…" at bounding box center [779, 265] width 1572 height 445
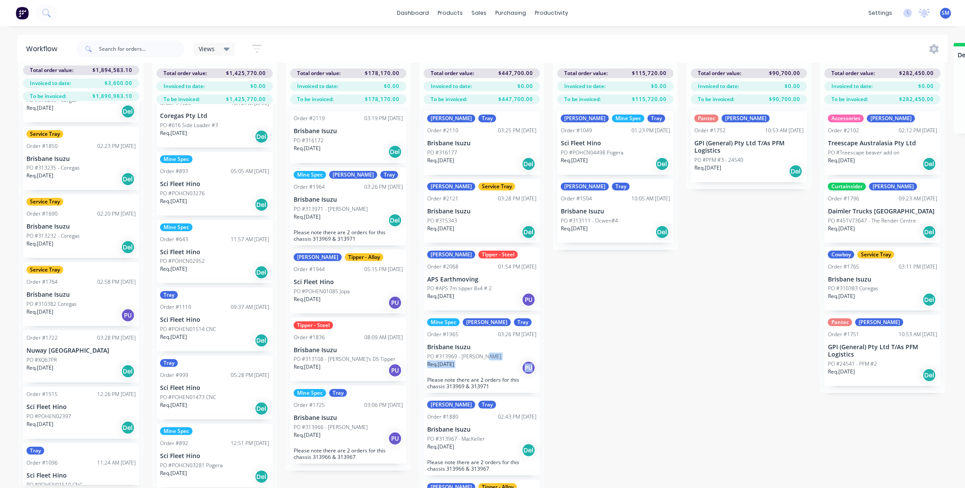
scroll to position [1848, 0]
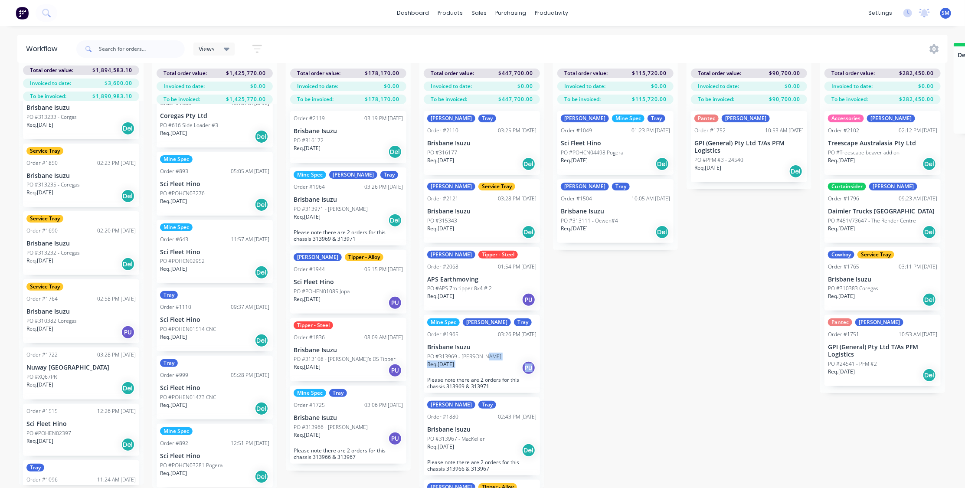
click at [65, 420] on p "Sci Fleet Hino" at bounding box center [80, 423] width 109 height 7
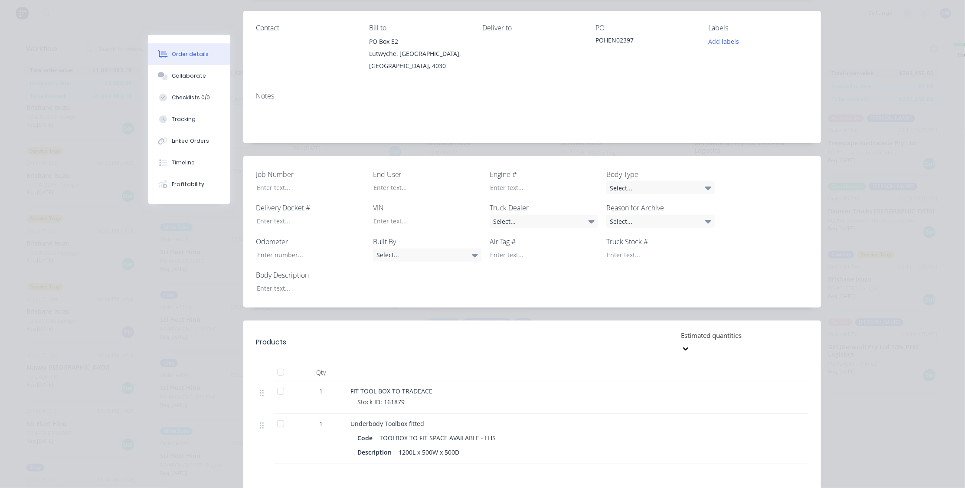
scroll to position [0, 0]
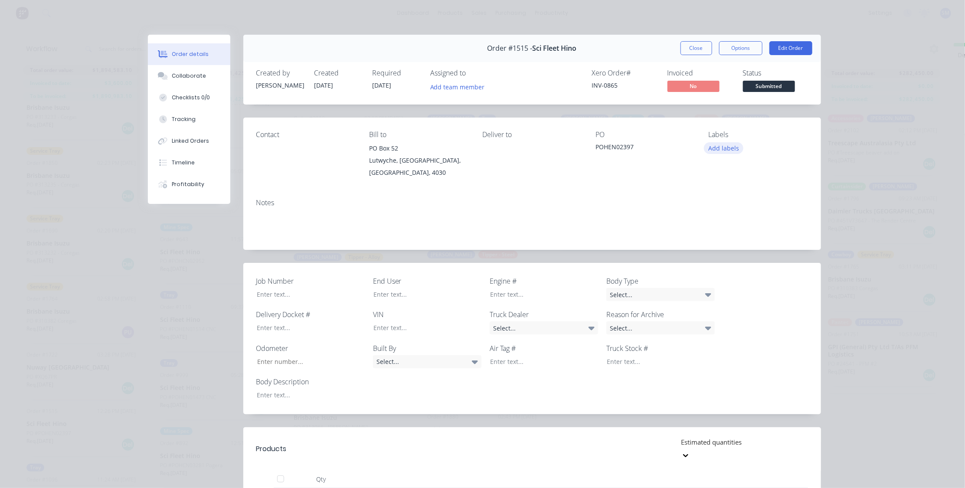
click at [717, 147] on button "Add labels" at bounding box center [724, 148] width 40 height 12
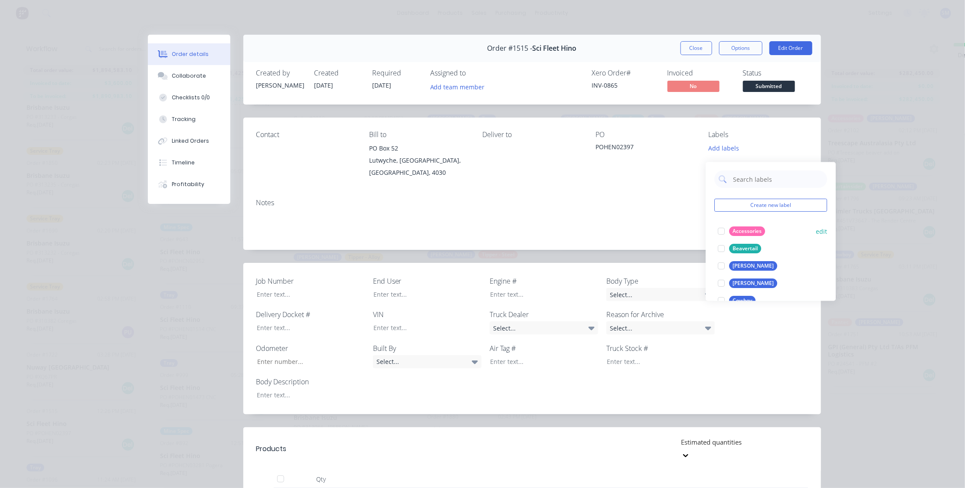
click at [741, 227] on div "Accessories" at bounding box center [747, 232] width 36 height 10
click at [693, 47] on button "Close" at bounding box center [696, 48] width 32 height 14
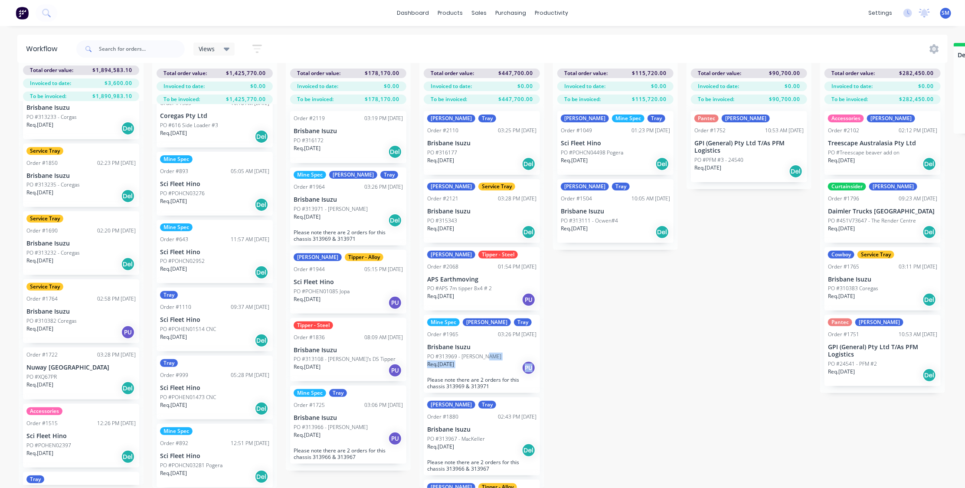
click at [40, 364] on p "Nuway [GEOGRAPHIC_DATA]" at bounding box center [80, 367] width 109 height 7
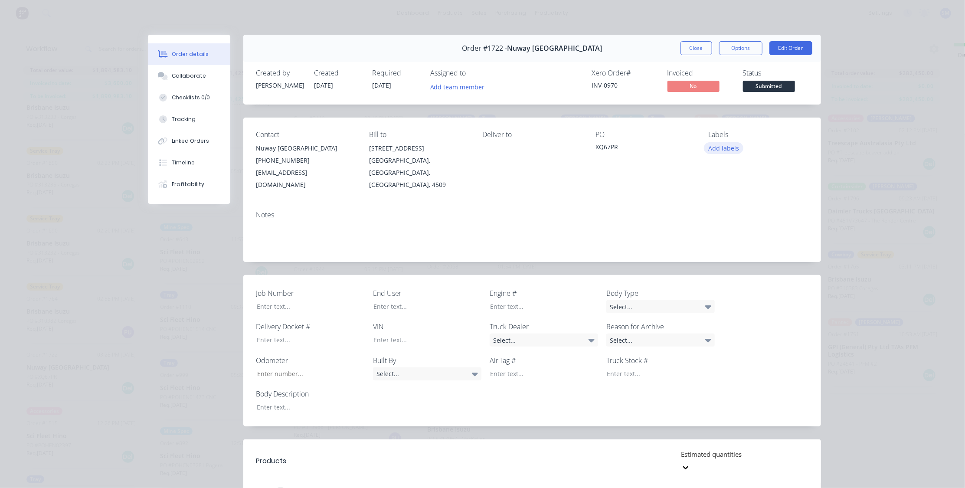
click at [715, 144] on button "Add labels" at bounding box center [724, 148] width 40 height 12
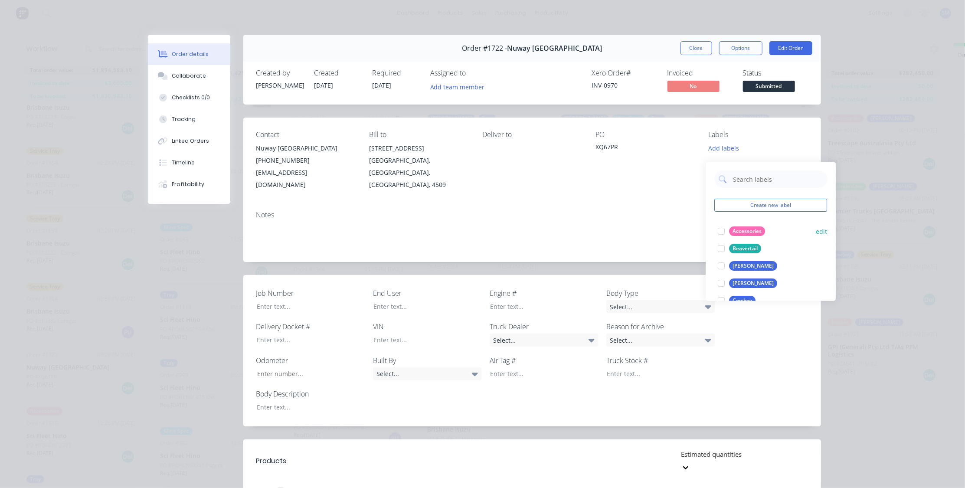
click at [744, 227] on div "Accessories" at bounding box center [747, 232] width 36 height 10
click at [693, 43] on button "Close" at bounding box center [696, 48] width 32 height 14
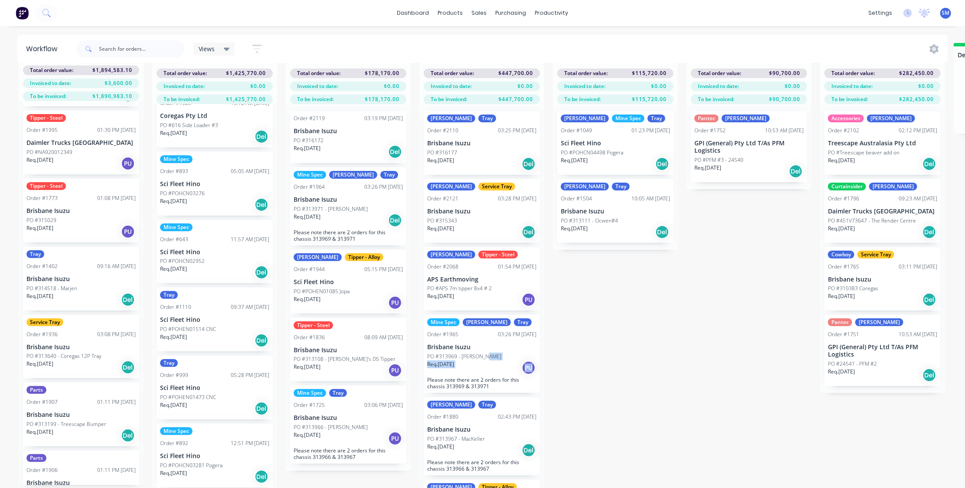
scroll to position [981, 0]
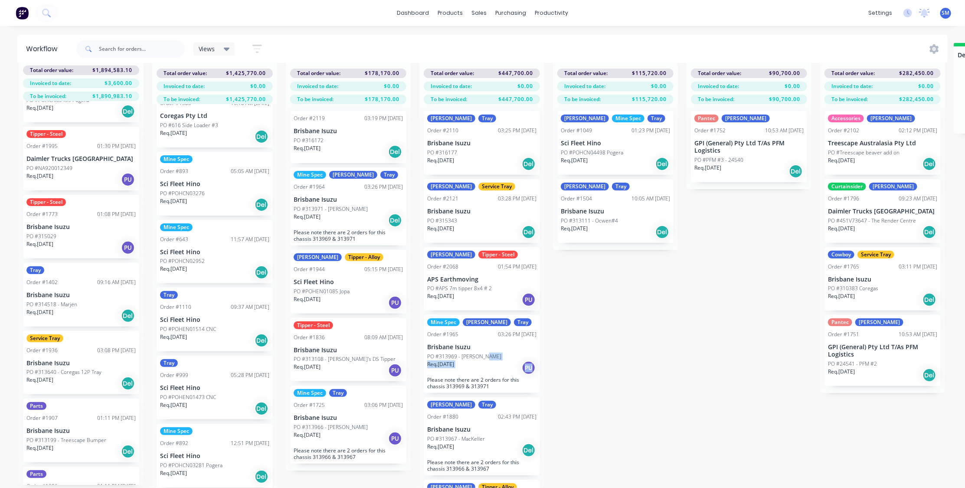
click at [51, 215] on div "Tipper - Steel Order #1773 01:08 PM [DATE] Brisbane Isuzu PO #315029 Req. [DATE…" at bounding box center [81, 227] width 116 height 64
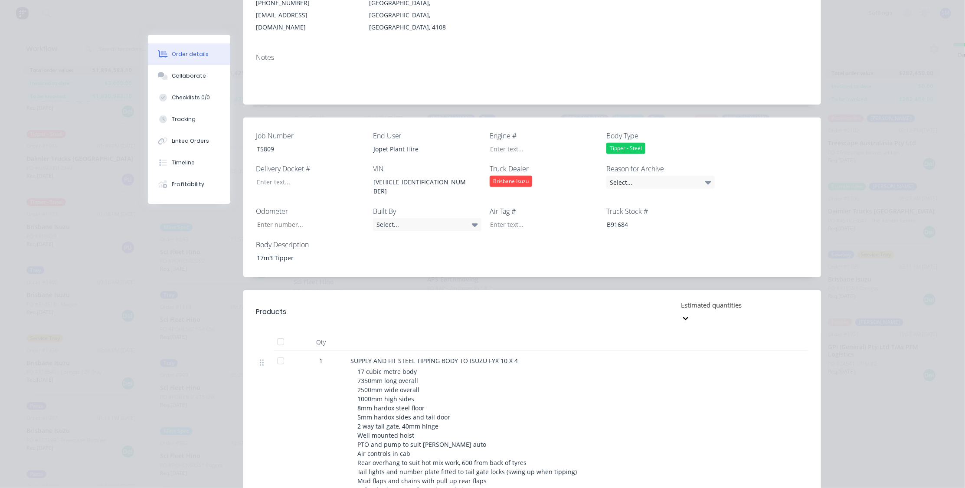
scroll to position [0, 0]
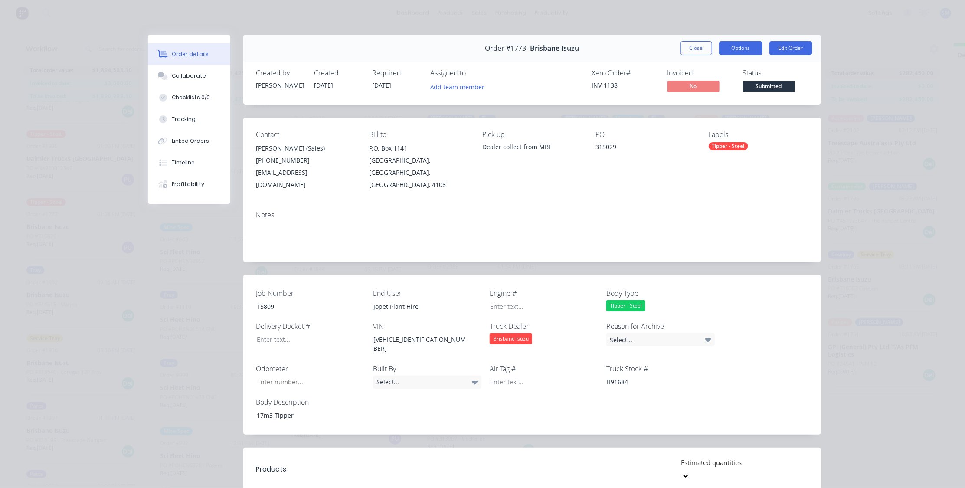
click at [744, 46] on button "Options" at bounding box center [740, 48] width 43 height 14
click at [687, 85] on div "Work Order" at bounding box center [716, 88] width 75 height 13
click at [697, 103] on div "Standard" at bounding box center [716, 105] width 75 height 13
click at [692, 44] on button "Close" at bounding box center [696, 48] width 32 height 14
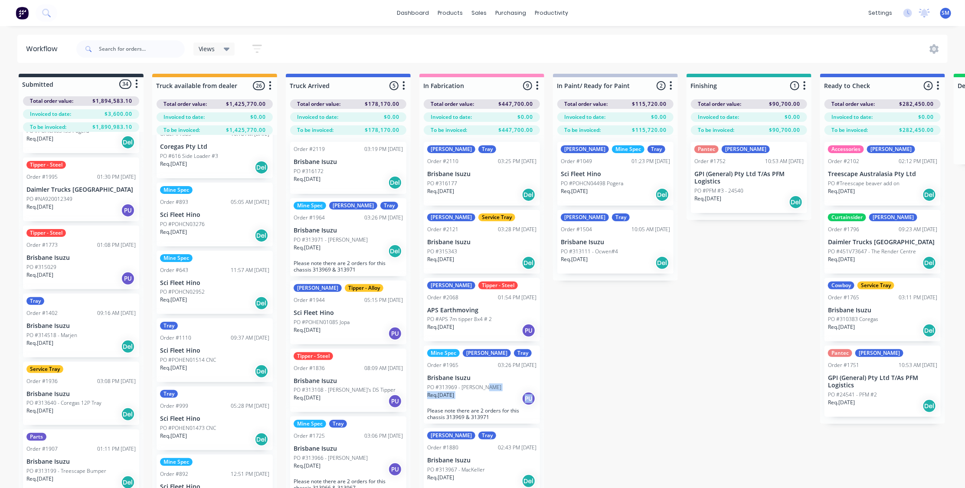
click at [52, 249] on div "Tipper - Steel Order #1773 01:08 PM [DATE] Brisbane Isuzu PO #315029 Req. [DATE…" at bounding box center [81, 258] width 116 height 64
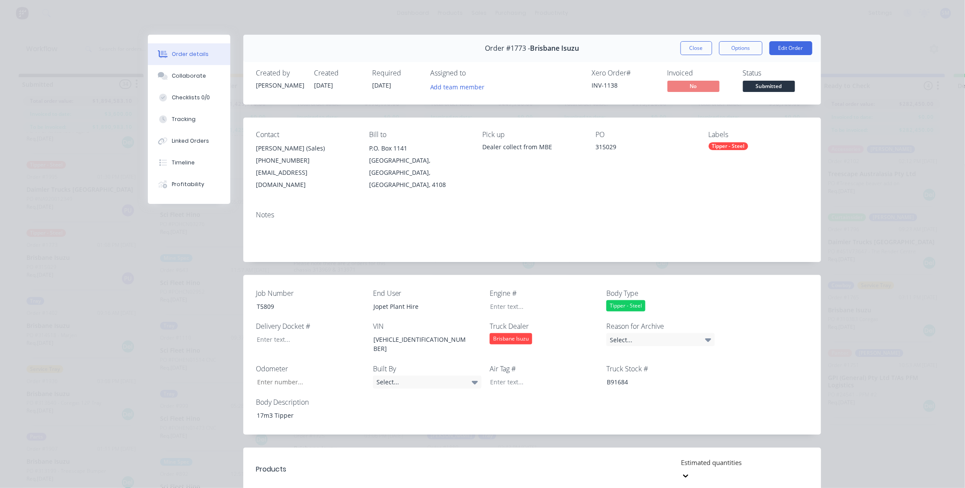
click at [607, 152] on div "315029" at bounding box center [644, 148] width 99 height 12
click at [791, 43] on button "Edit Order" at bounding box center [790, 48] width 43 height 14
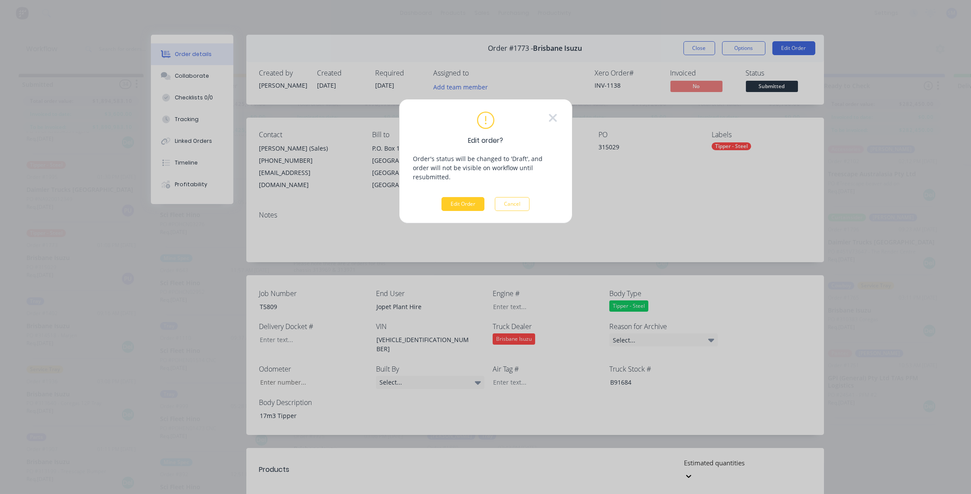
click at [458, 197] on button "Edit Order" at bounding box center [462, 204] width 43 height 14
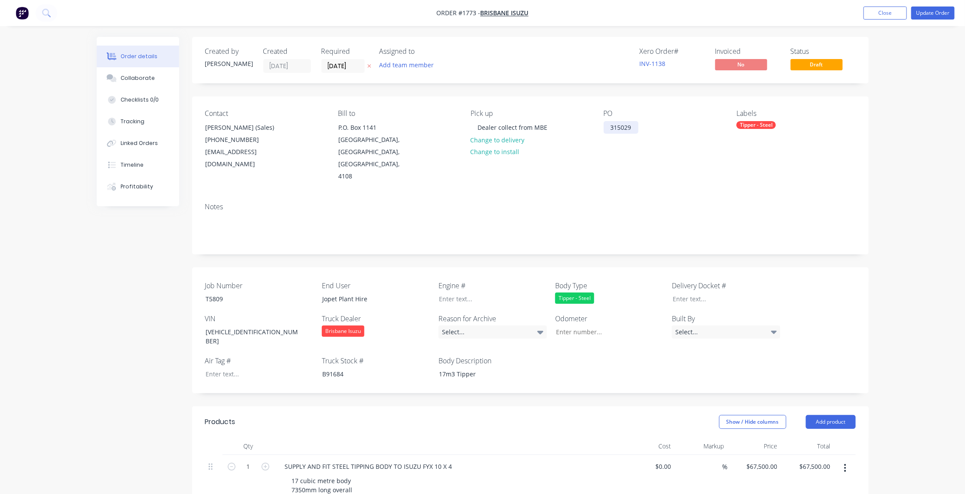
click at [633, 127] on div "315029" at bounding box center [621, 127] width 35 height 13
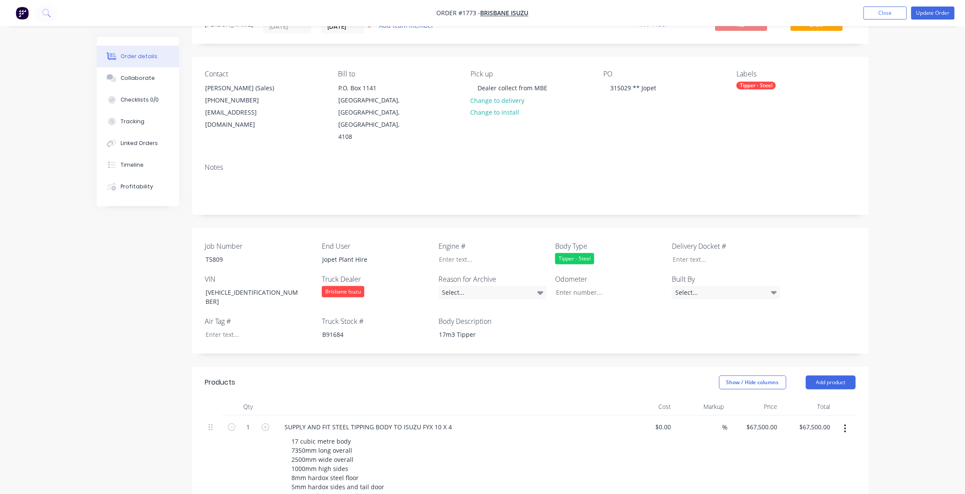
scroll to position [39, 0]
click at [892, 9] on button "Close" at bounding box center [884, 13] width 43 height 13
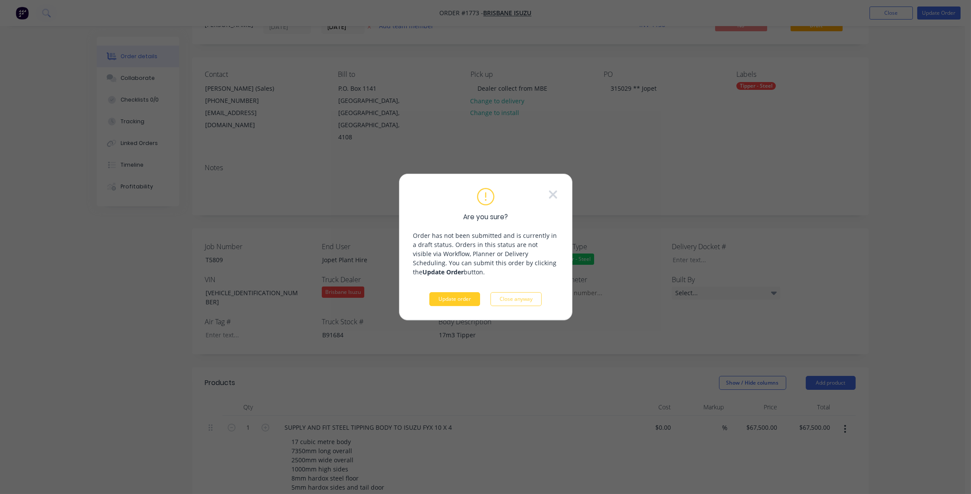
click at [458, 299] on button "Update order" at bounding box center [454, 299] width 51 height 14
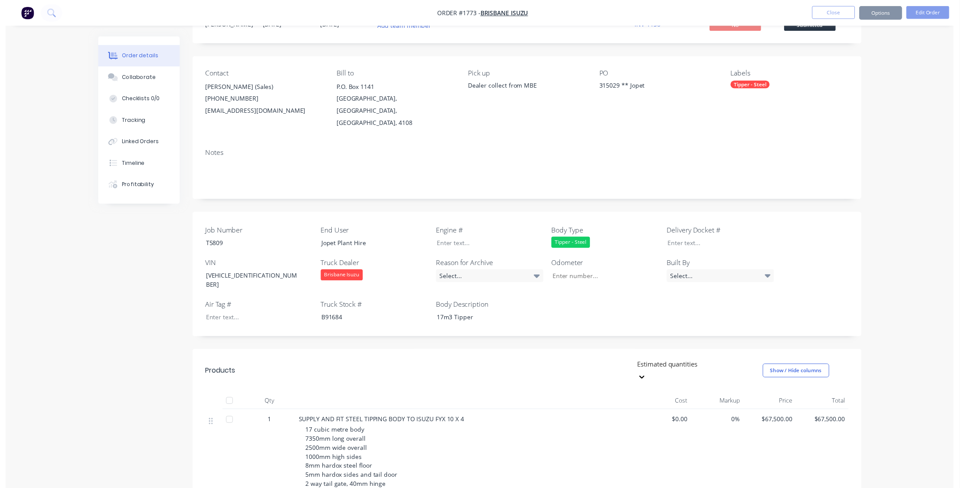
scroll to position [0, 0]
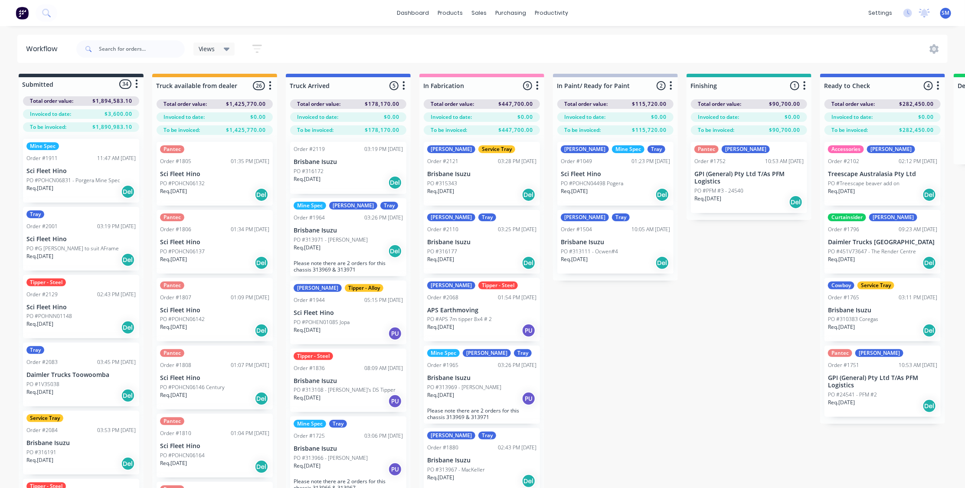
click at [63, 371] on p "Daimler Trucks Toowoomba" at bounding box center [80, 374] width 109 height 7
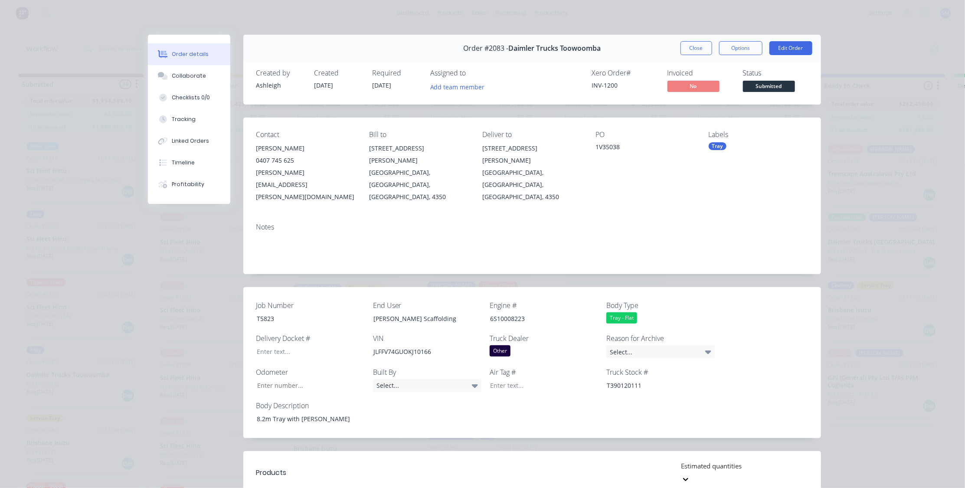
click at [622, 147] on div "1V35038" at bounding box center [644, 148] width 99 height 12
click at [797, 45] on button "Edit Order" at bounding box center [790, 48] width 43 height 14
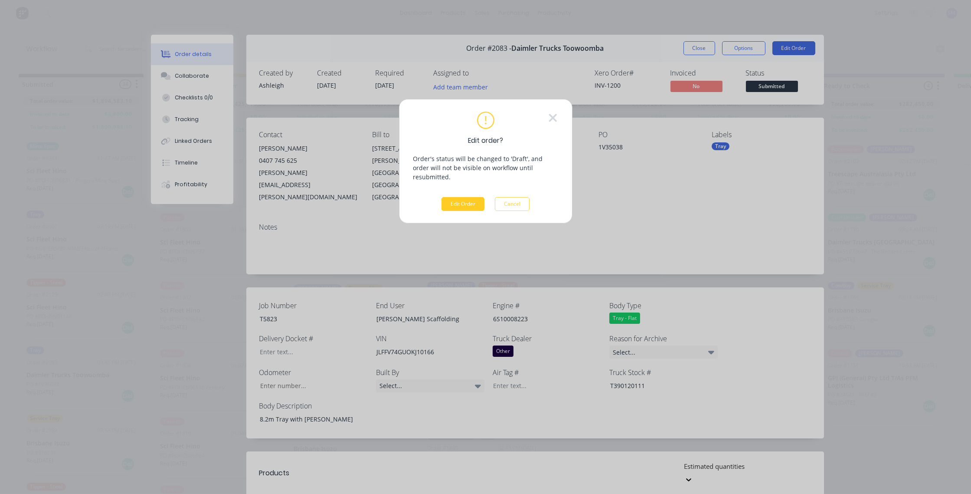
click at [455, 197] on button "Edit Order" at bounding box center [462, 204] width 43 height 14
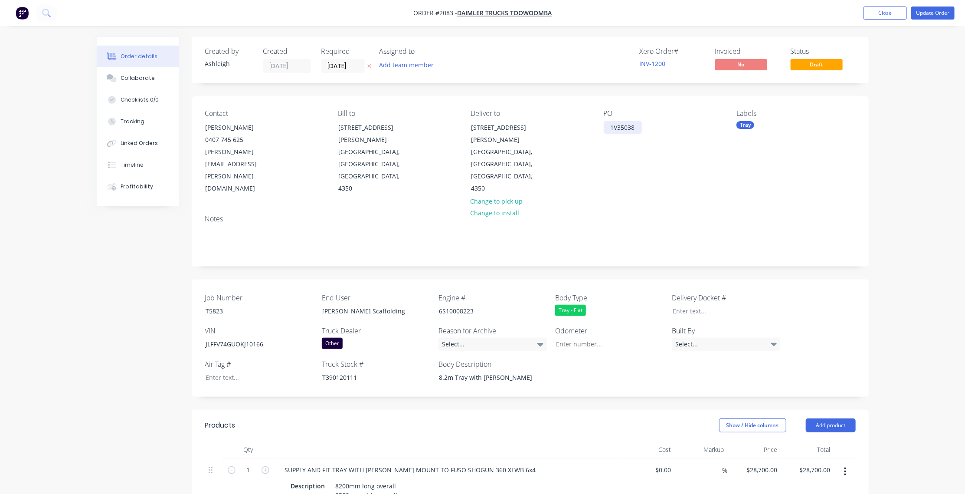
drag, startPoint x: 639, startPoint y: 126, endPoint x: 654, endPoint y: 141, distance: 20.5
click at [639, 126] on div "1V35038" at bounding box center [623, 127] width 38 height 13
click at [937, 10] on button "Update Order" at bounding box center [932, 13] width 43 height 13
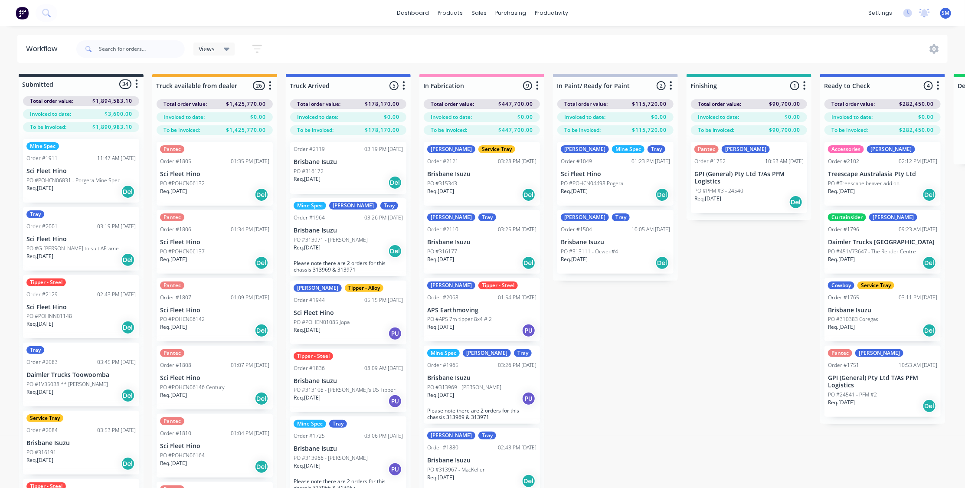
click at [48, 294] on div "Order #2129" at bounding box center [41, 295] width 31 height 8
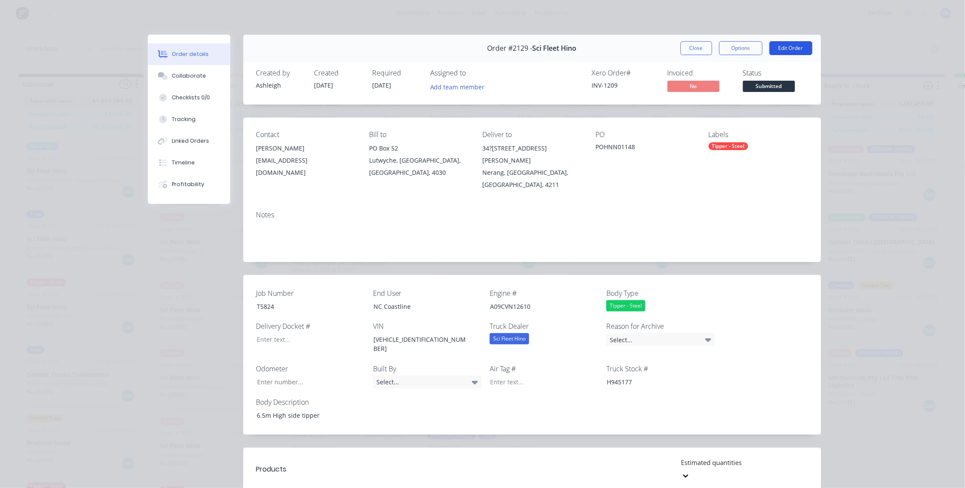
click at [782, 42] on button "Edit Order" at bounding box center [790, 48] width 43 height 14
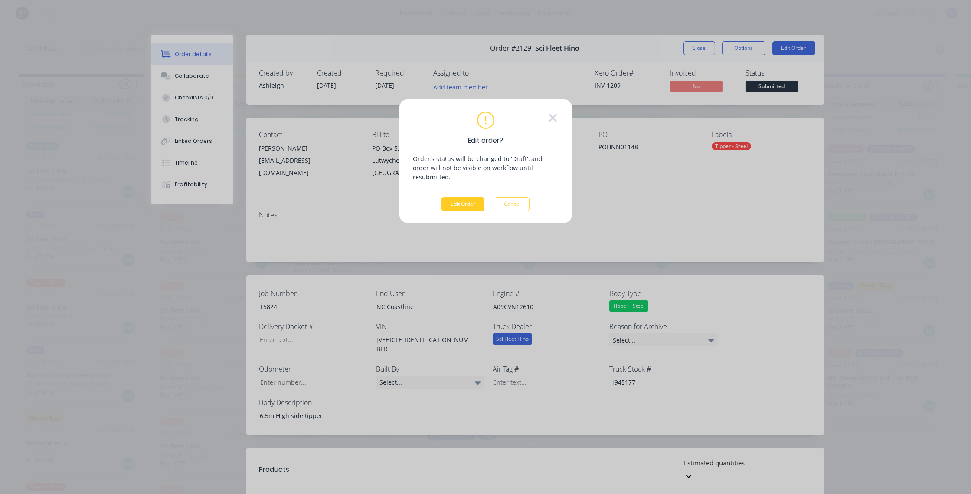
click at [461, 197] on button "Edit Order" at bounding box center [462, 204] width 43 height 14
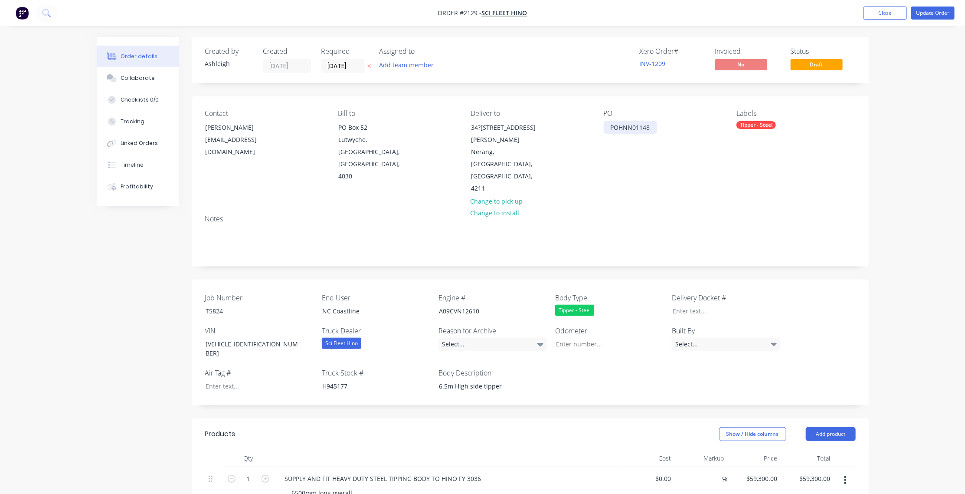
click at [652, 127] on div "POHNN01148" at bounding box center [630, 127] width 53 height 13
click at [925, 11] on button "Update Order" at bounding box center [932, 13] width 43 height 13
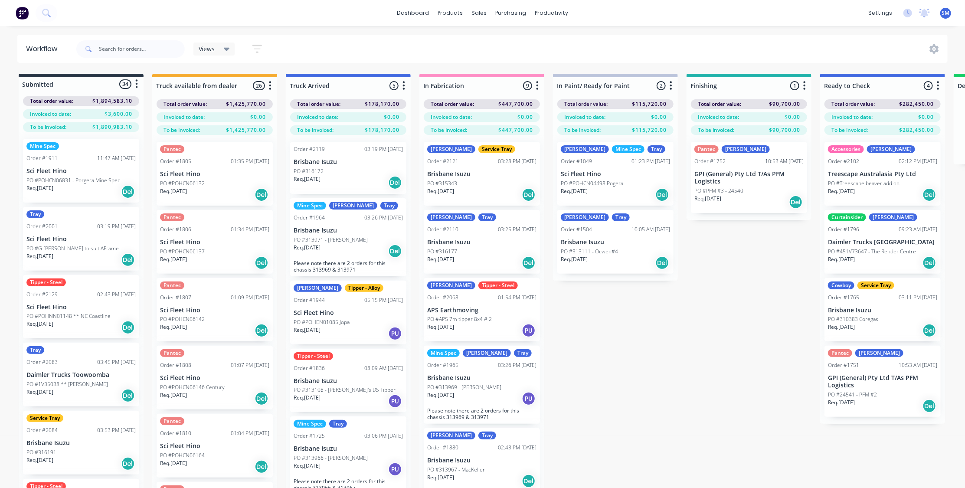
click at [78, 239] on p "Sci Fleet Hino" at bounding box center [80, 238] width 109 height 7
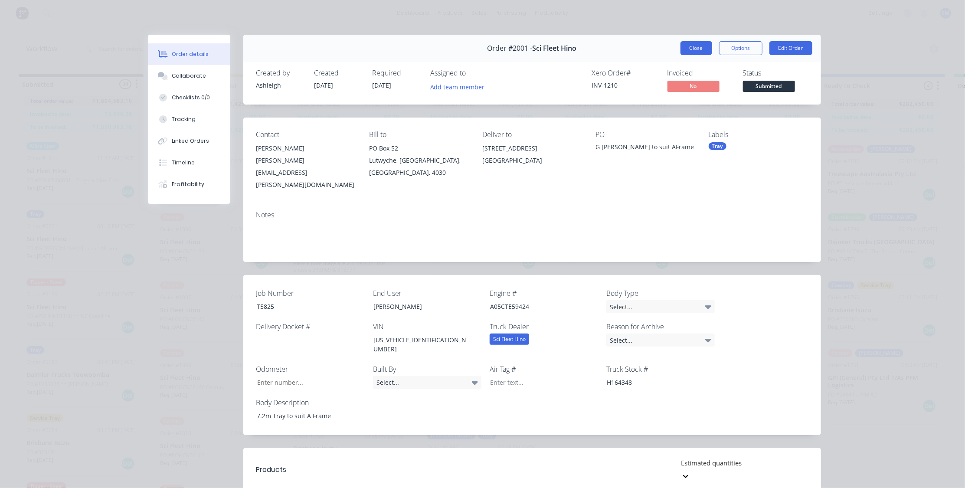
click at [693, 44] on button "Close" at bounding box center [696, 48] width 32 height 14
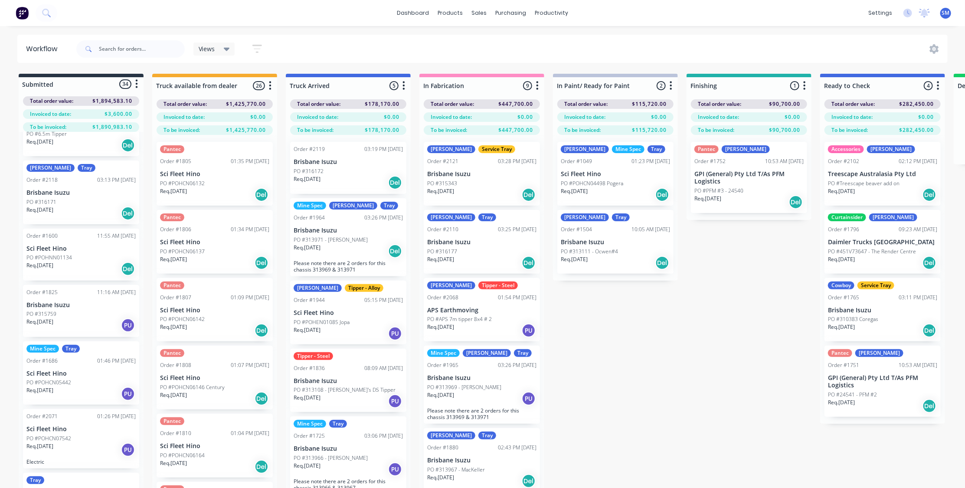
scroll to position [434, 0]
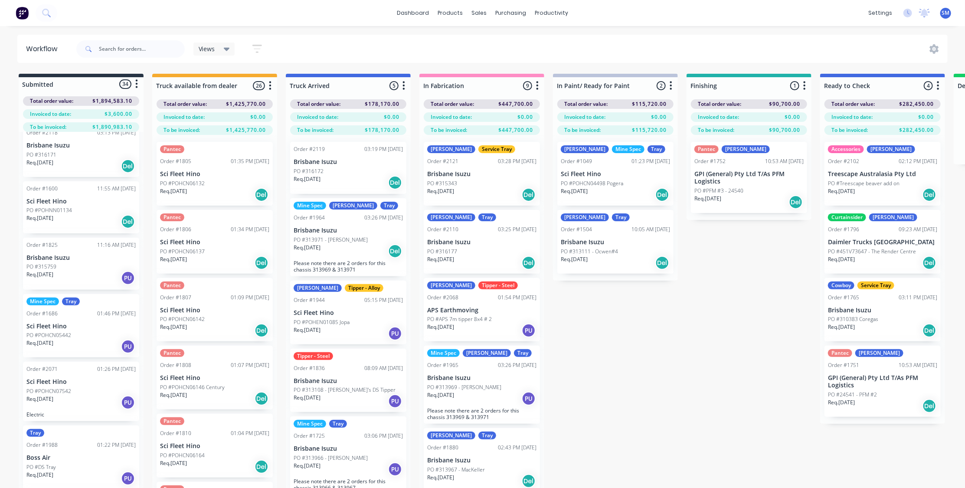
click at [56, 207] on p "PO #POHNN01134" at bounding box center [49, 210] width 46 height 8
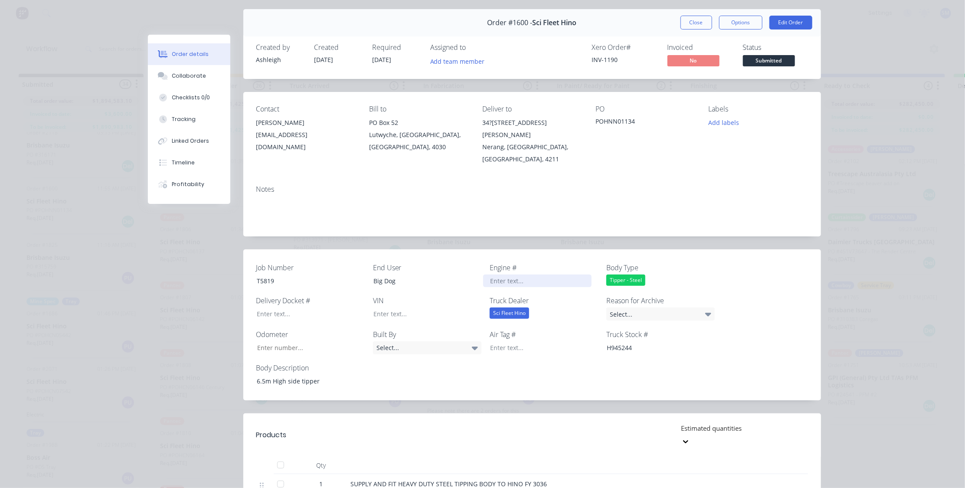
scroll to position [0, 0]
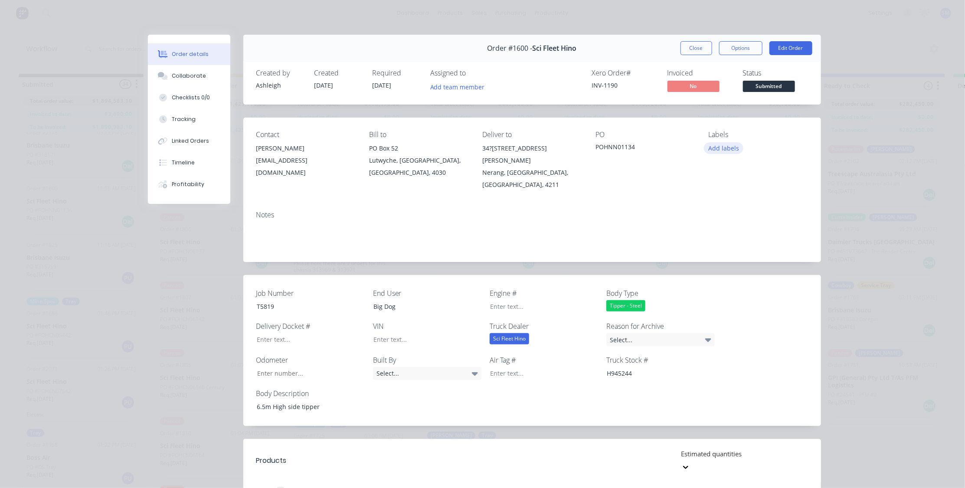
click at [722, 144] on button "Add labels" at bounding box center [724, 148] width 40 height 12
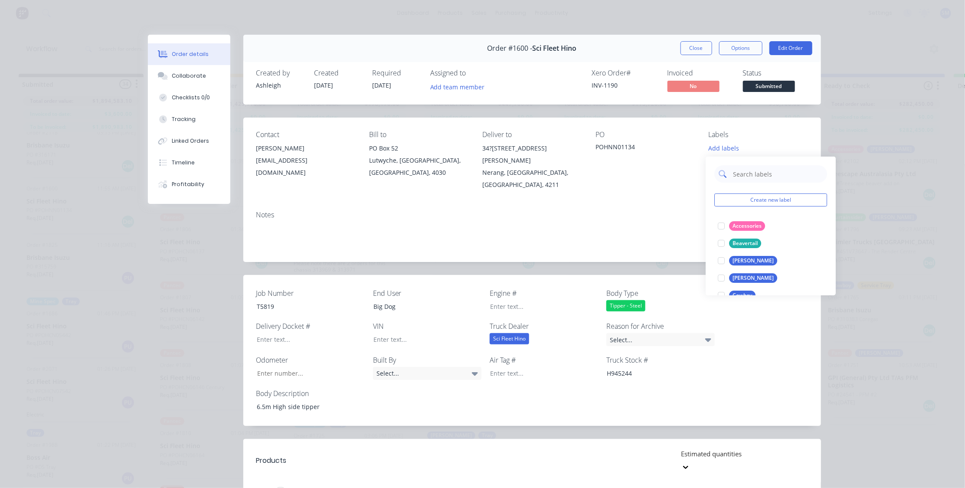
click at [760, 172] on input "text" at bounding box center [777, 173] width 91 height 17
type input "tipper"
click at [740, 243] on div "Tipper - Steel" at bounding box center [748, 244] width 39 height 10
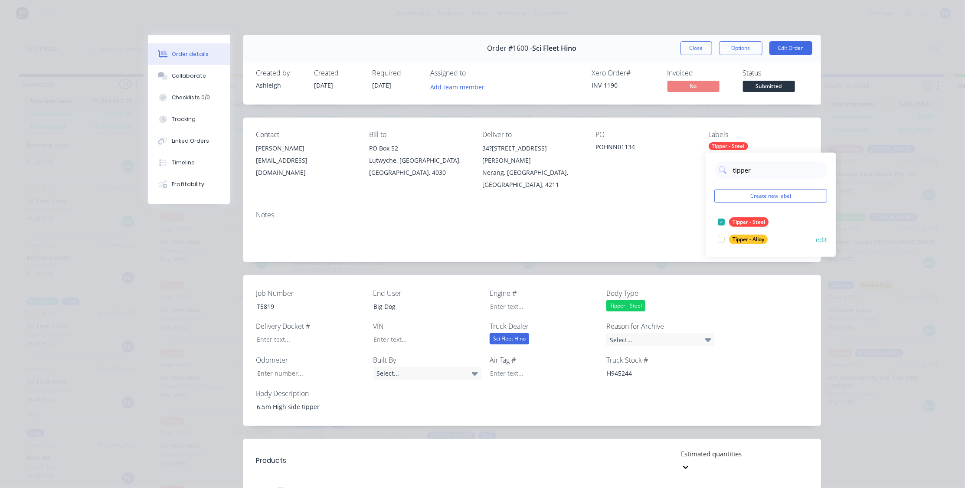
click at [721, 237] on div at bounding box center [721, 239] width 17 height 17
click at [609, 185] on div "Contact [PERSON_NAME][GEOGRAPHIC_DATA][PERSON_NAME][EMAIL_ADDRESS][DOMAIN_NAME]…" at bounding box center [532, 161] width 578 height 86
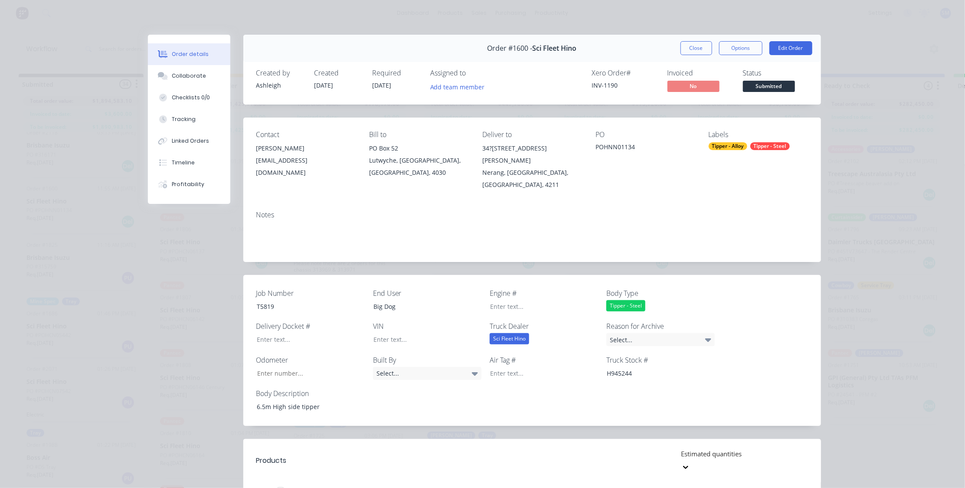
click at [727, 144] on div "Tipper - Alloy" at bounding box center [728, 146] width 39 height 8
click at [720, 218] on div at bounding box center [721, 221] width 17 height 17
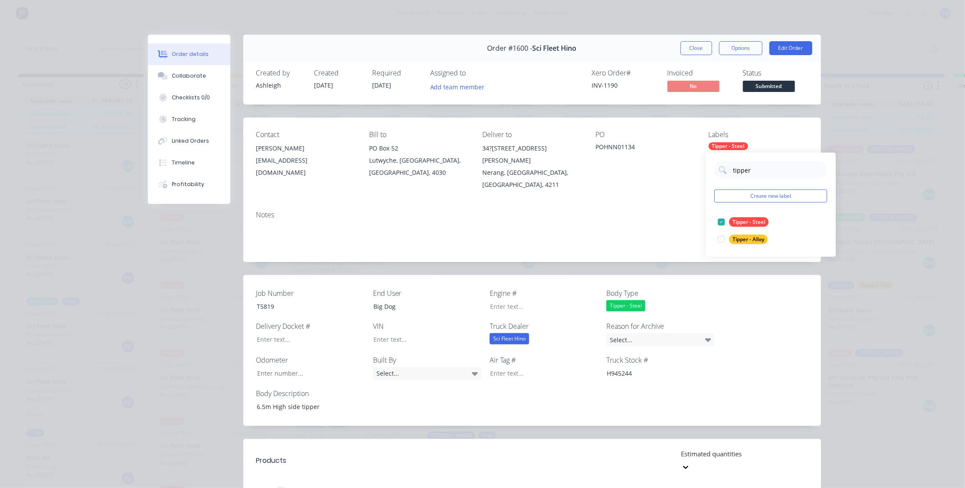
click at [647, 204] on div "Notes" at bounding box center [532, 233] width 578 height 58
click at [632, 145] on div "POHNN01134" at bounding box center [644, 148] width 99 height 12
click at [792, 48] on button "Edit Order" at bounding box center [790, 48] width 43 height 14
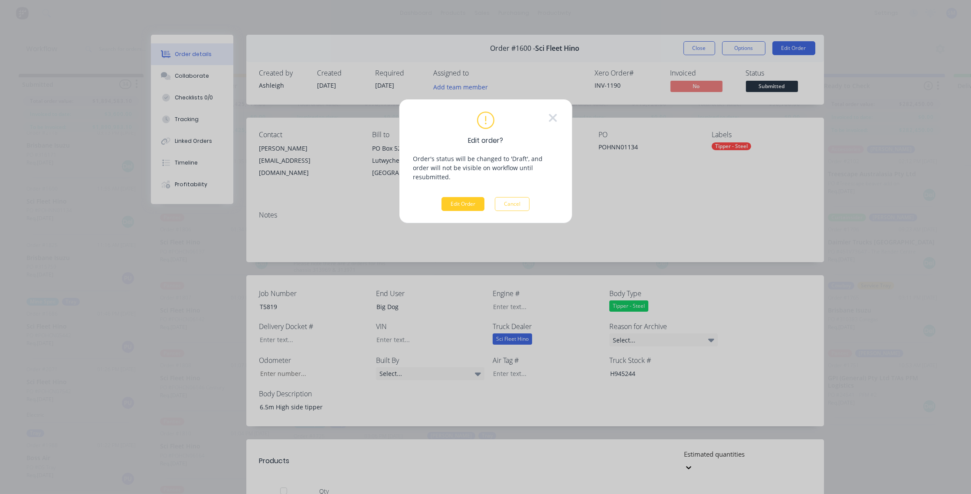
click at [464, 197] on button "Edit Order" at bounding box center [462, 204] width 43 height 14
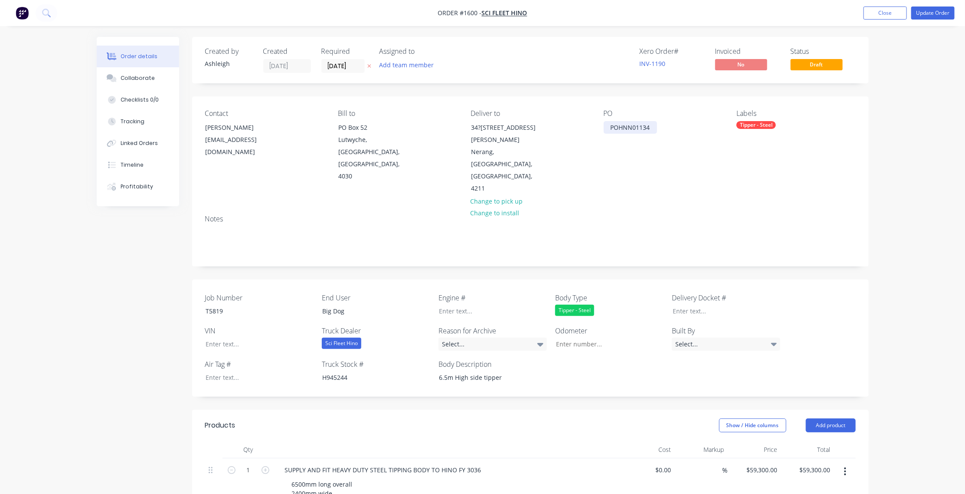
click at [651, 125] on div "POHNN01134" at bounding box center [630, 127] width 53 height 13
click at [898, 11] on button "Close" at bounding box center [884, 13] width 43 height 13
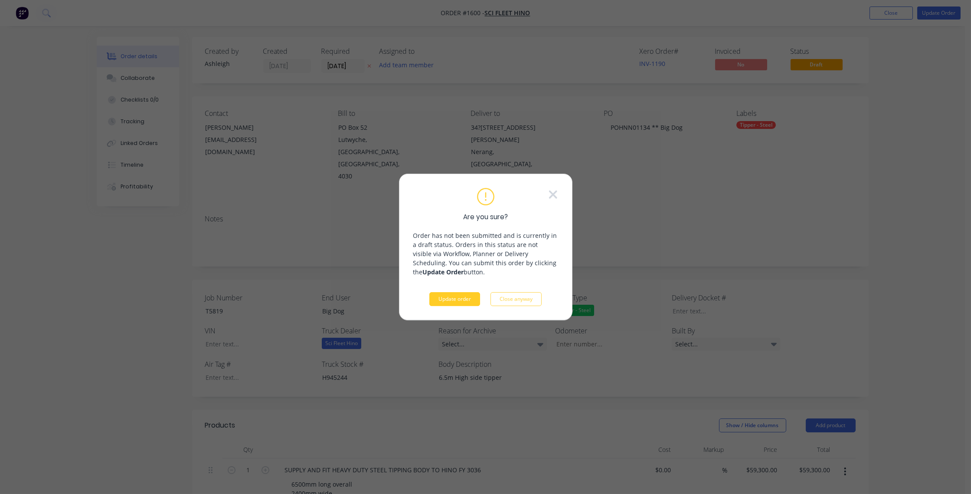
click at [448, 296] on button "Update order" at bounding box center [454, 299] width 51 height 14
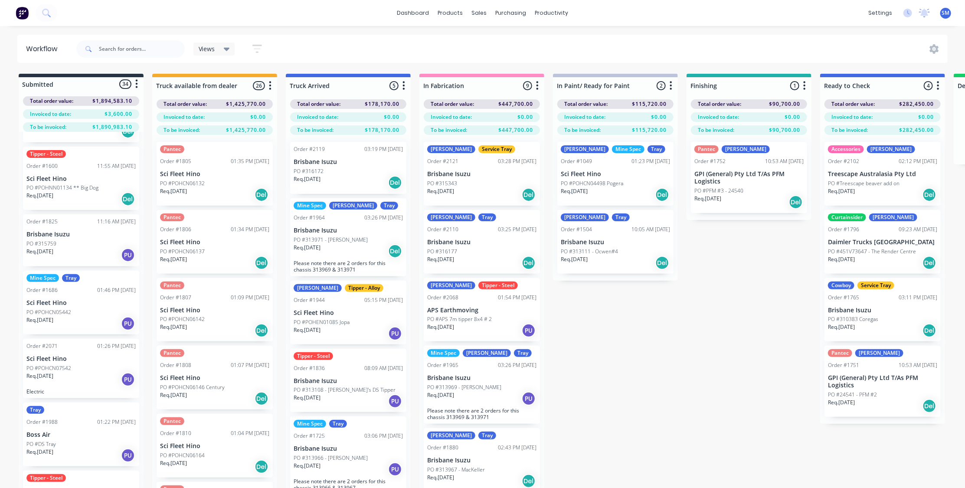
scroll to position [473, 0]
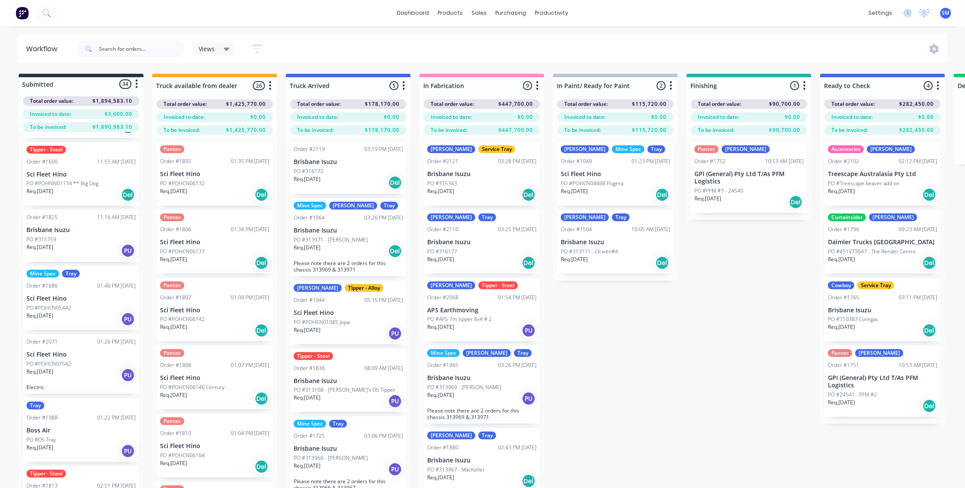
click at [51, 234] on div "Order #1825 11:16 AM [DATE] Brisbane Isuzu PO #315759 Req. [DATE] PU" at bounding box center [81, 236] width 116 height 52
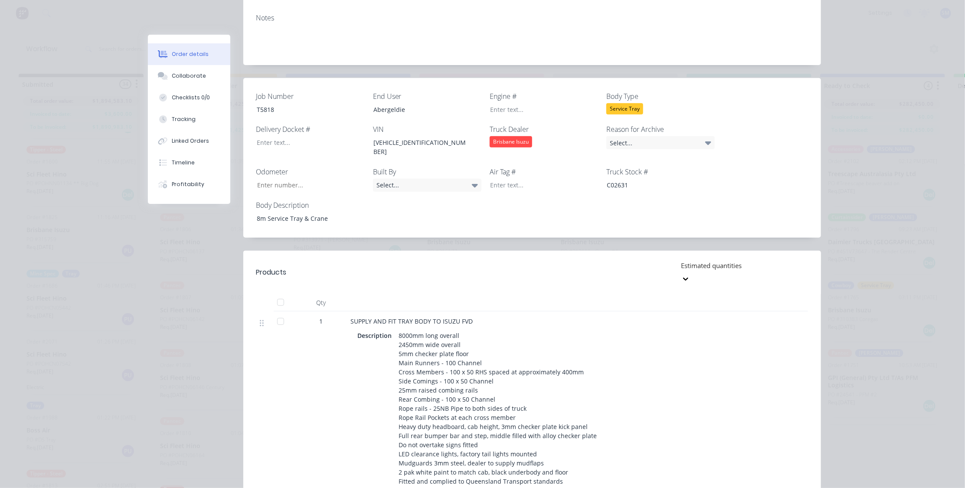
scroll to position [0, 0]
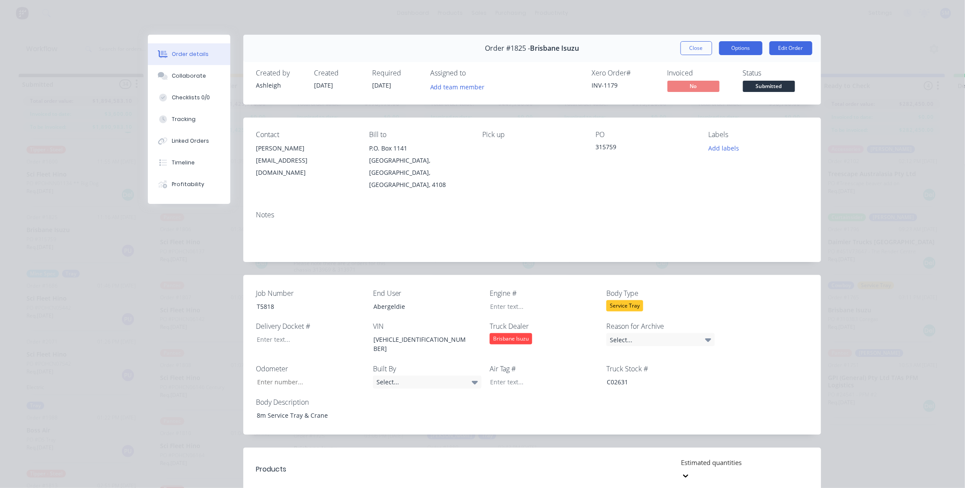
click at [738, 45] on button "Options" at bounding box center [740, 48] width 43 height 14
click at [691, 87] on div "Work Order" at bounding box center [716, 88] width 75 height 13
click at [693, 104] on div "Standard" at bounding box center [716, 105] width 75 height 13
click at [793, 45] on button "Edit Order" at bounding box center [790, 48] width 43 height 14
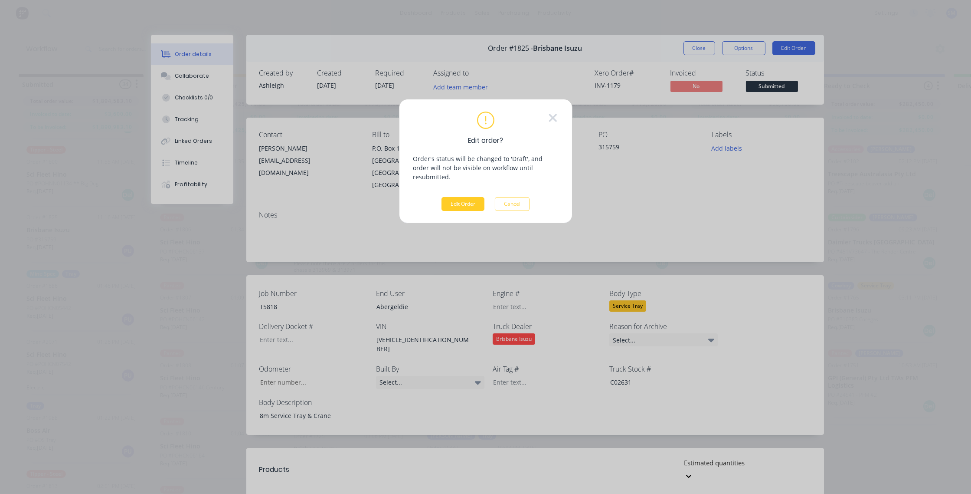
click at [468, 197] on button "Edit Order" at bounding box center [462, 204] width 43 height 14
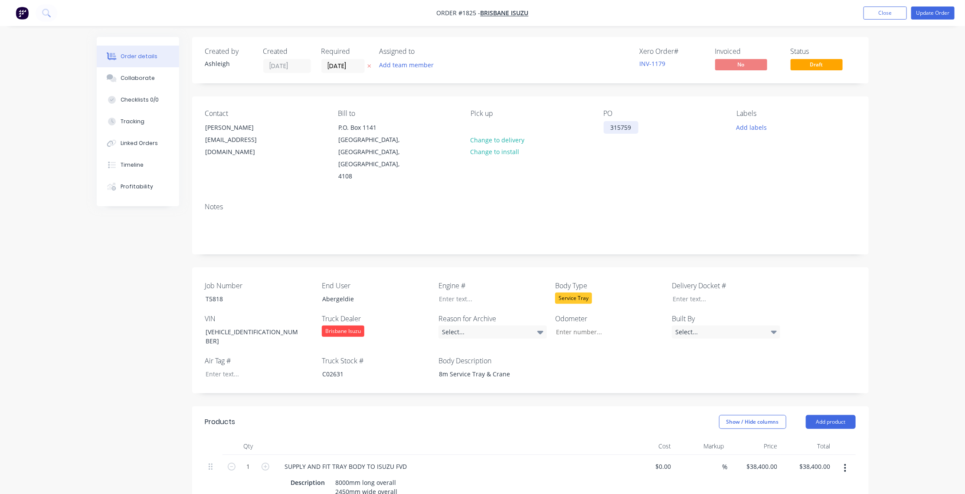
click at [633, 127] on div "315759" at bounding box center [621, 127] width 35 height 13
click at [935, 11] on button "Update Order" at bounding box center [932, 13] width 43 height 13
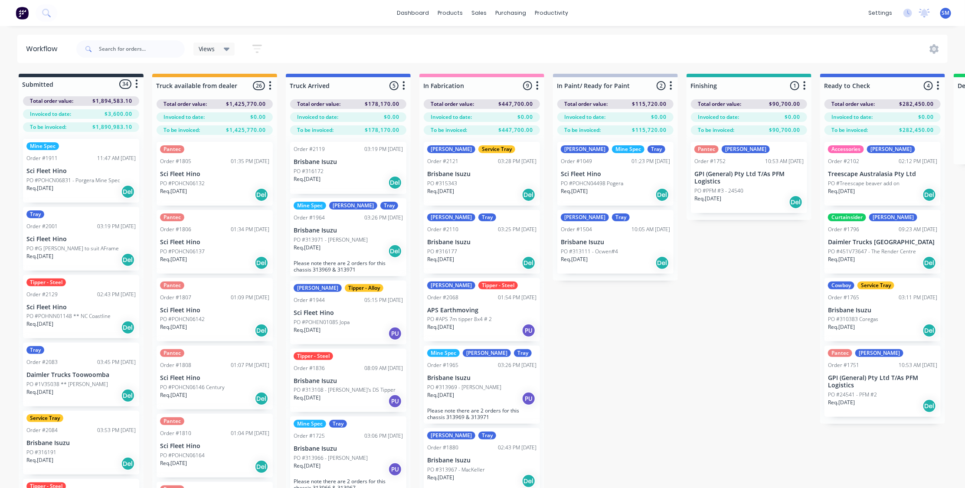
click at [630, 319] on div "Submitted 34 Status colour #273444 hex #273444 Save Cancel Summaries Total orde…" at bounding box center [779, 296] width 1572 height 445
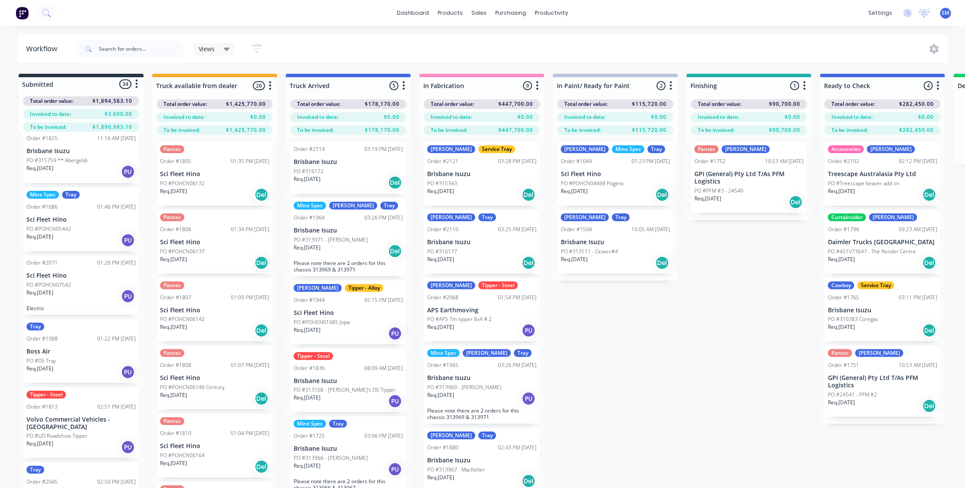
scroll to position [591, 0]
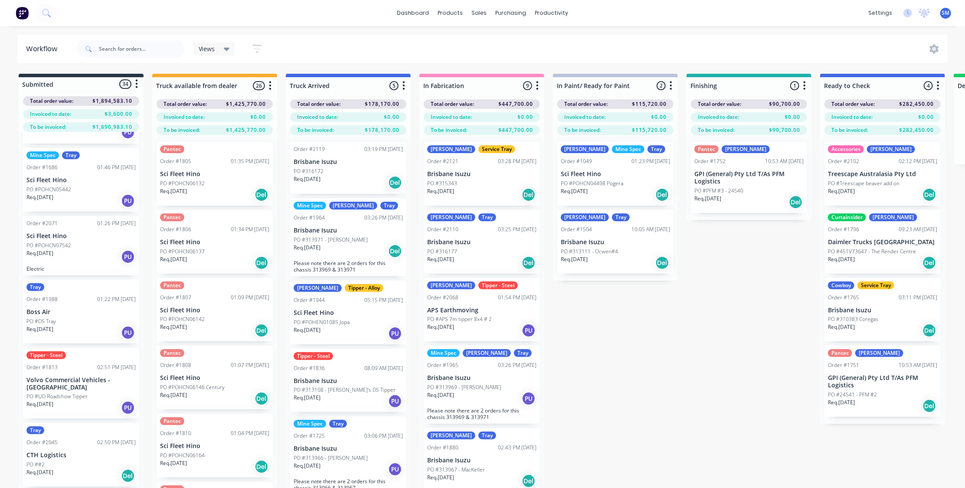
click at [51, 242] on p "PO #POHCN07542" at bounding box center [48, 246] width 45 height 8
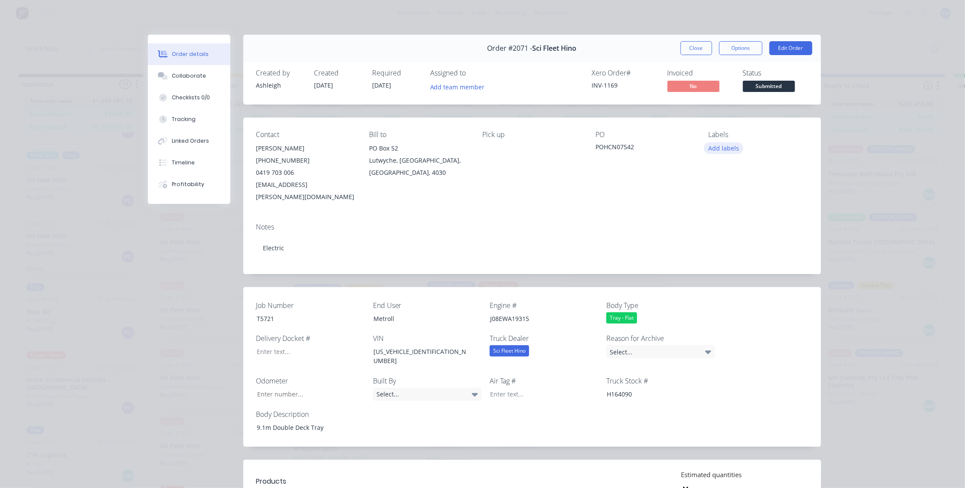
click at [718, 147] on button "Add labels" at bounding box center [724, 148] width 40 height 12
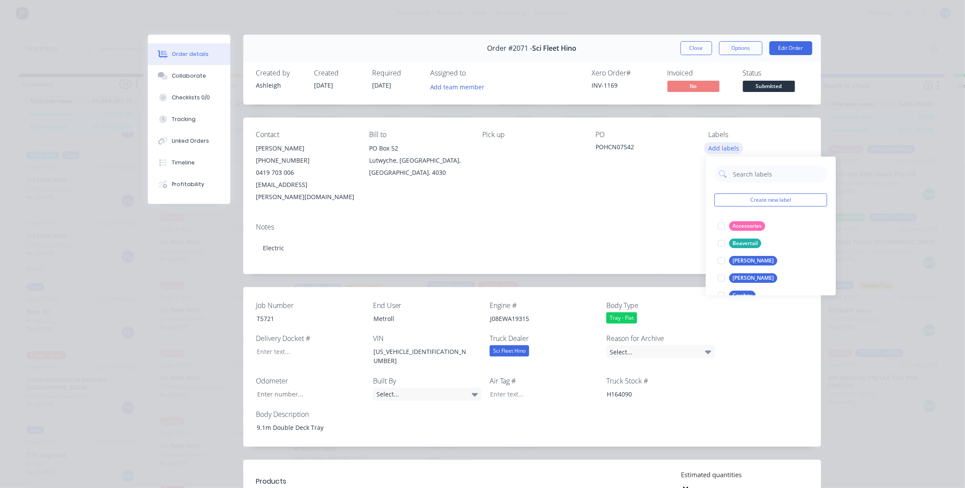
click at [718, 147] on button "Add labels" at bounding box center [724, 148] width 40 height 12
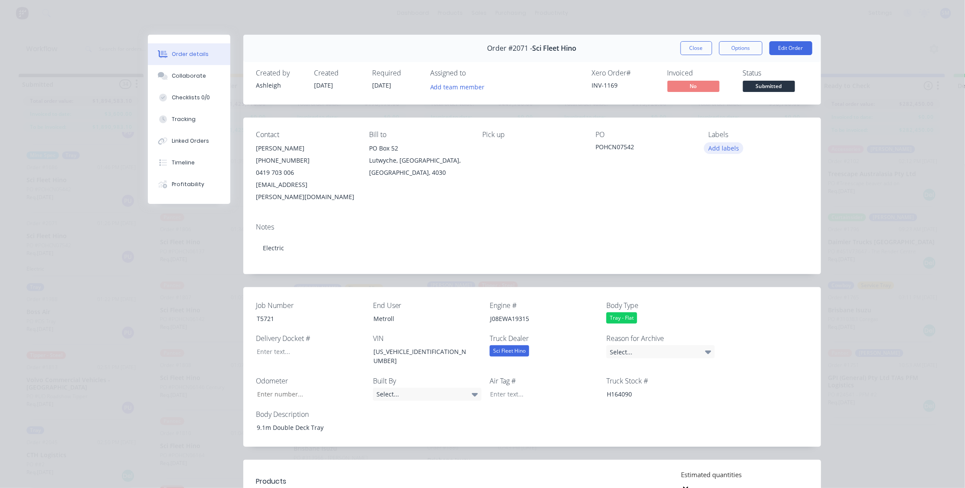
click at [726, 145] on button "Add labels" at bounding box center [724, 148] width 40 height 12
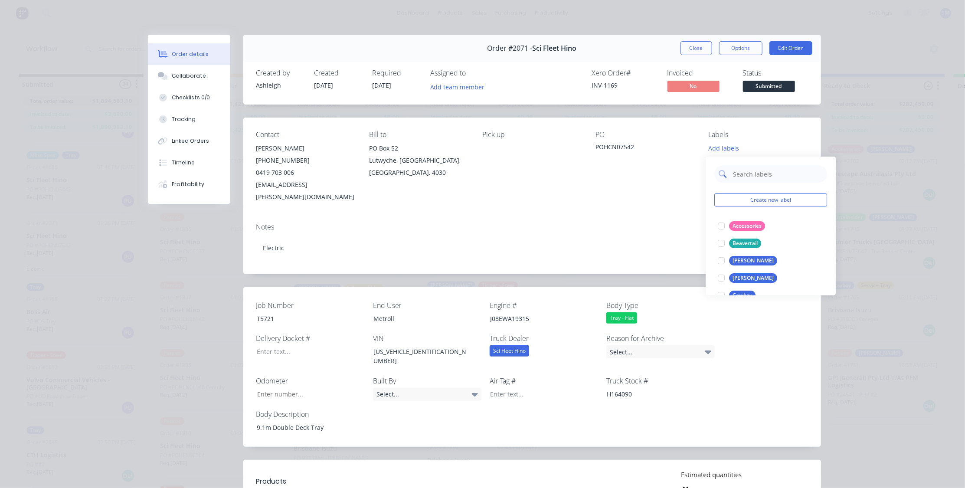
click at [749, 172] on input "text" at bounding box center [777, 173] width 91 height 17
type input "tra"
click at [721, 244] on div at bounding box center [721, 243] width 17 height 17
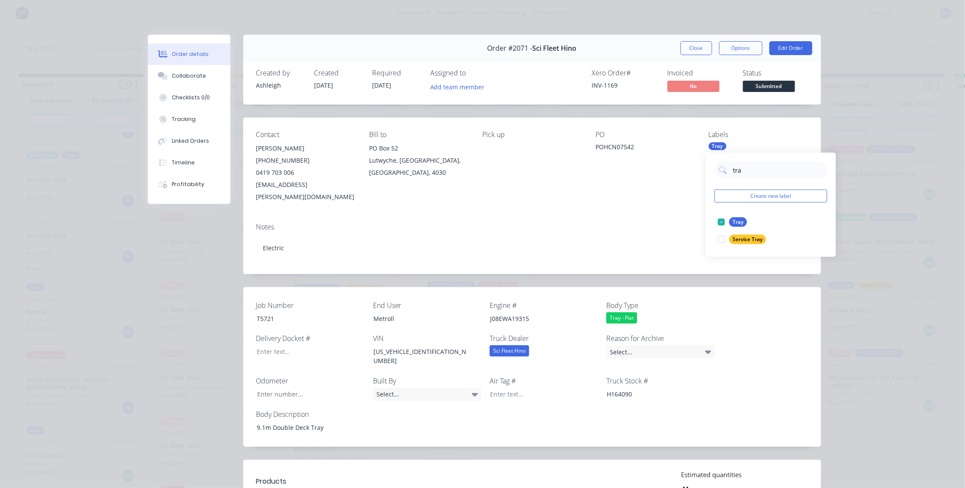
click at [638, 216] on div "Notes Electric" at bounding box center [532, 245] width 578 height 58
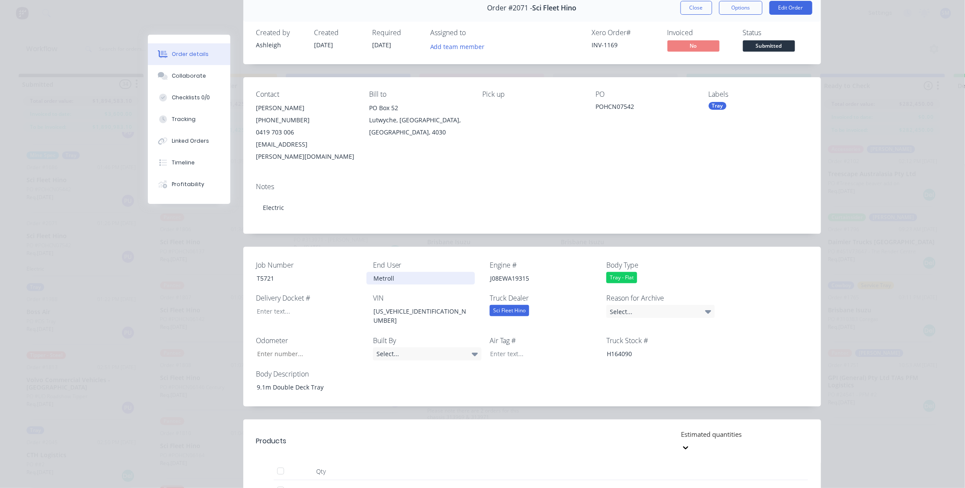
scroll to position [6, 0]
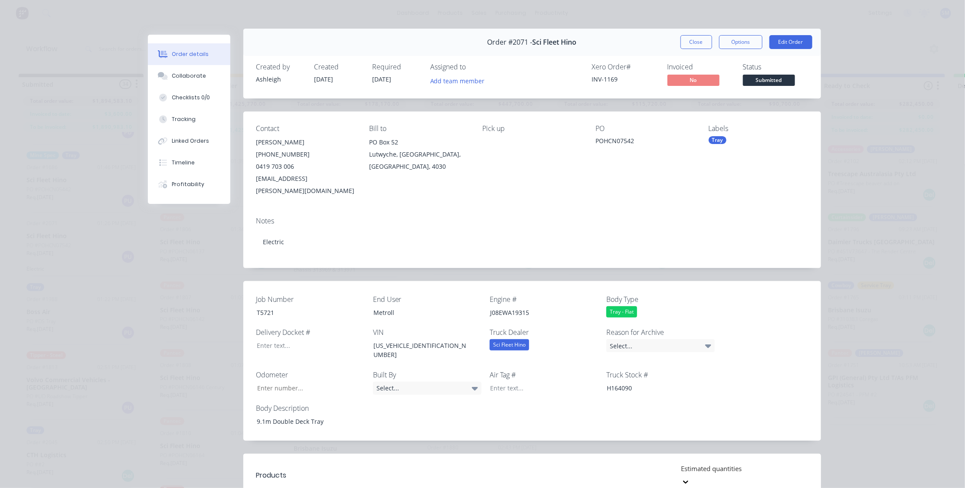
click at [716, 136] on div "Labels Tray" at bounding box center [758, 160] width 99 height 72
click at [716, 137] on div "Tray" at bounding box center [718, 140] width 18 height 8
drag, startPoint x: 728, startPoint y: 167, endPoint x: 709, endPoint y: 167, distance: 19.5
click at [709, 167] on div "tra Create new label Tray edit Service Tray edit" at bounding box center [771, 198] width 130 height 104
type input "acces"
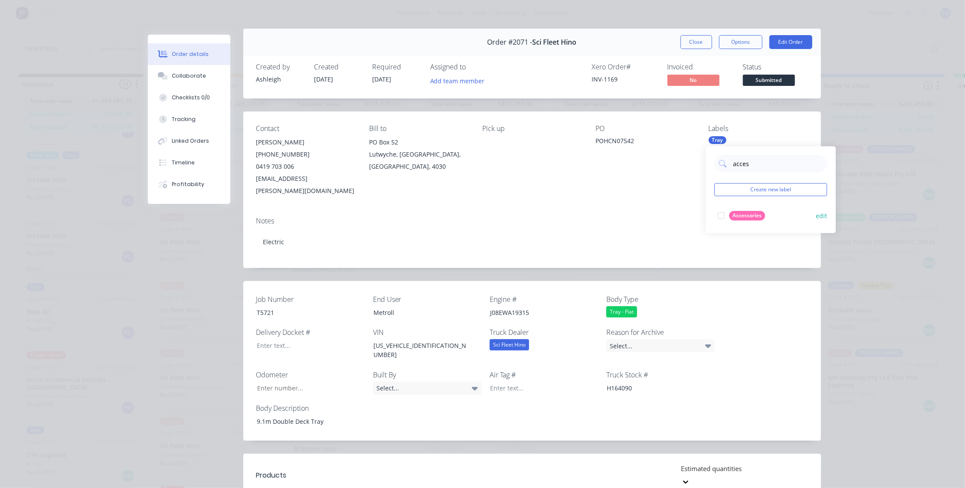
click at [741, 213] on div "Accessories" at bounding box center [747, 216] width 36 height 10
click at [758, 139] on div "Tray" at bounding box center [757, 140] width 18 height 8
drag, startPoint x: 741, startPoint y: 161, endPoint x: 699, endPoint y: 163, distance: 42.1
click at [699, 163] on body "dashboard products sales purchasing productivity dashboard products Product Cat…" at bounding box center [482, 218] width 965 height 436
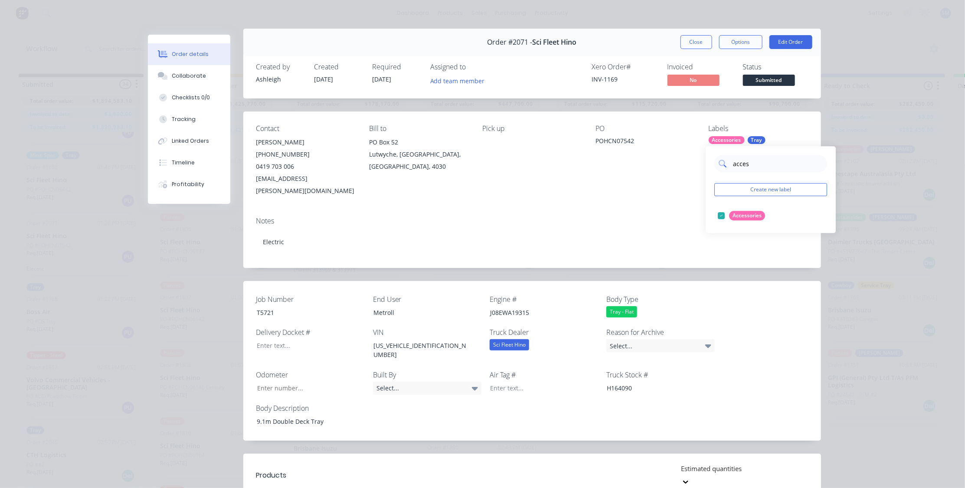
click at [765, 166] on input "acces" at bounding box center [777, 163] width 91 height 17
type input "a"
click at [722, 231] on div at bounding box center [721, 232] width 17 height 17
click at [576, 187] on div "Contact [PERSON_NAME] [PHONE_NUMBER] [EMAIL_ADDRESS][PERSON_NAME][DOMAIN_NAME] …" at bounding box center [532, 160] width 578 height 98
click at [700, 41] on button "Close" at bounding box center [696, 42] width 32 height 14
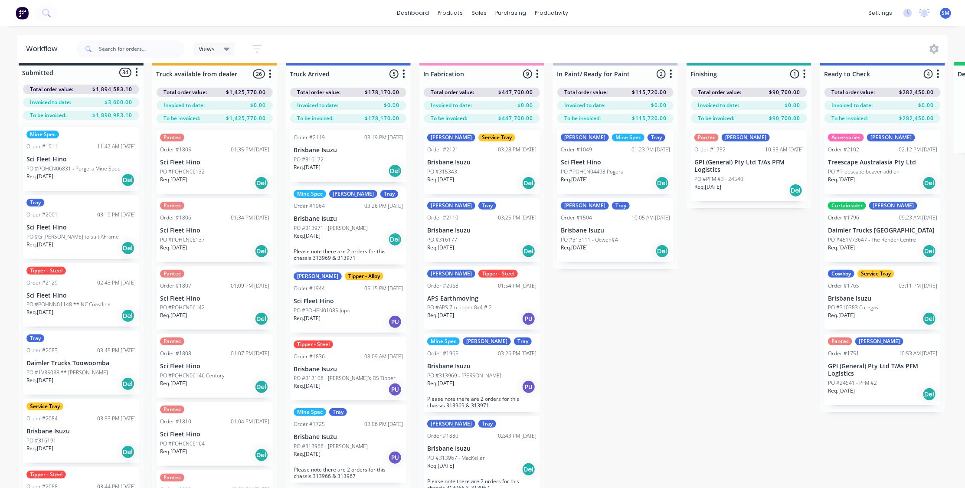
scroll to position [0, 0]
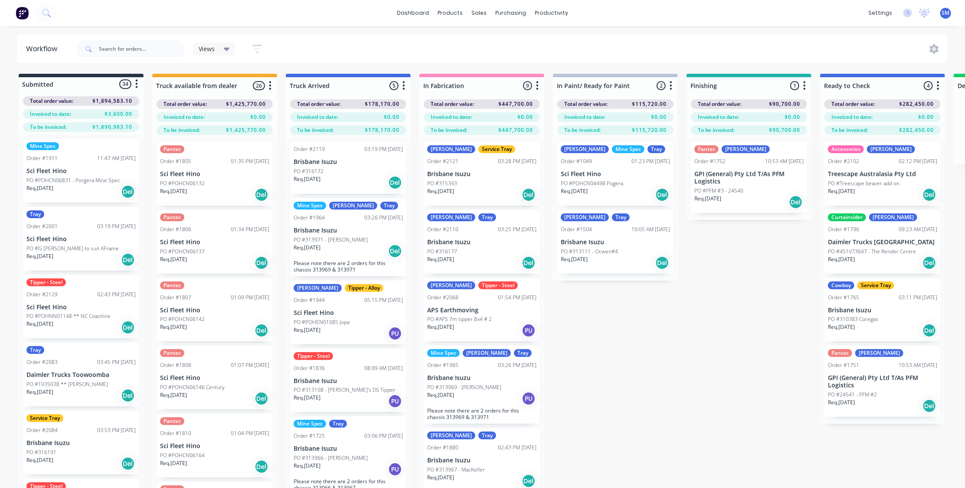
click at [314, 160] on p "Brisbane Isuzu" at bounding box center [348, 161] width 109 height 7
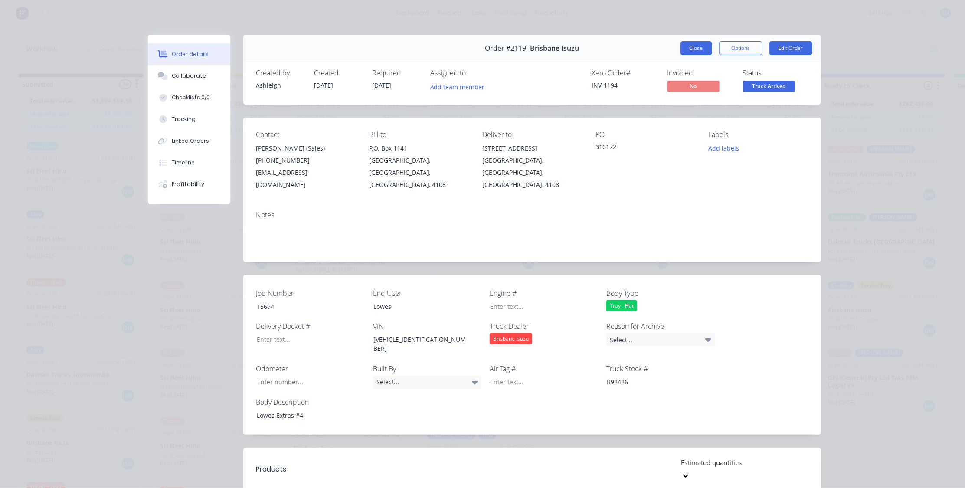
click at [694, 44] on button "Close" at bounding box center [696, 48] width 32 height 14
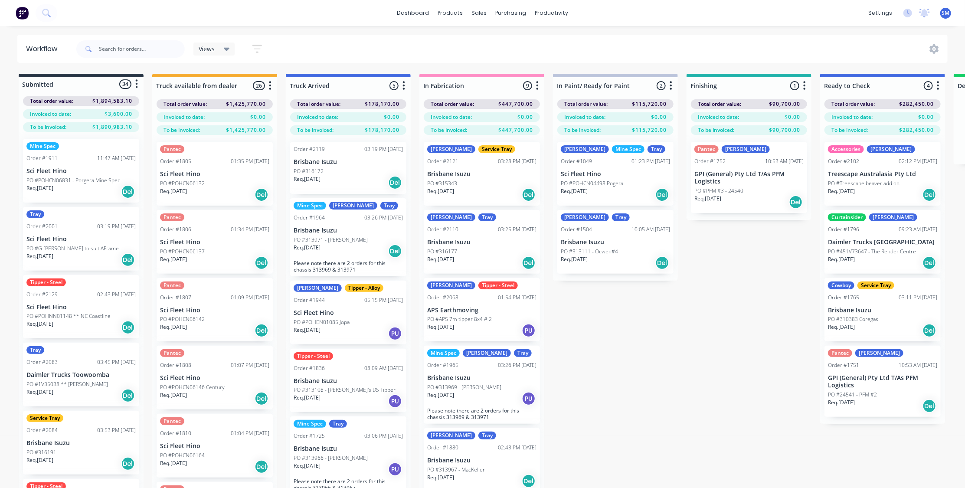
click at [634, 380] on div "Submitted 34 Status colour #273444 hex #273444 Save Cancel Summaries Total orde…" at bounding box center [779, 296] width 1572 height 445
click at [691, 327] on div "Submitted 34 Status colour #273444 hex #273444 Save Cancel Summaries Total orde…" at bounding box center [779, 296] width 1572 height 445
click at [723, 394] on div "Submitted 34 Status colour #273444 hex #273444 Save Cancel Summaries Total orde…" at bounding box center [779, 296] width 1572 height 445
click at [665, 321] on div "Submitted 34 Status colour #273444 hex #273444 Save Cancel Summaries Total orde…" at bounding box center [779, 296] width 1572 height 445
